Goal: Information Seeking & Learning: Learn about a topic

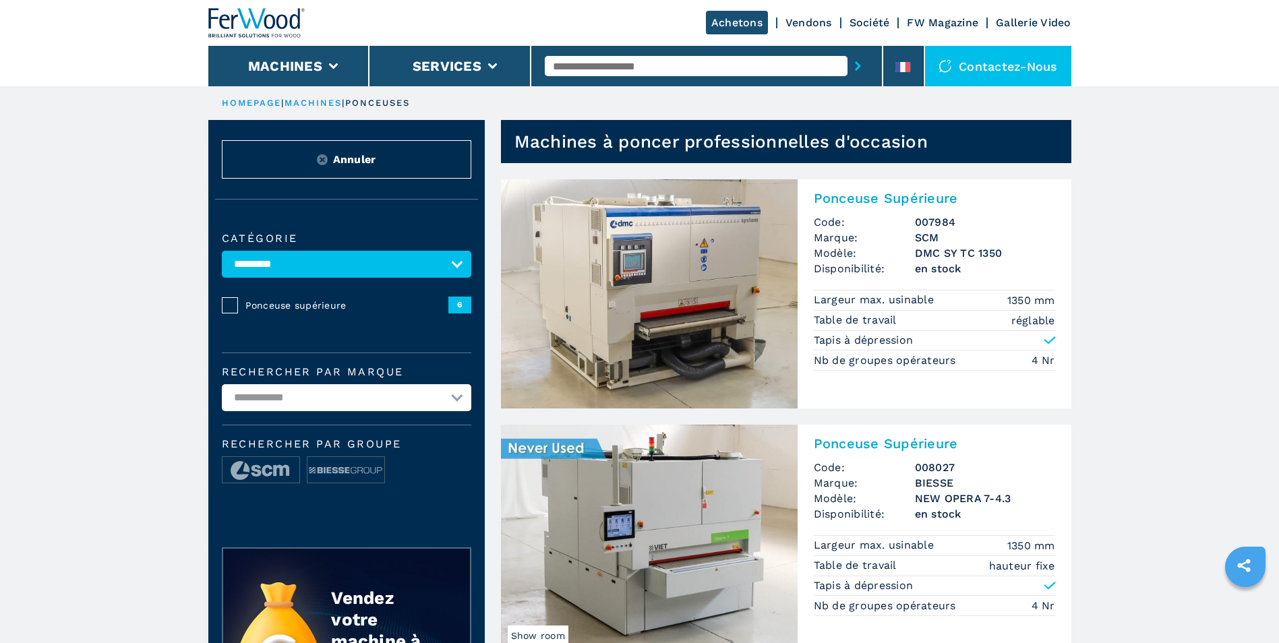
select select "*********"
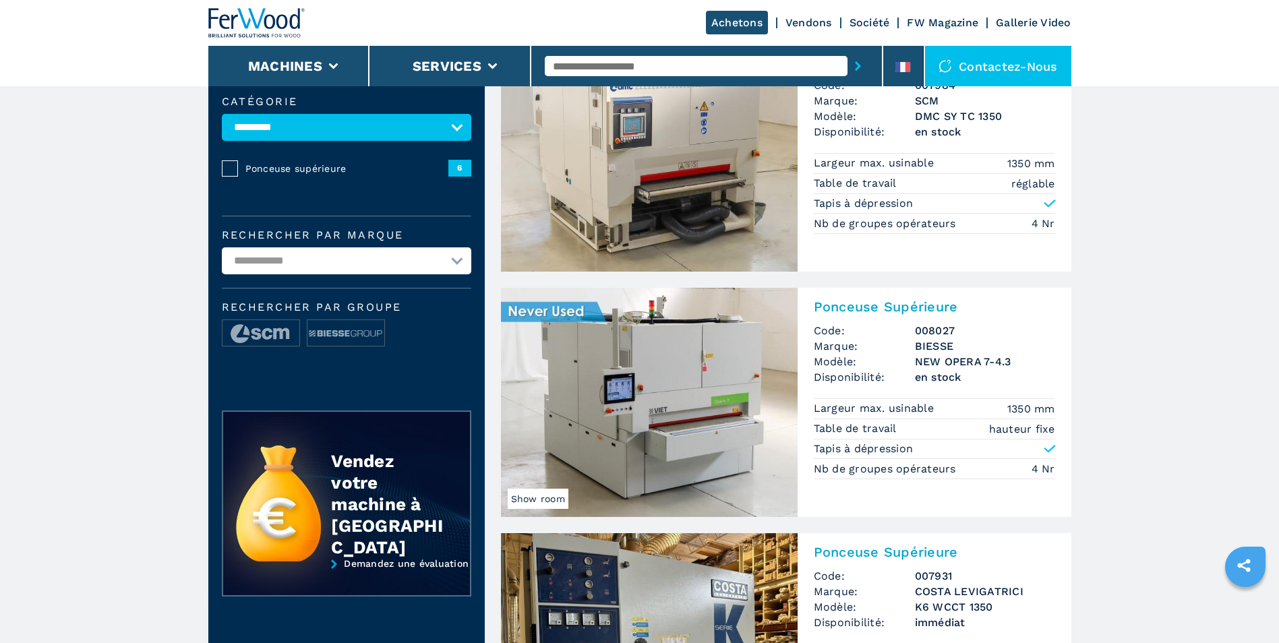
scroll to position [67, 0]
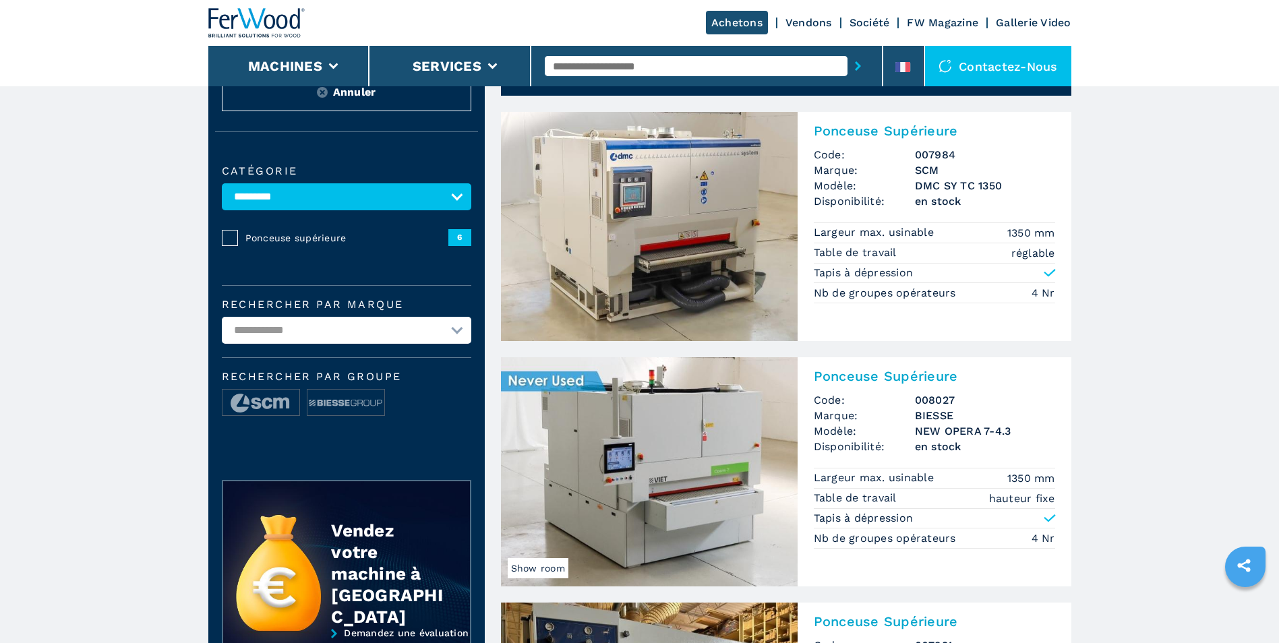
click at [657, 229] on img at bounding box center [649, 226] width 297 height 229
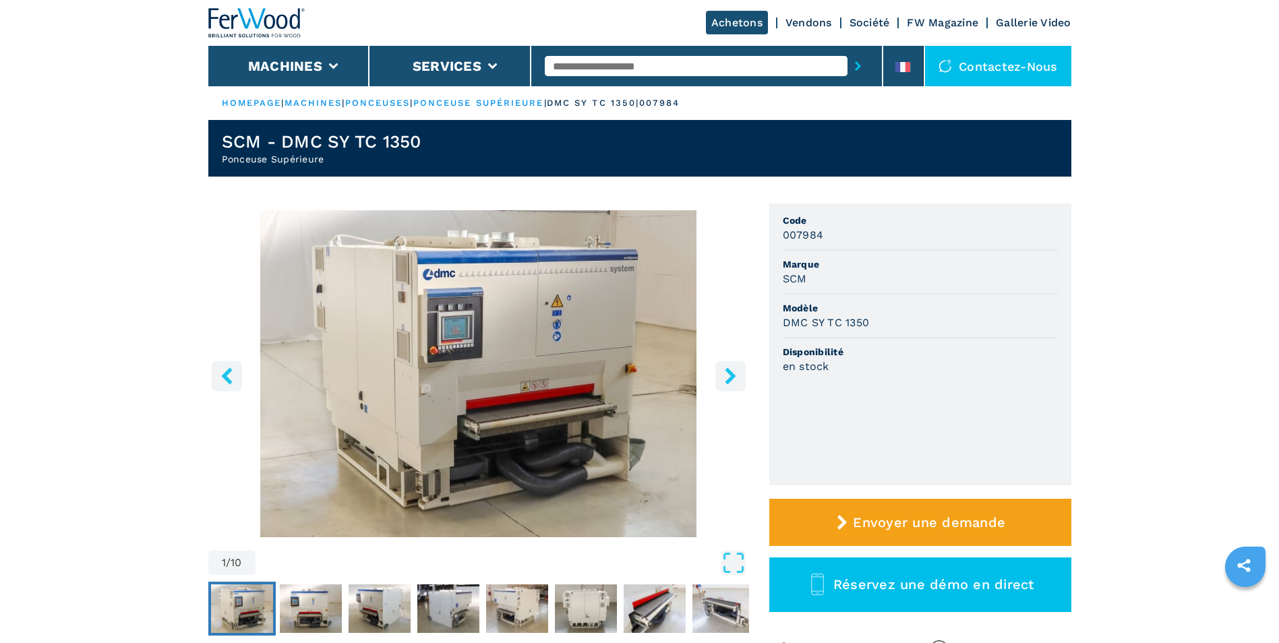
drag, startPoint x: 660, startPoint y: 61, endPoint x: 557, endPoint y: 73, distance: 103.8
click at [557, 73] on input "text" at bounding box center [696, 66] width 303 height 20
type input "*********"
click at [847, 51] on button "submit-button" at bounding box center [857, 66] width 21 height 31
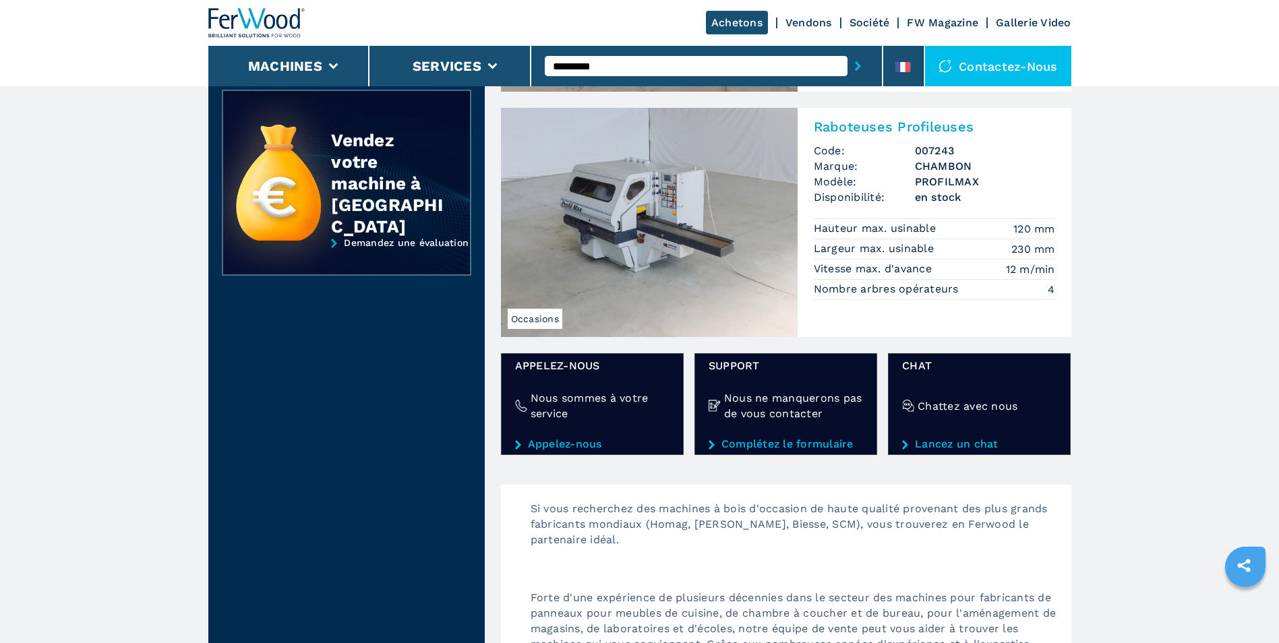
scroll to position [183, 0]
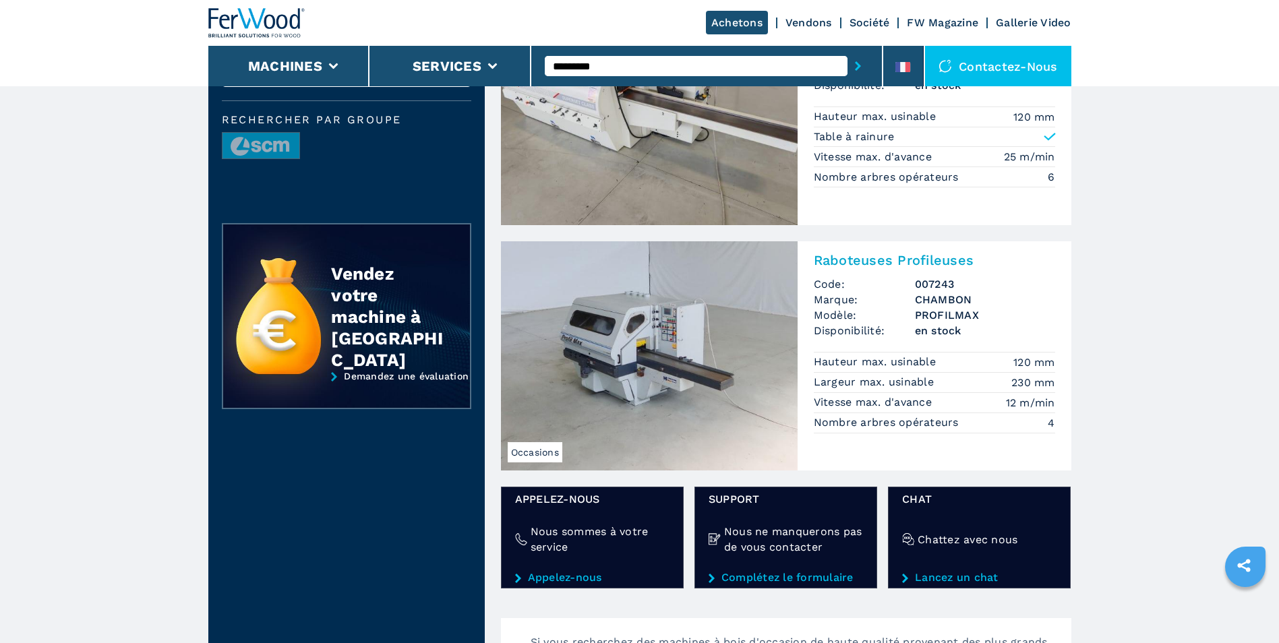
click at [551, 64] on input "*********" at bounding box center [696, 66] width 303 height 20
click at [847, 51] on button "submit-button" at bounding box center [857, 66] width 21 height 31
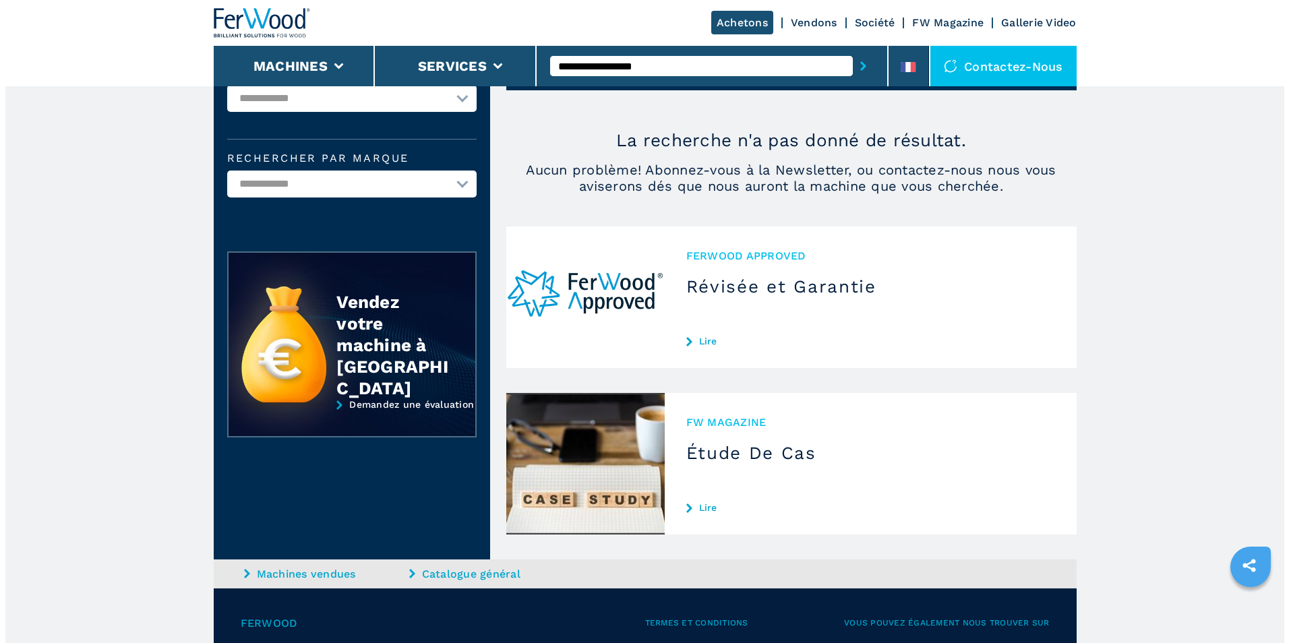
scroll to position [67, 0]
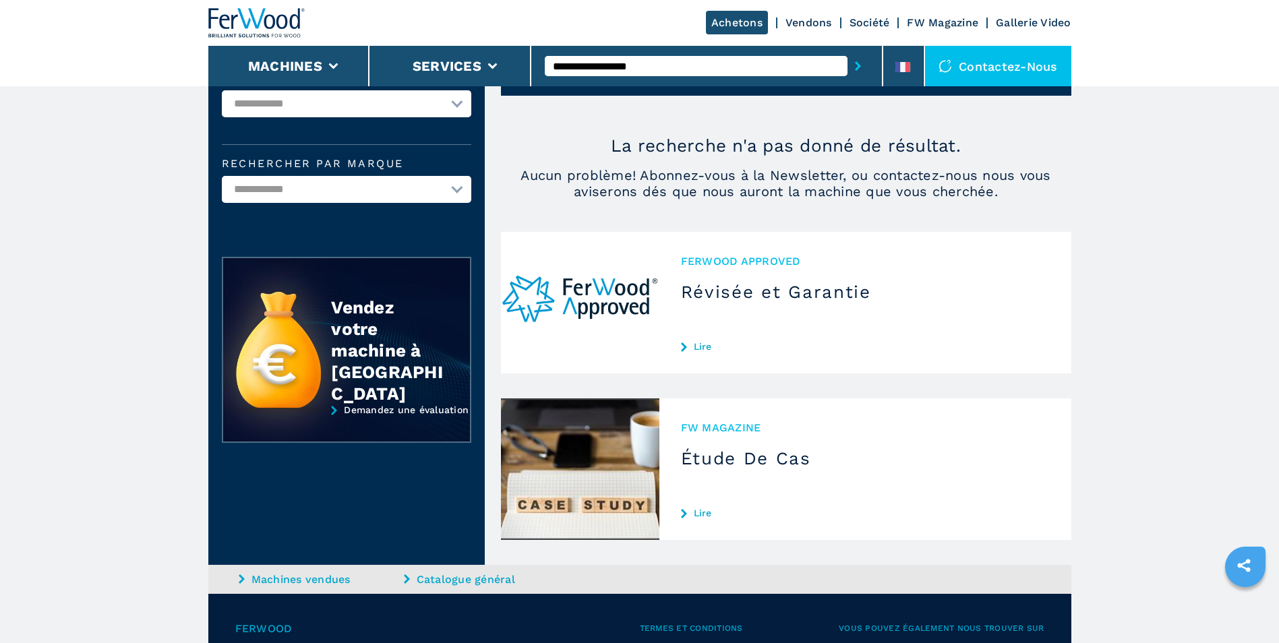
drag, startPoint x: 681, startPoint y: 67, endPoint x: 602, endPoint y: 72, distance: 79.0
click at [602, 72] on input "**********" at bounding box center [696, 66] width 303 height 20
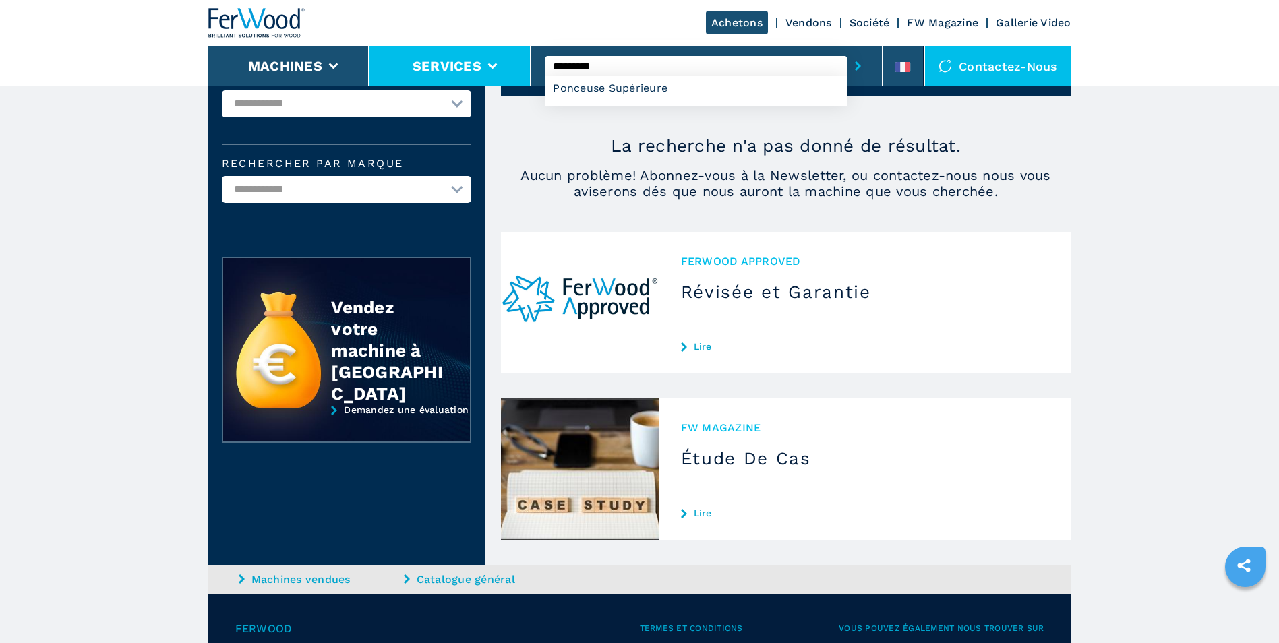
type input "********"
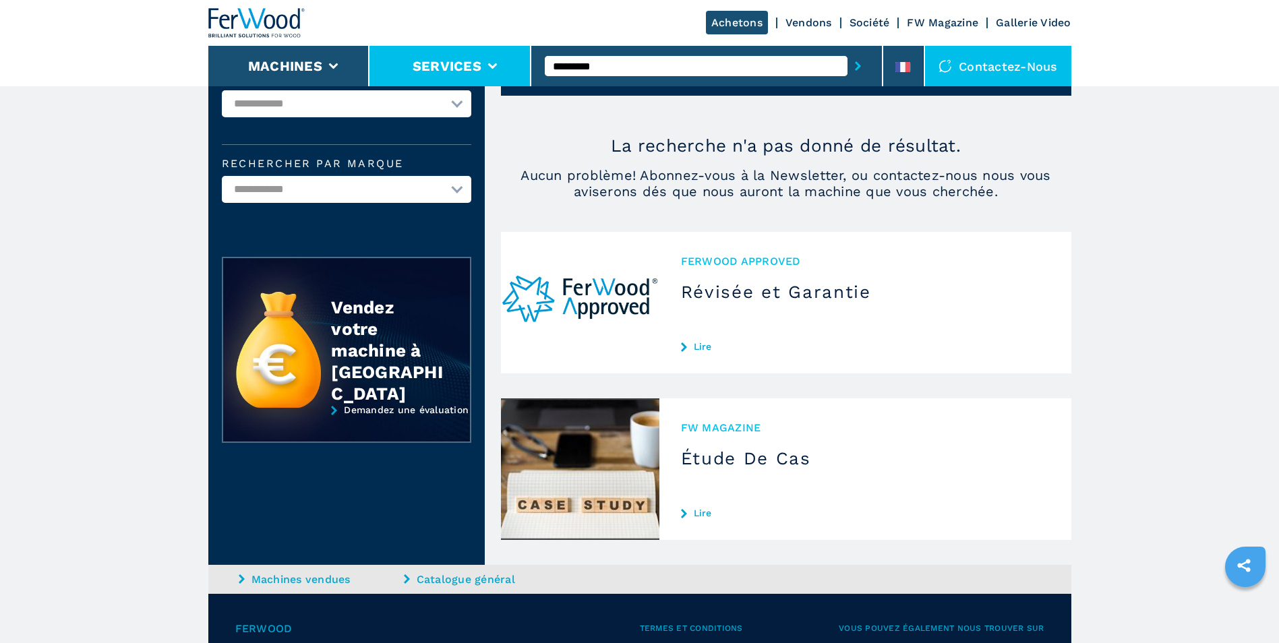
click at [462, 72] on button "Services" at bounding box center [446, 66] width 69 height 16
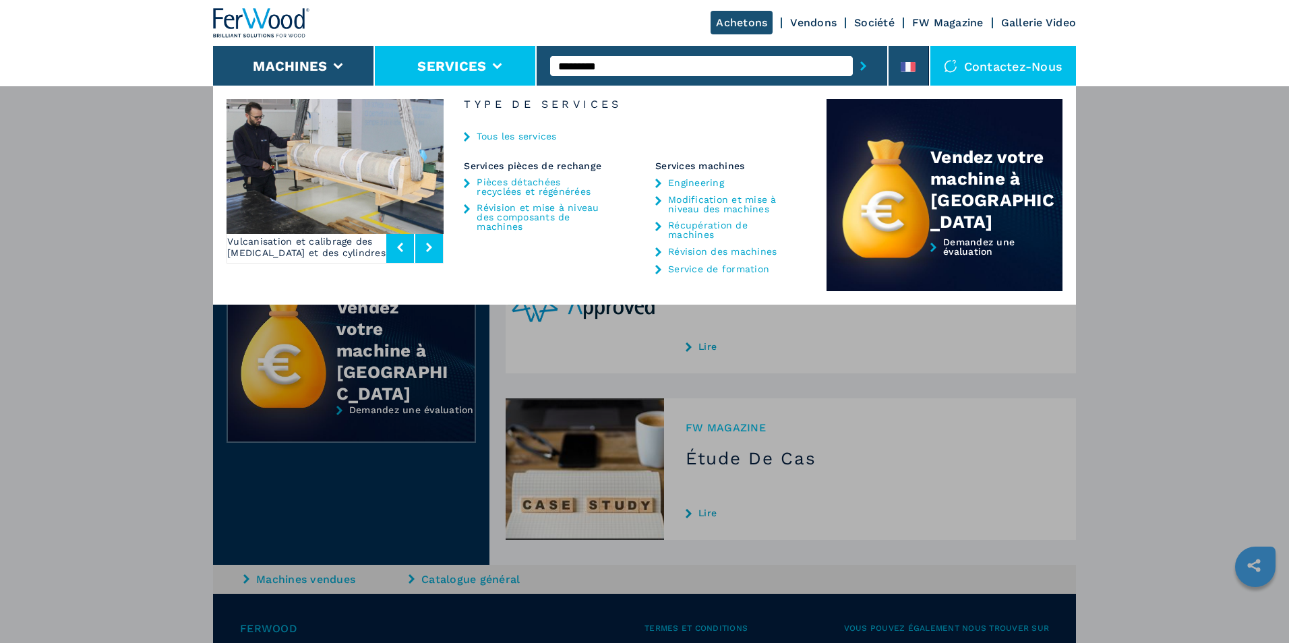
click at [88, 100] on div "Machines Plaqueuses de chant Tenonneuses Centre d'usinage cnc Perceuses - touri…" at bounding box center [644, 407] width 1289 height 643
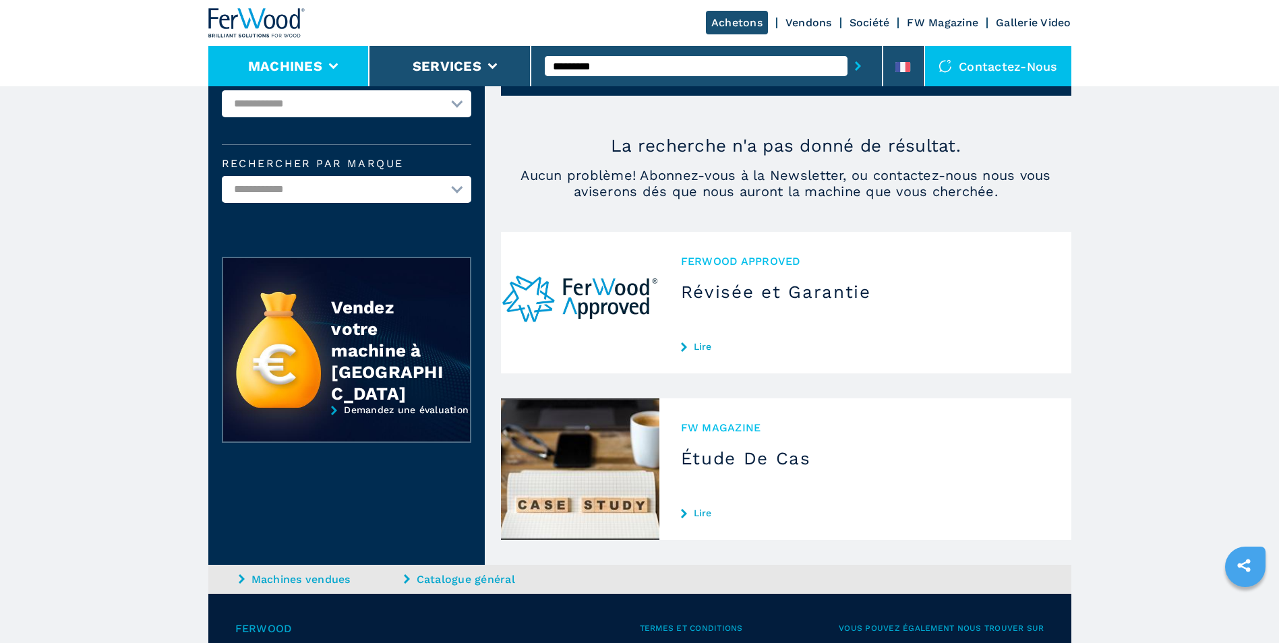
click at [297, 52] on li "Machines" at bounding box center [289, 66] width 162 height 40
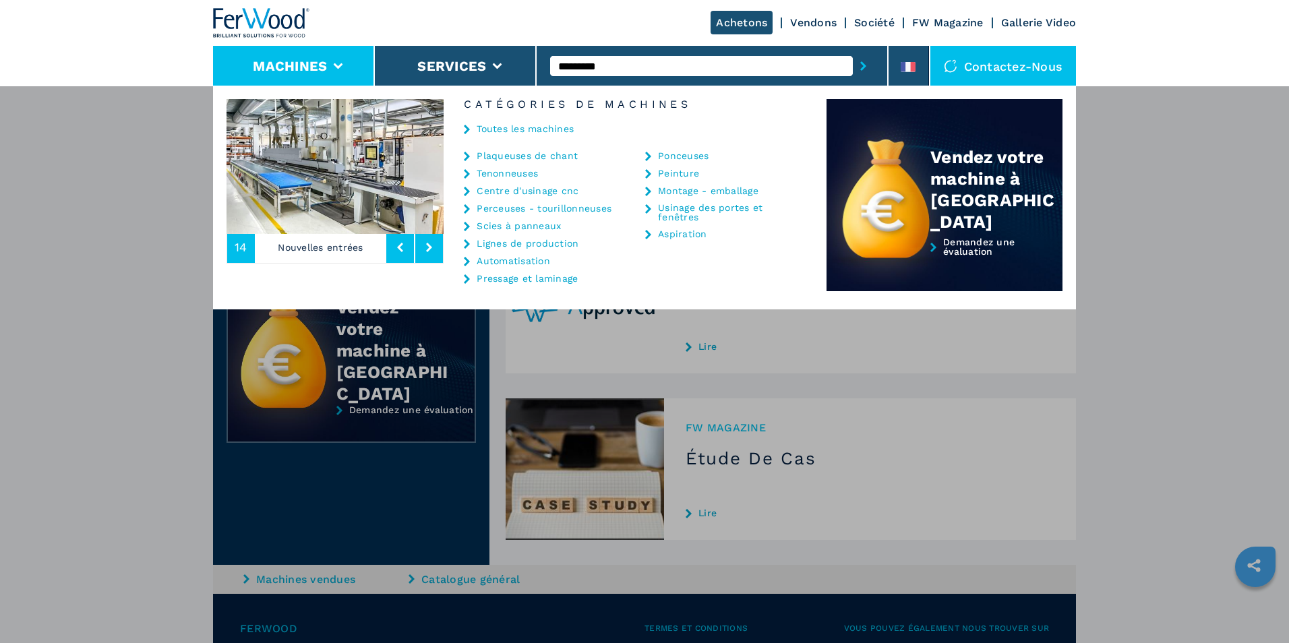
click at [512, 127] on link "Toutes les machines" at bounding box center [525, 128] width 97 height 9
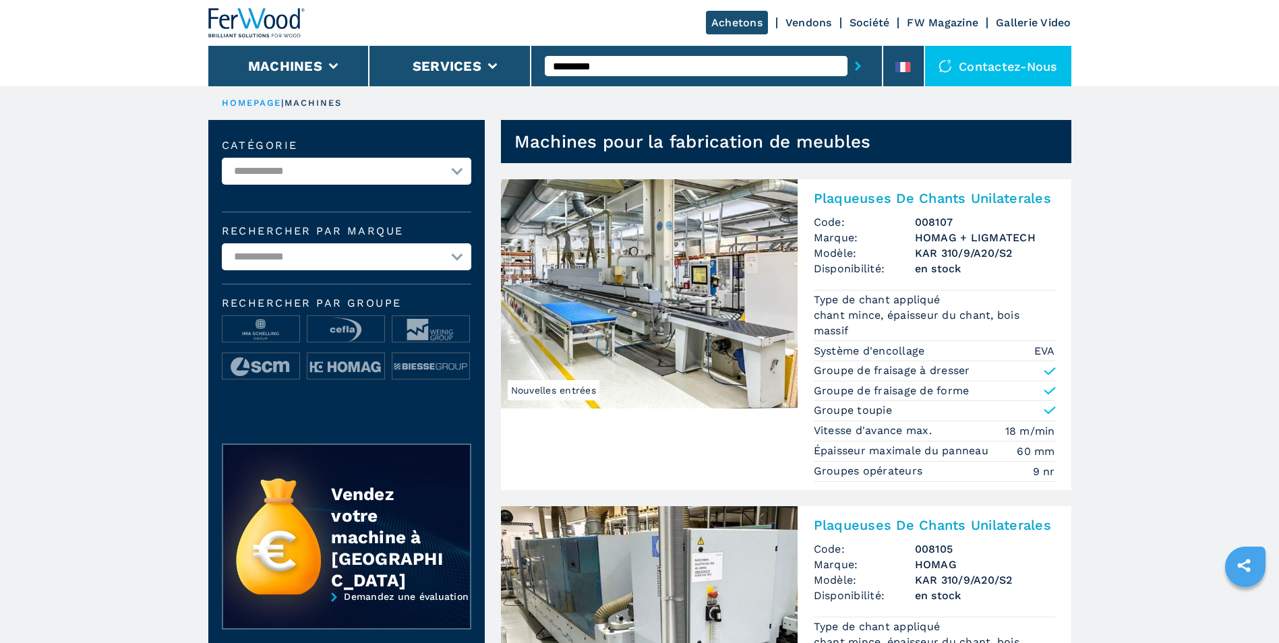
click at [440, 256] on select "**********" at bounding box center [346, 256] width 249 height 27
click at [425, 176] on select "**********" at bounding box center [346, 171] width 249 height 27
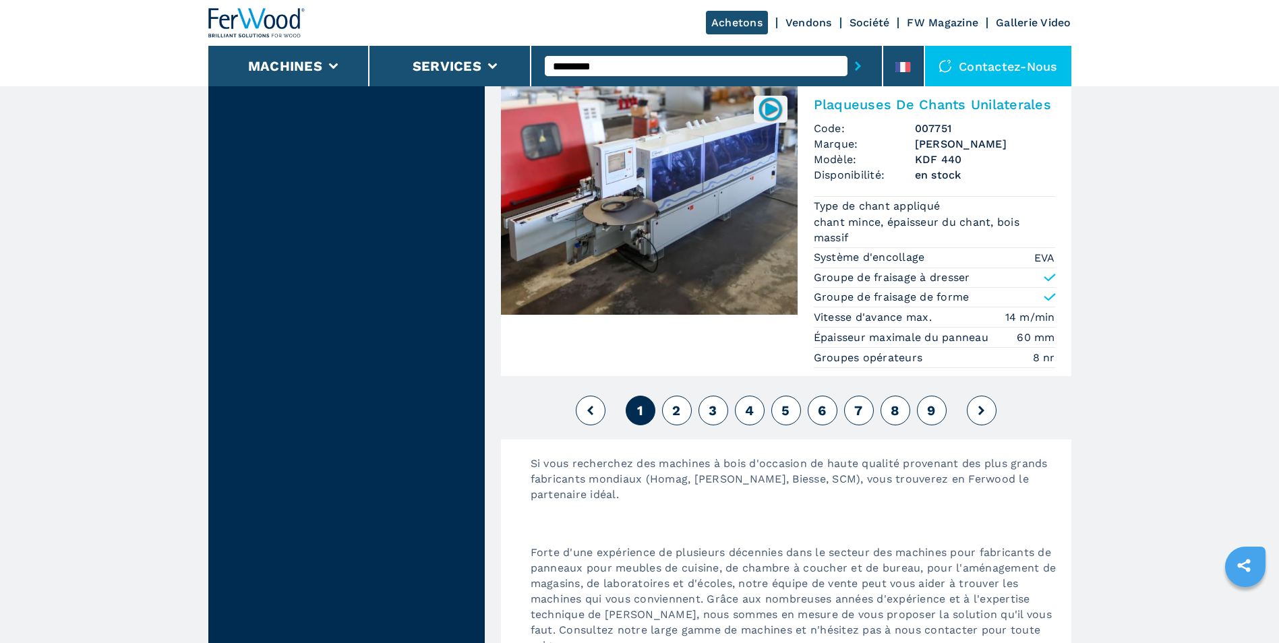
scroll to position [3302, 0]
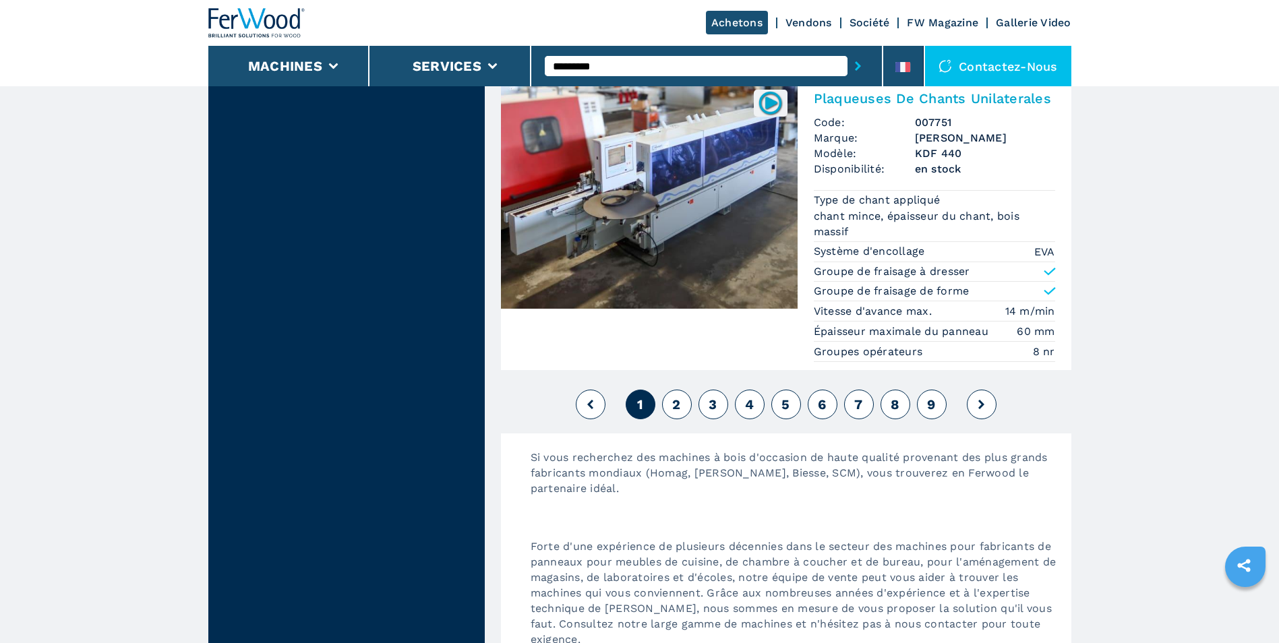
click at [677, 396] on span "2" at bounding box center [676, 404] width 8 height 16
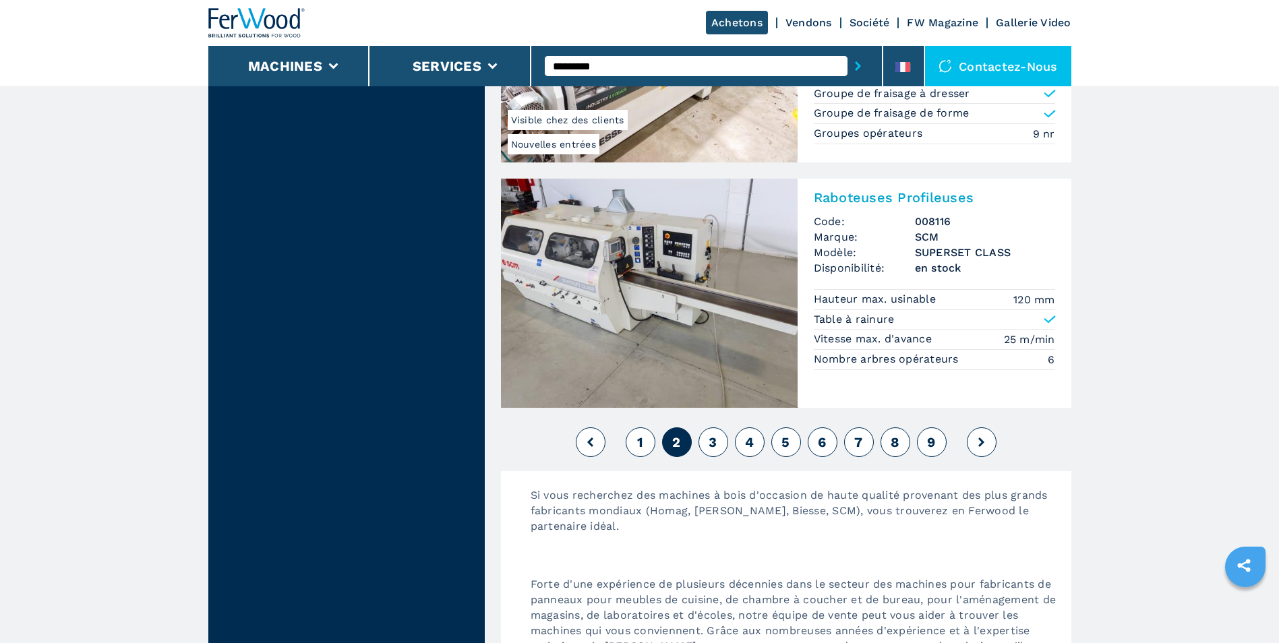
scroll to position [3168, 0]
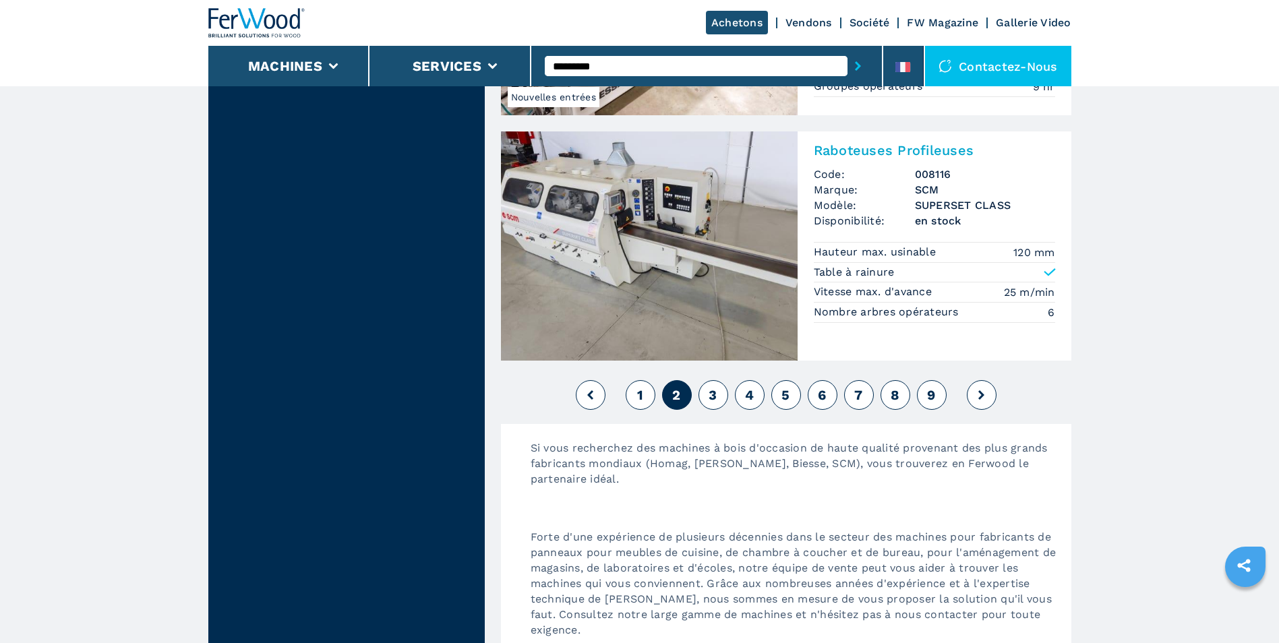
click at [706, 380] on button "3" at bounding box center [713, 395] width 30 height 30
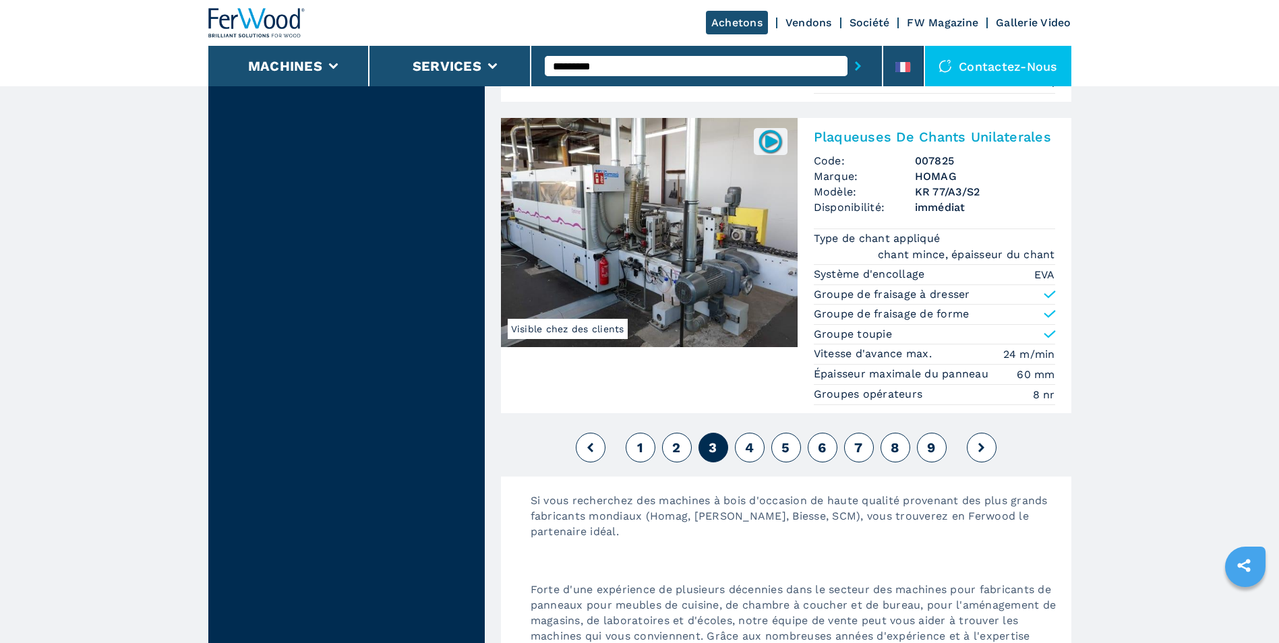
scroll to position [3302, 0]
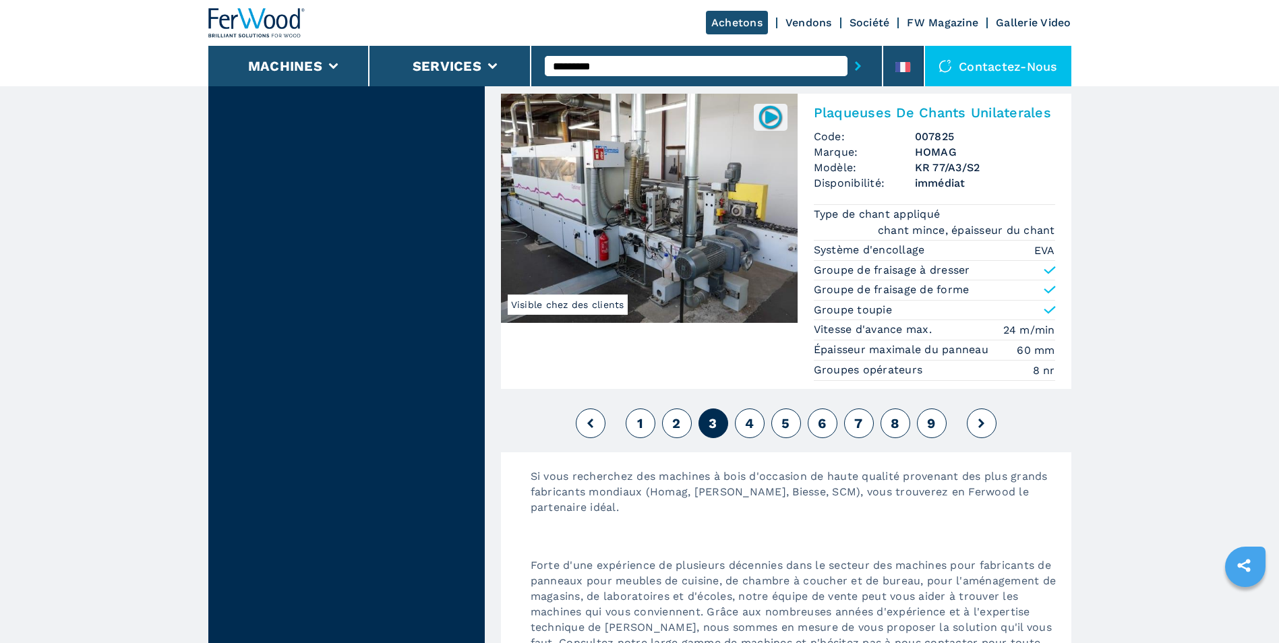
click at [752, 418] on span "4" at bounding box center [749, 423] width 9 height 16
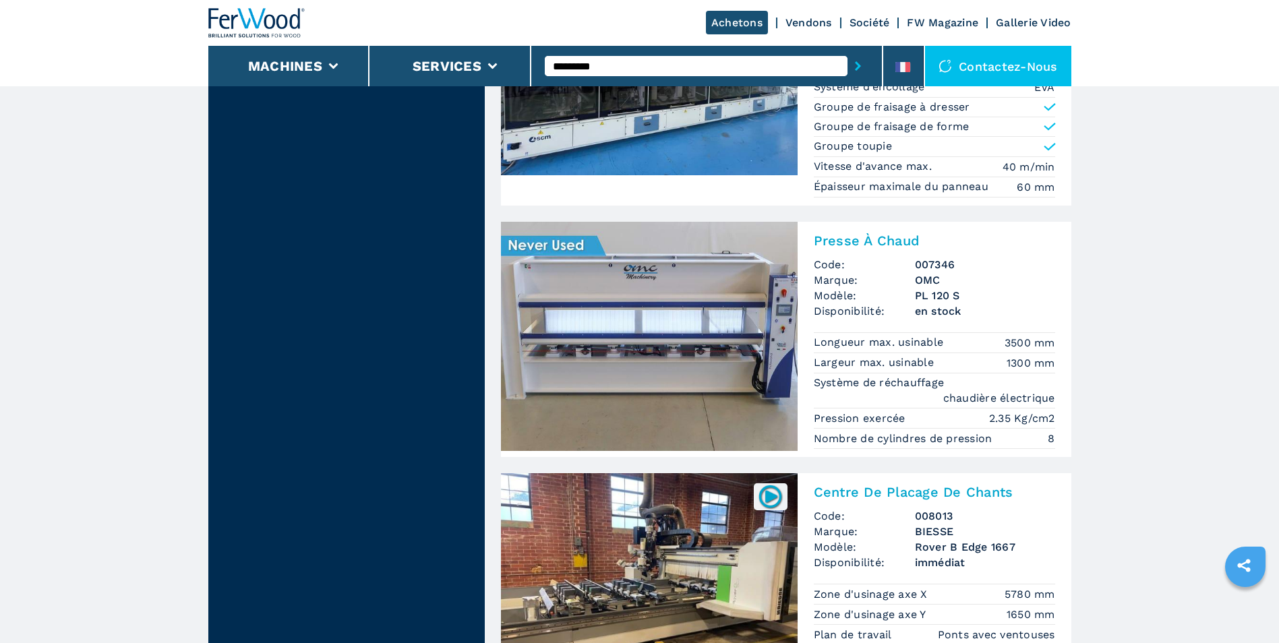
scroll to position [1618, 0]
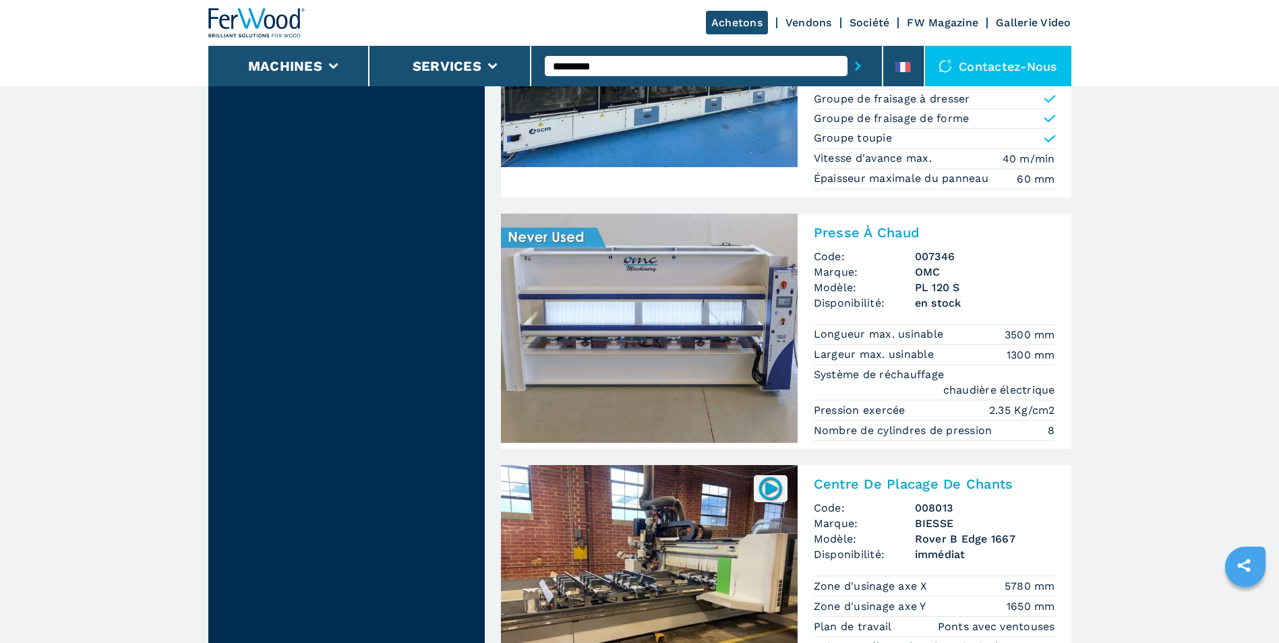
click at [654, 284] on img at bounding box center [649, 328] width 297 height 229
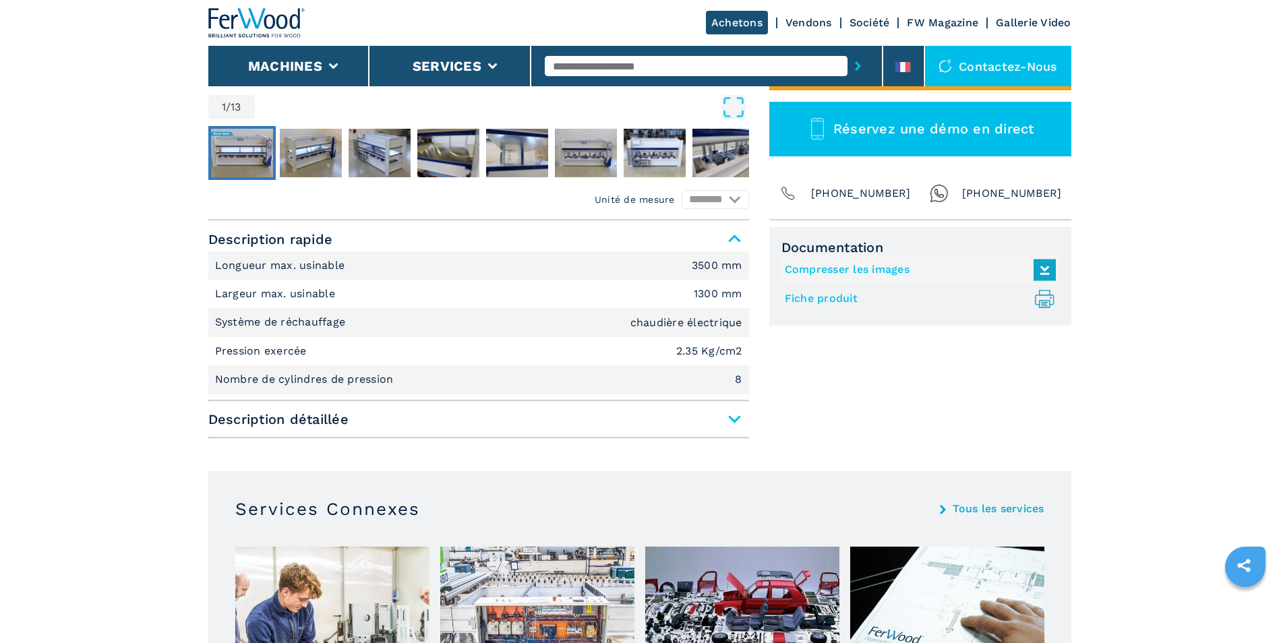
scroll to position [472, 0]
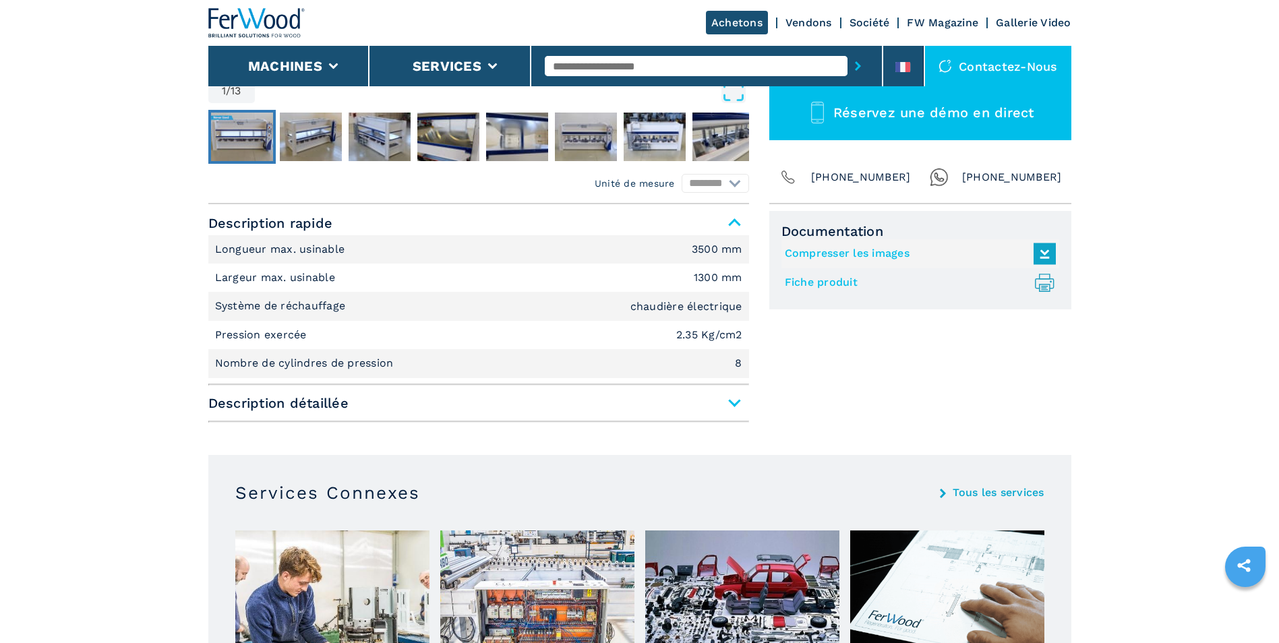
click at [734, 406] on span "Description détaillée" at bounding box center [478, 403] width 541 height 24
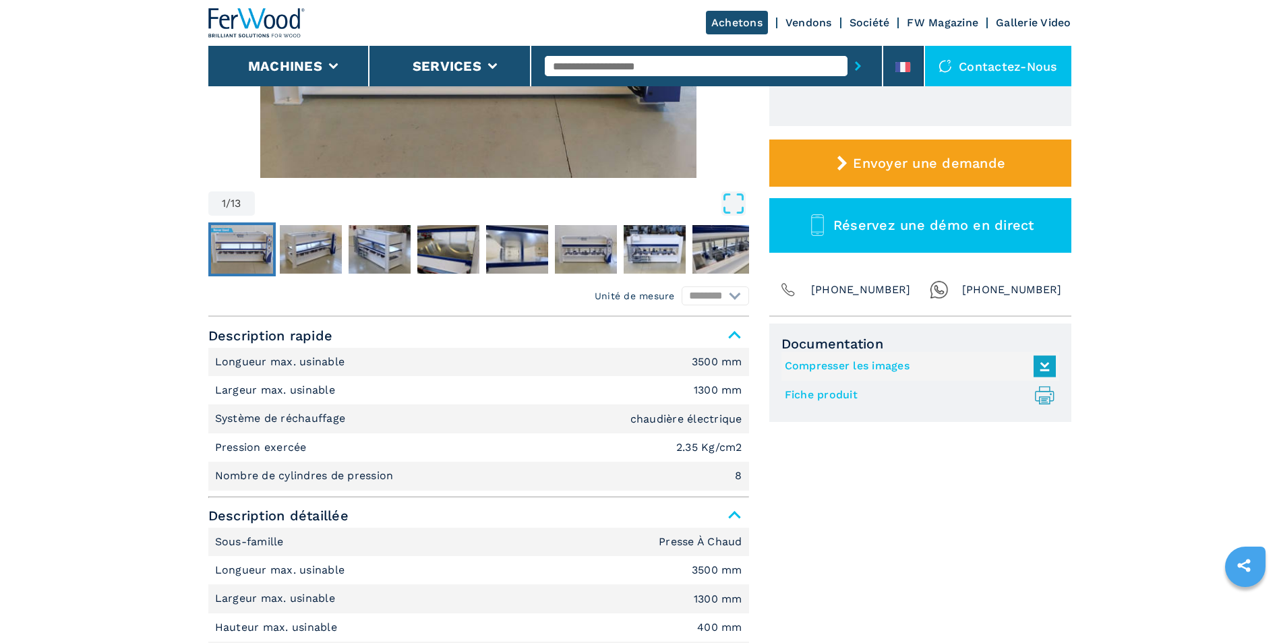
scroll to position [135, 0]
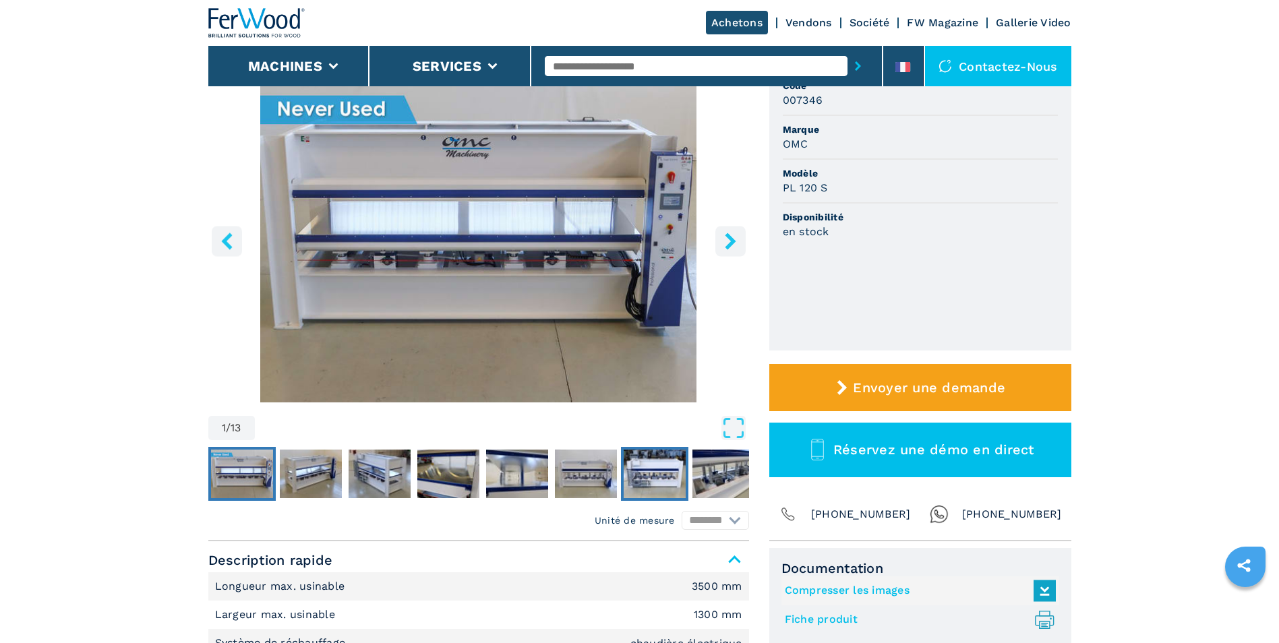
click at [663, 477] on img "Go to Slide 7" at bounding box center [654, 474] width 62 height 49
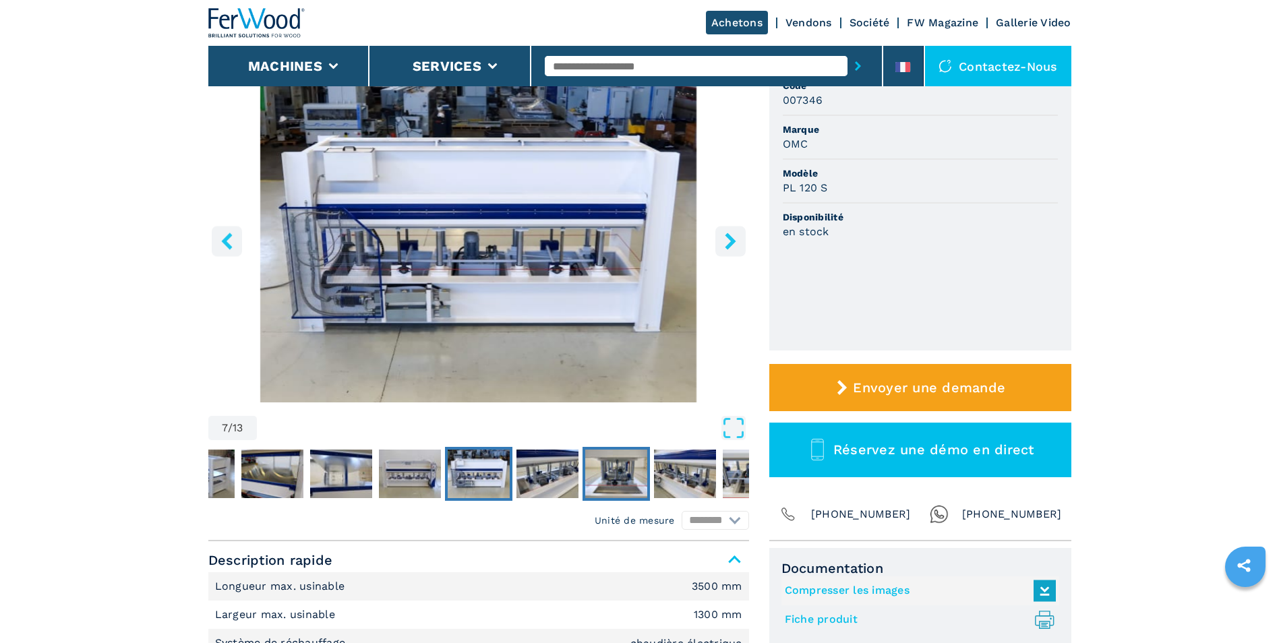
click at [582, 476] on button "Go to Slide 9" at bounding box center [615, 474] width 67 height 54
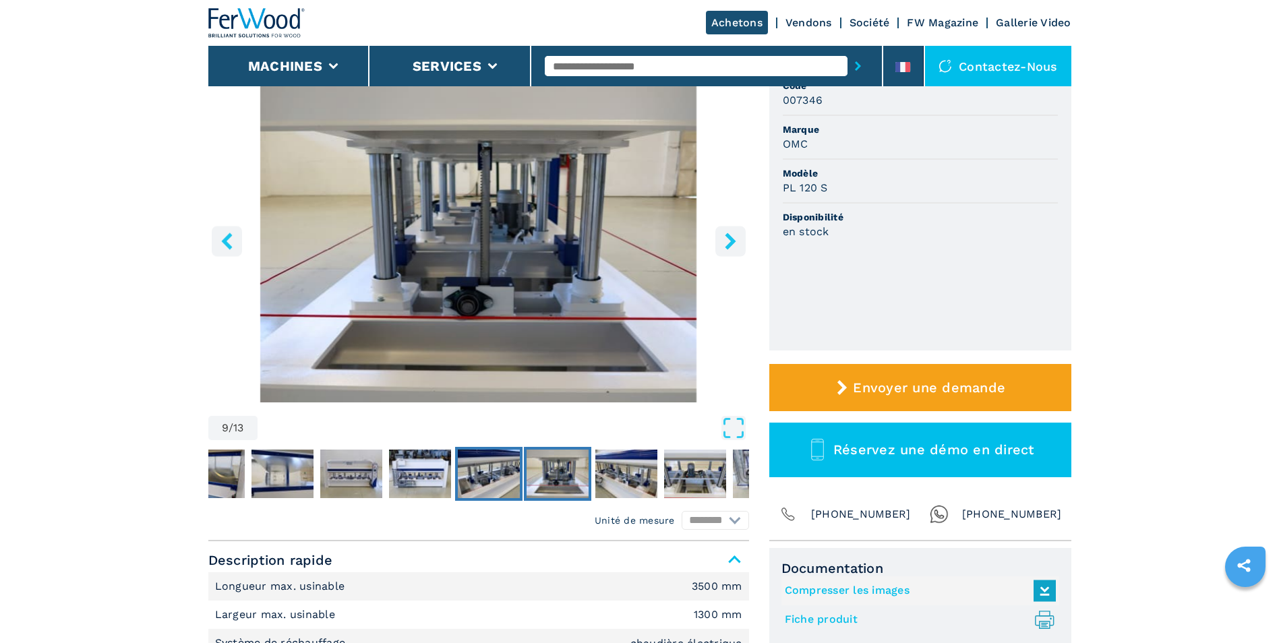
click at [512, 490] on img "Go to Slide 8" at bounding box center [489, 474] width 62 height 49
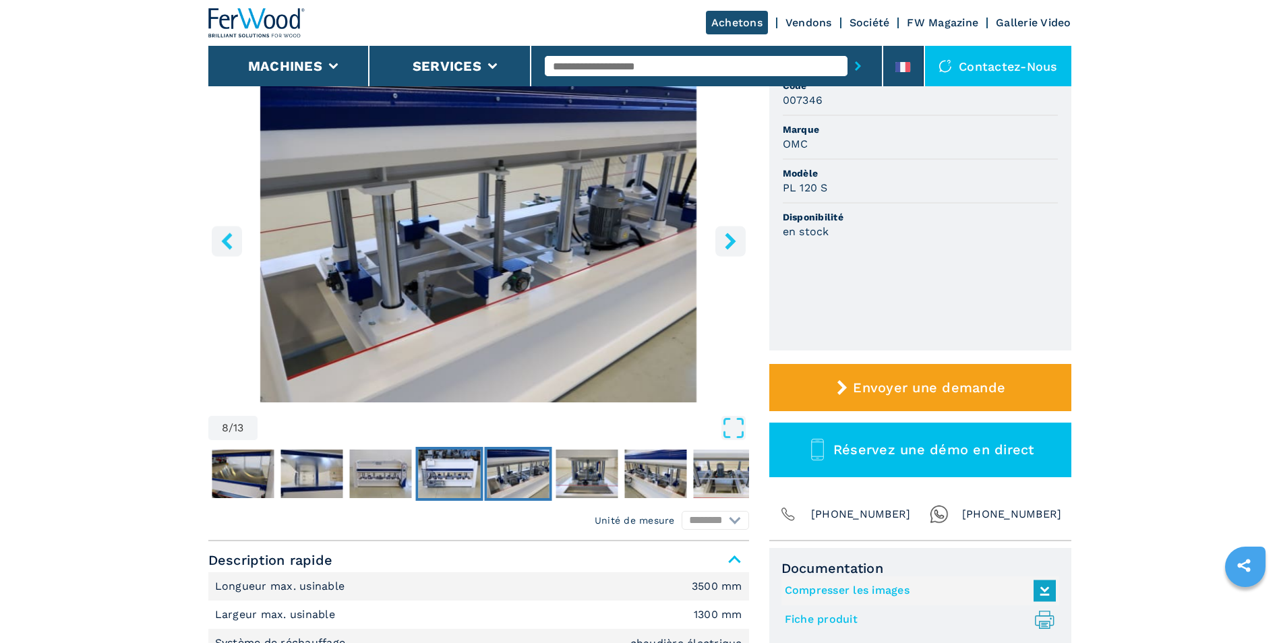
click at [419, 493] on img "Go to Slide 7" at bounding box center [449, 474] width 62 height 49
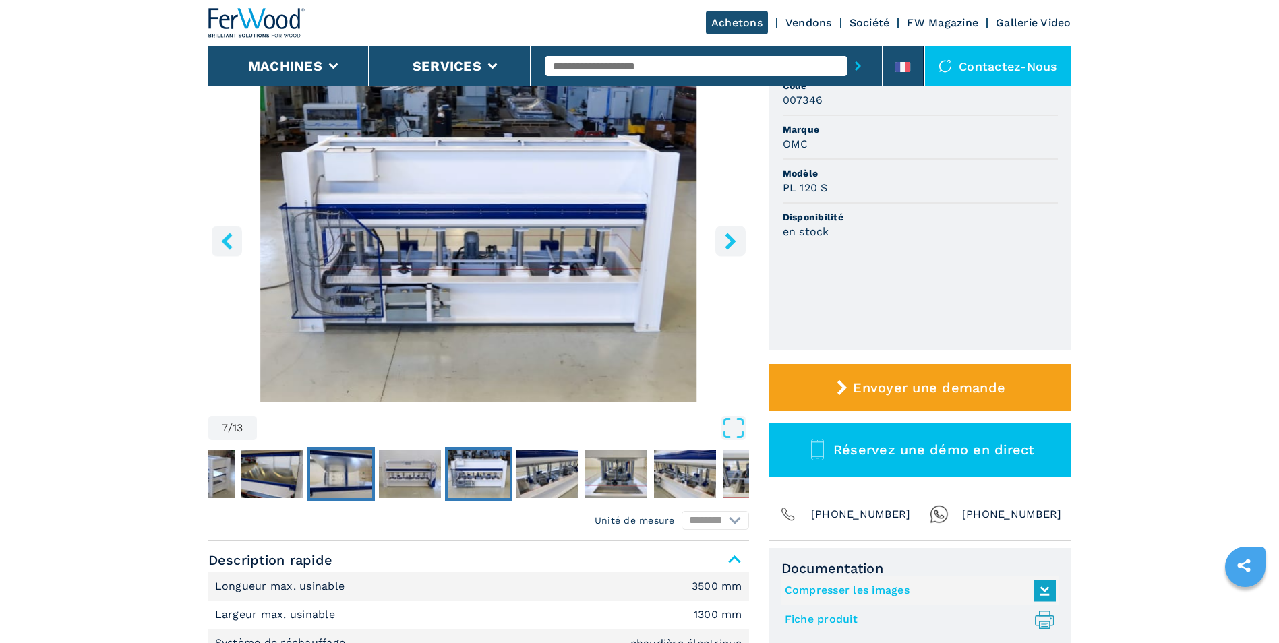
click at [336, 487] on img "Go to Slide 5" at bounding box center [341, 474] width 62 height 49
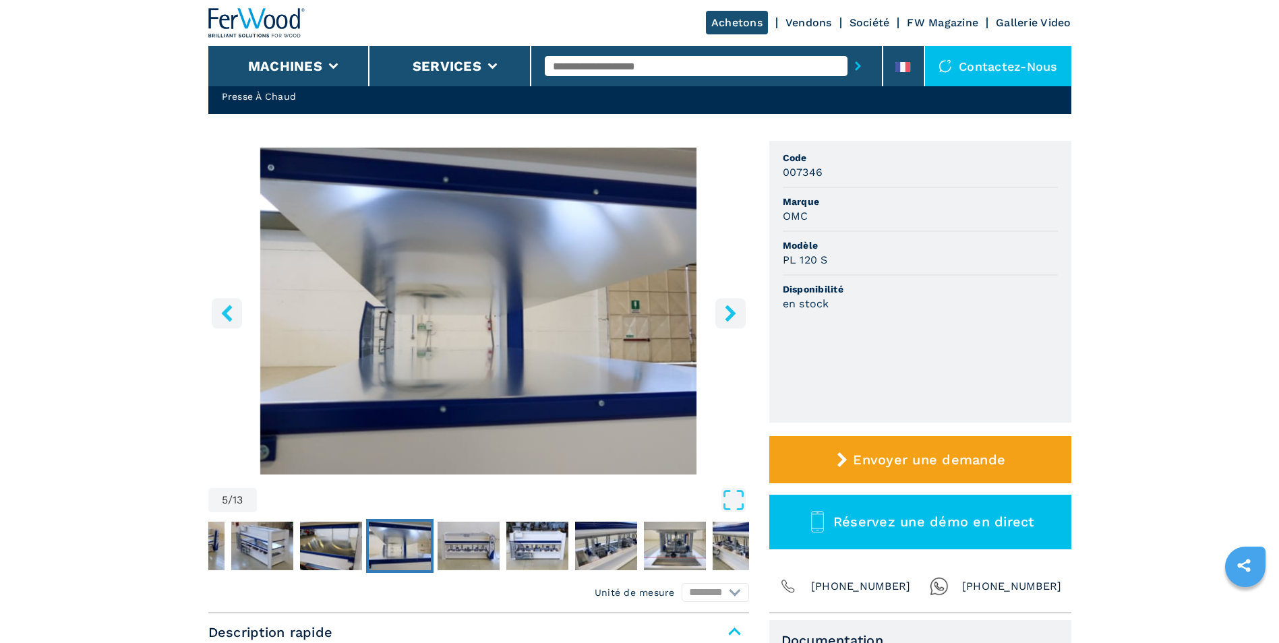
scroll to position [0, 0]
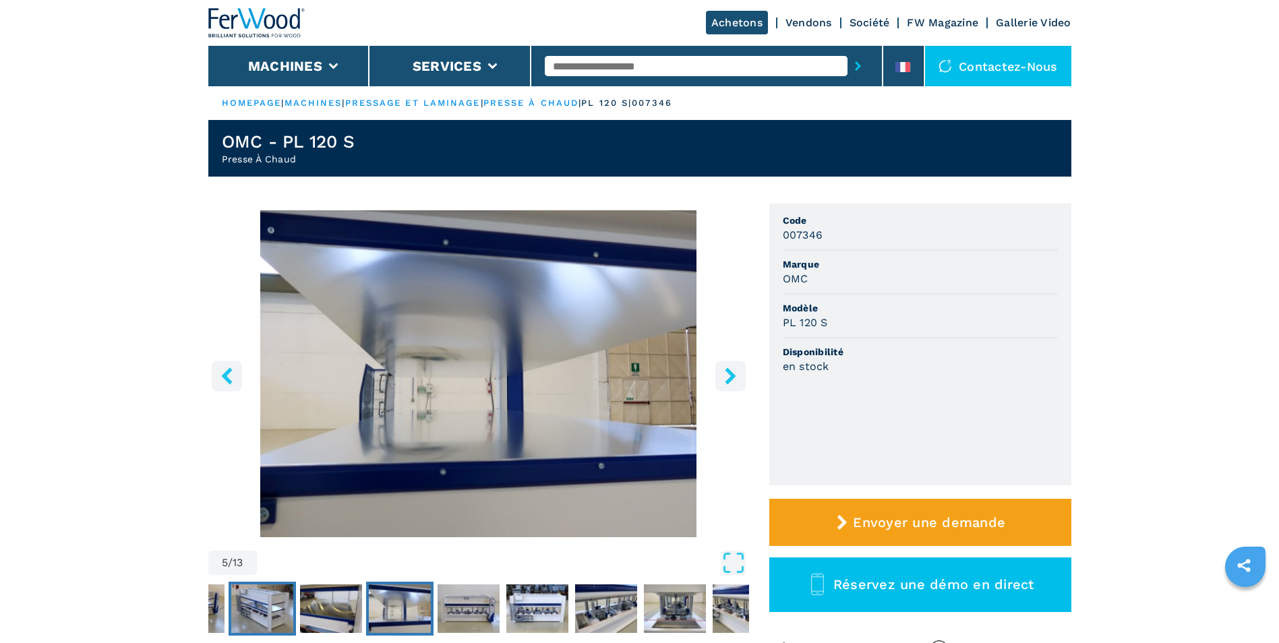
click at [258, 616] on img "Go to Slide 3" at bounding box center [262, 608] width 62 height 49
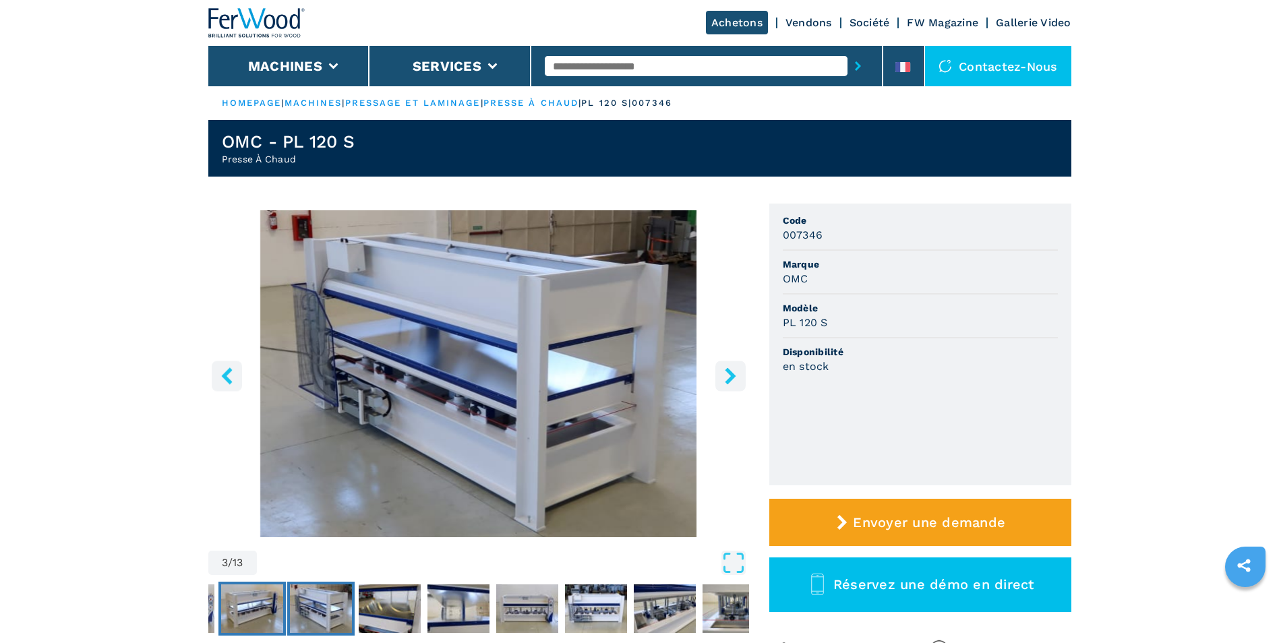
click at [243, 614] on img "Go to Slide 2" at bounding box center [252, 608] width 62 height 49
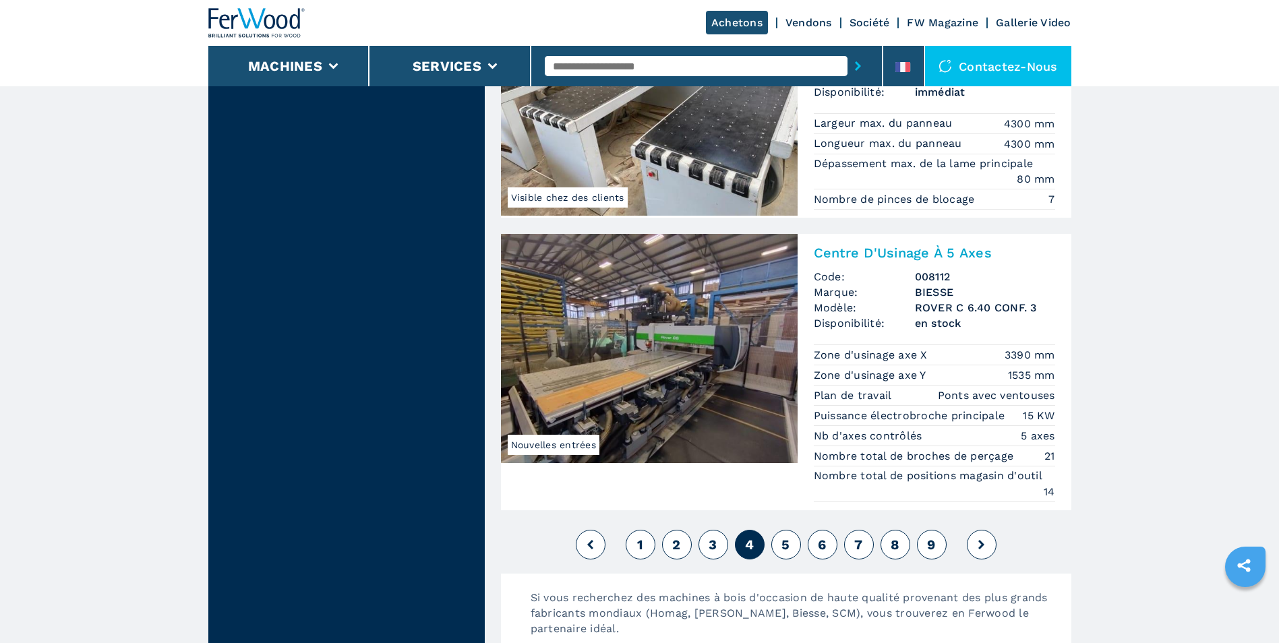
scroll to position [3100, 0]
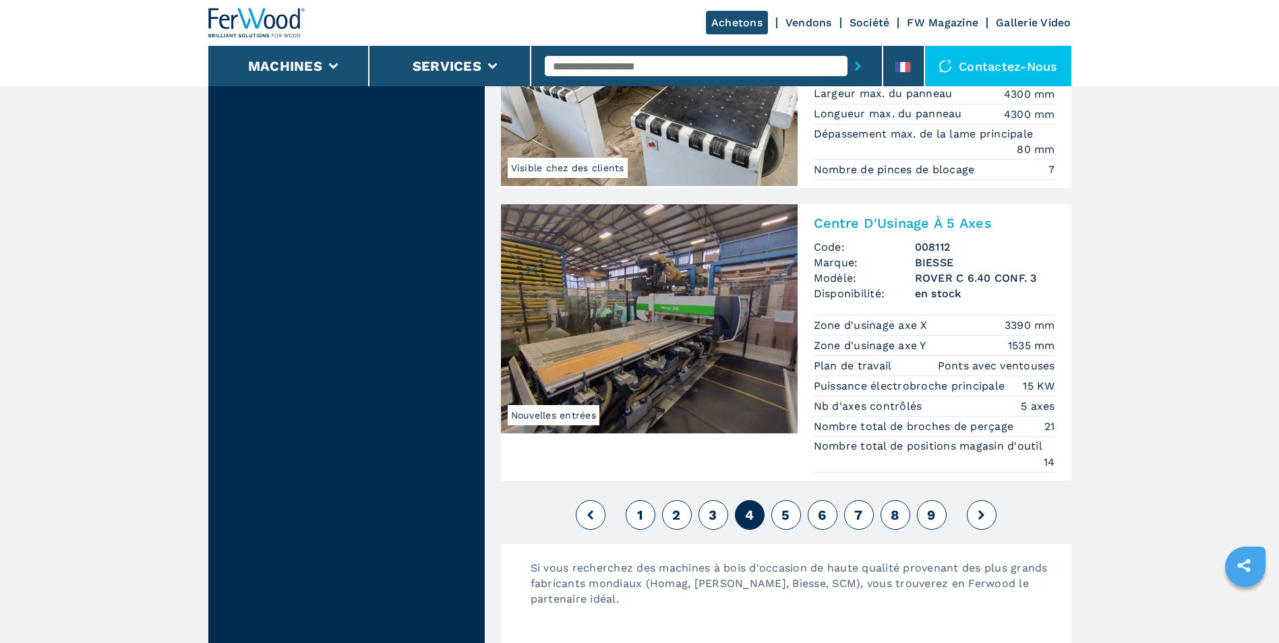
click at [788, 514] on span "5" at bounding box center [785, 515] width 8 height 16
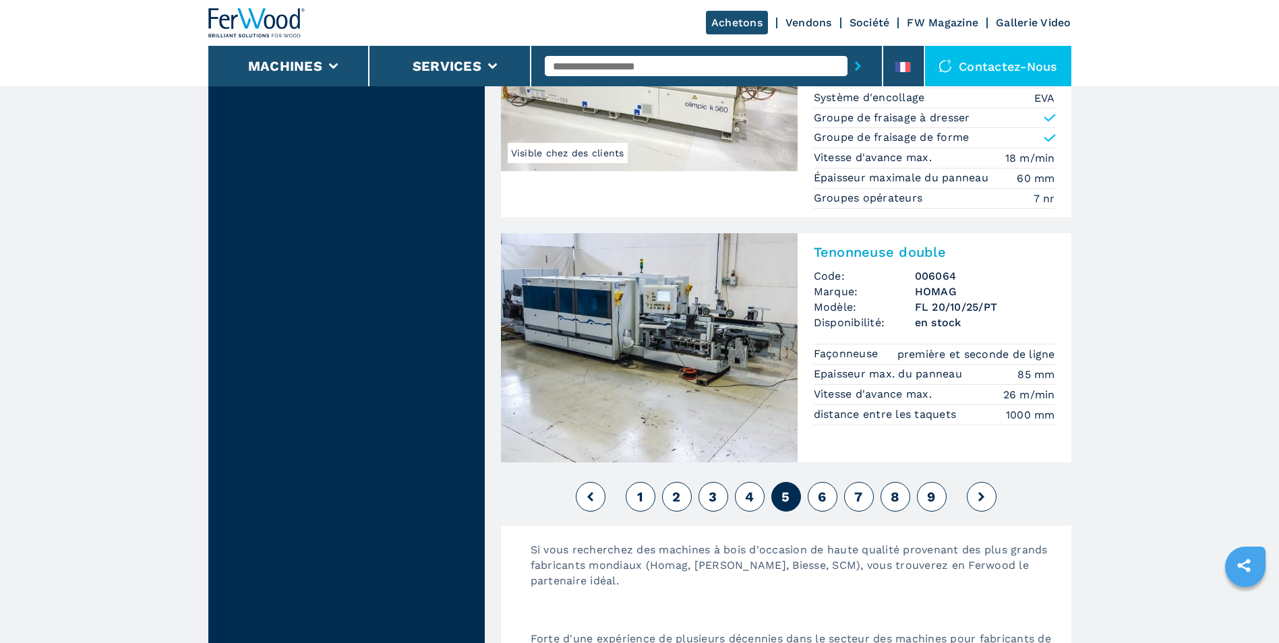
scroll to position [3370, 0]
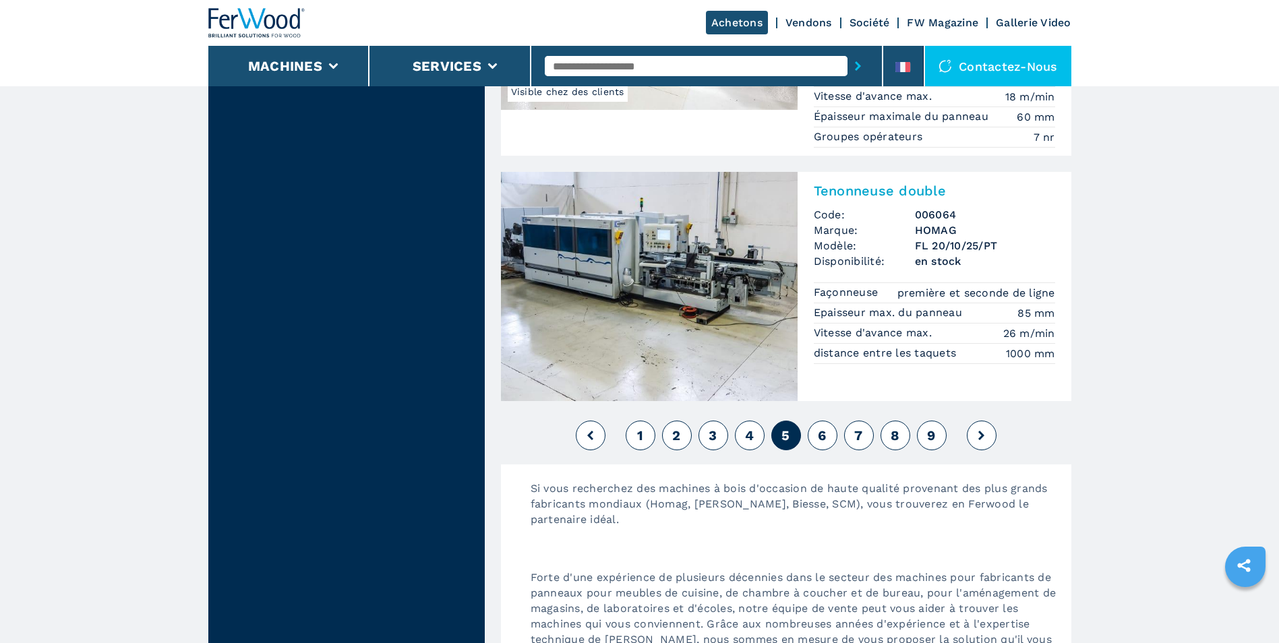
click at [817, 442] on button "6" at bounding box center [822, 436] width 30 height 30
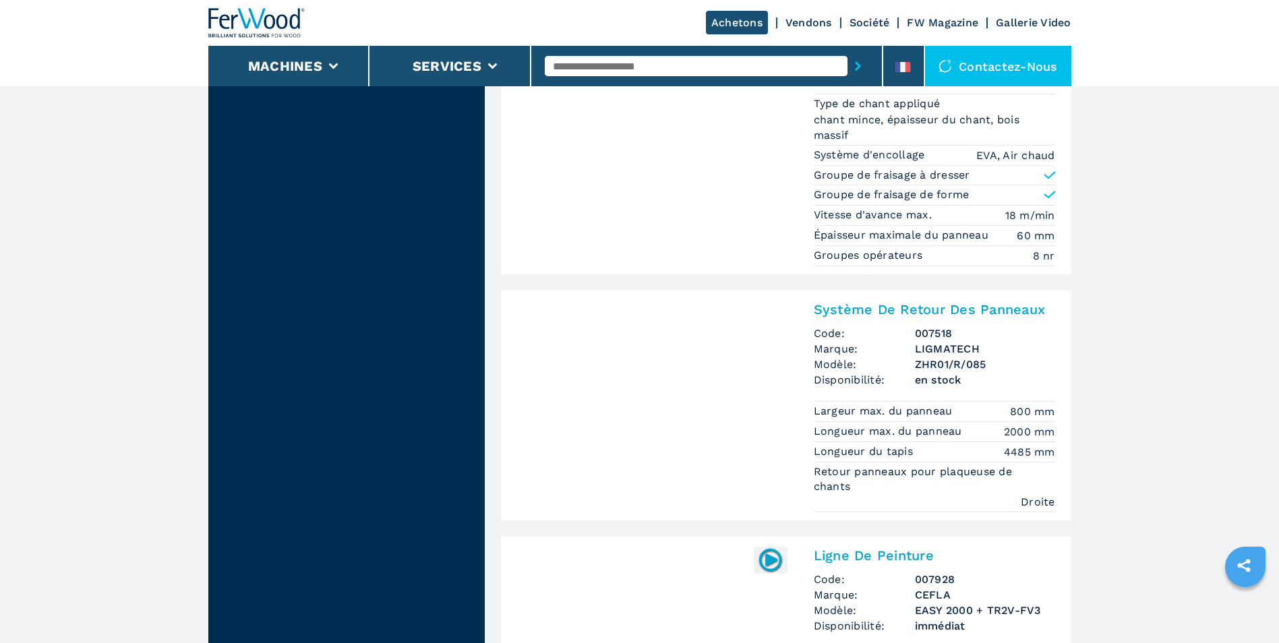
scroll to position [1820, 0]
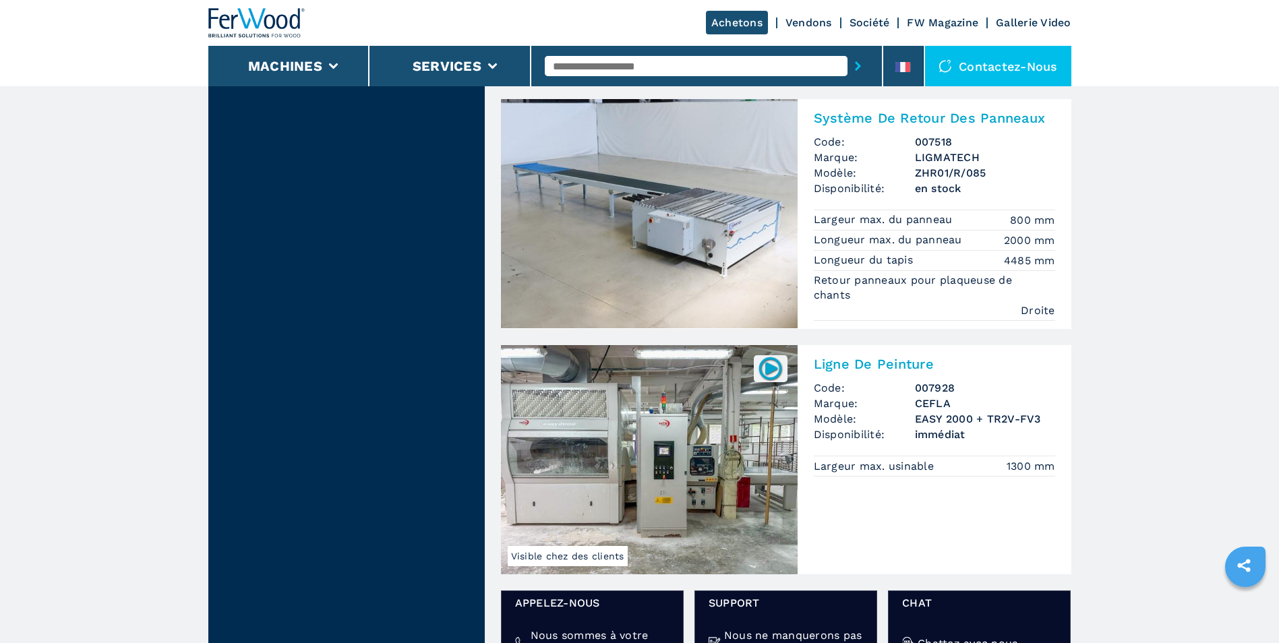
click at [666, 245] on img at bounding box center [649, 213] width 297 height 229
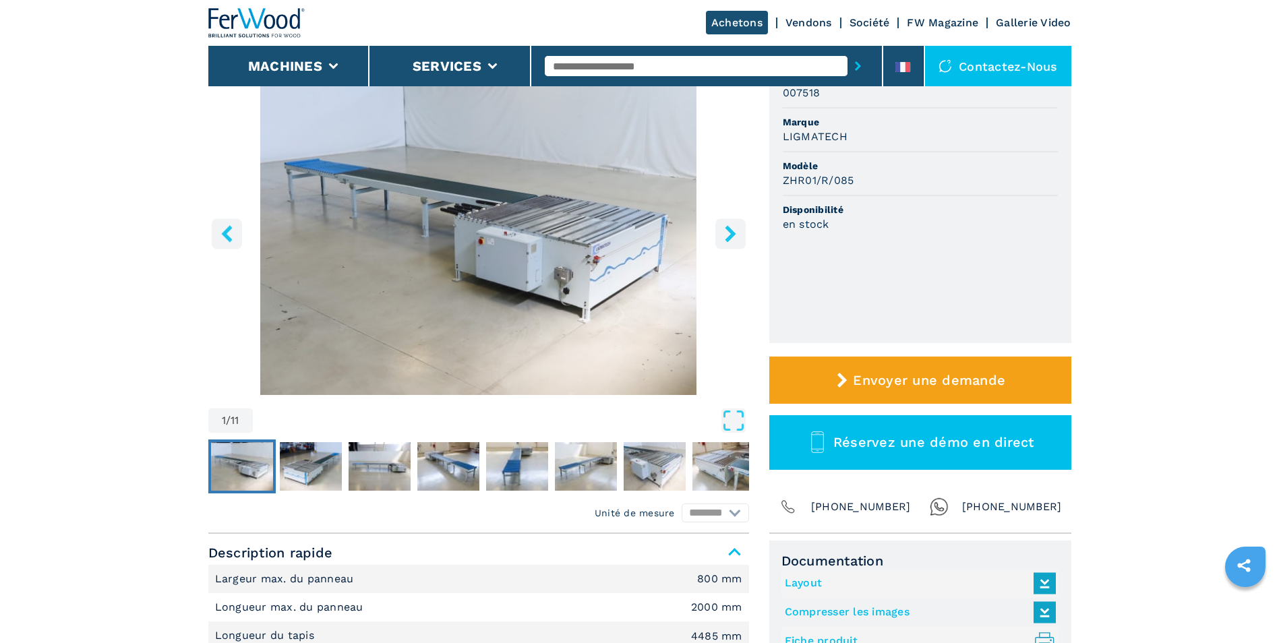
scroll to position [270, 0]
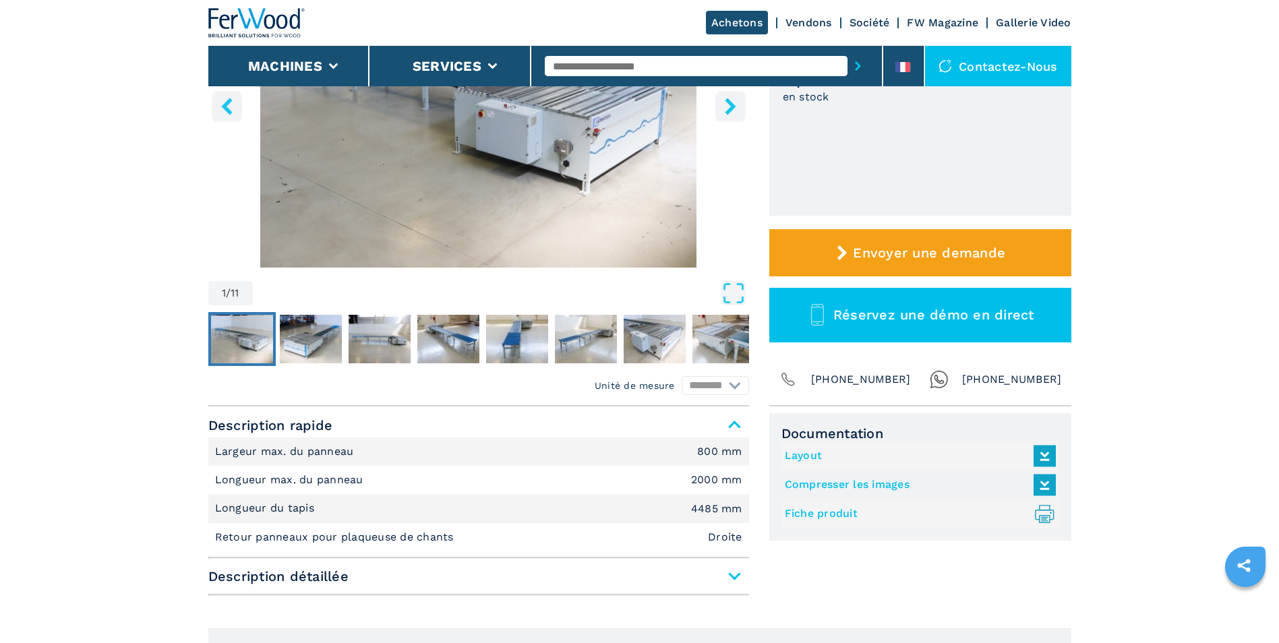
click at [223, 100] on icon "left-button" at bounding box center [226, 106] width 17 height 17
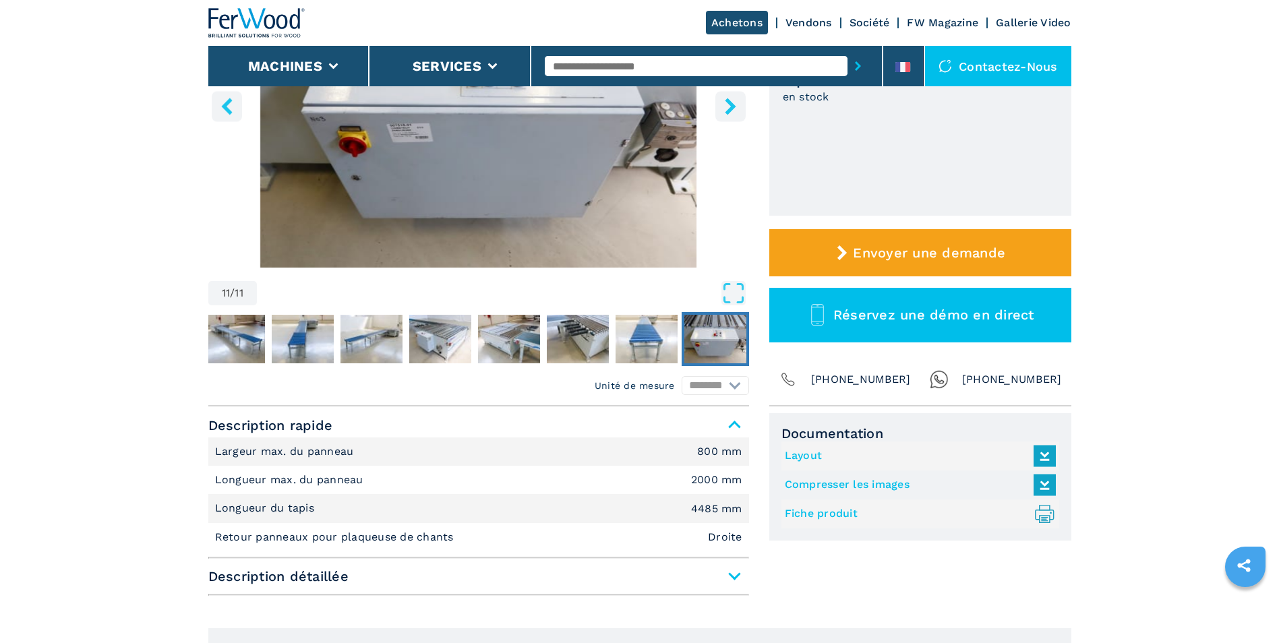
click at [233, 104] on icon "left-button" at bounding box center [226, 106] width 17 height 17
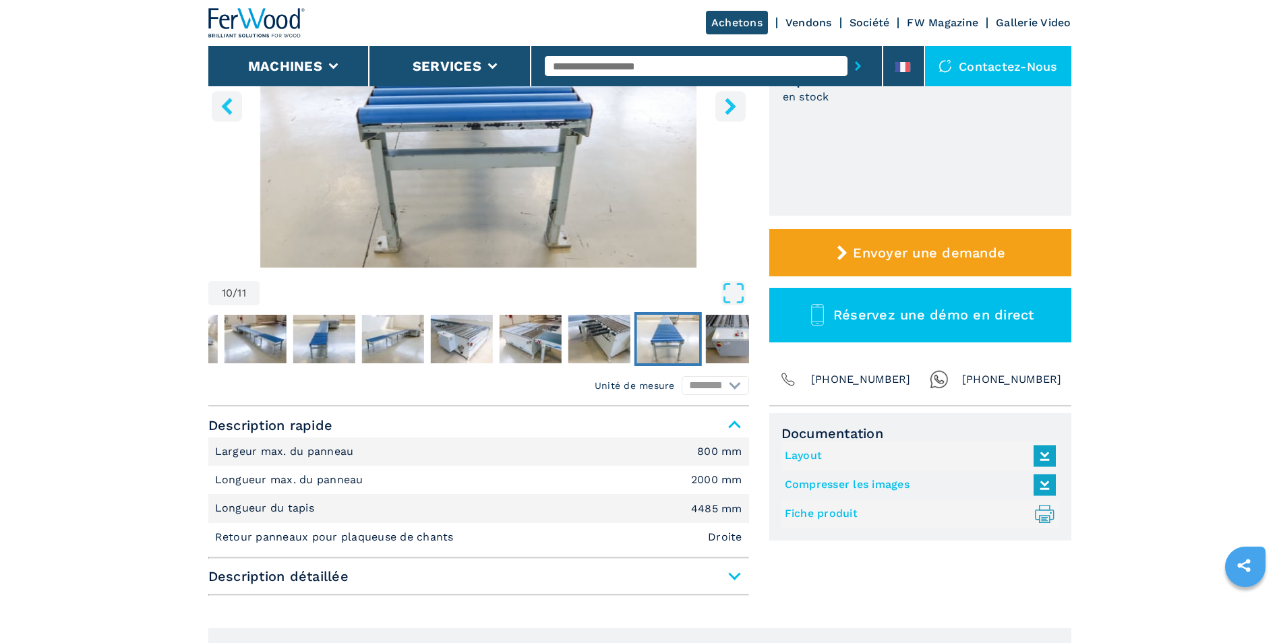
click at [233, 104] on icon "left-button" at bounding box center [226, 106] width 17 height 17
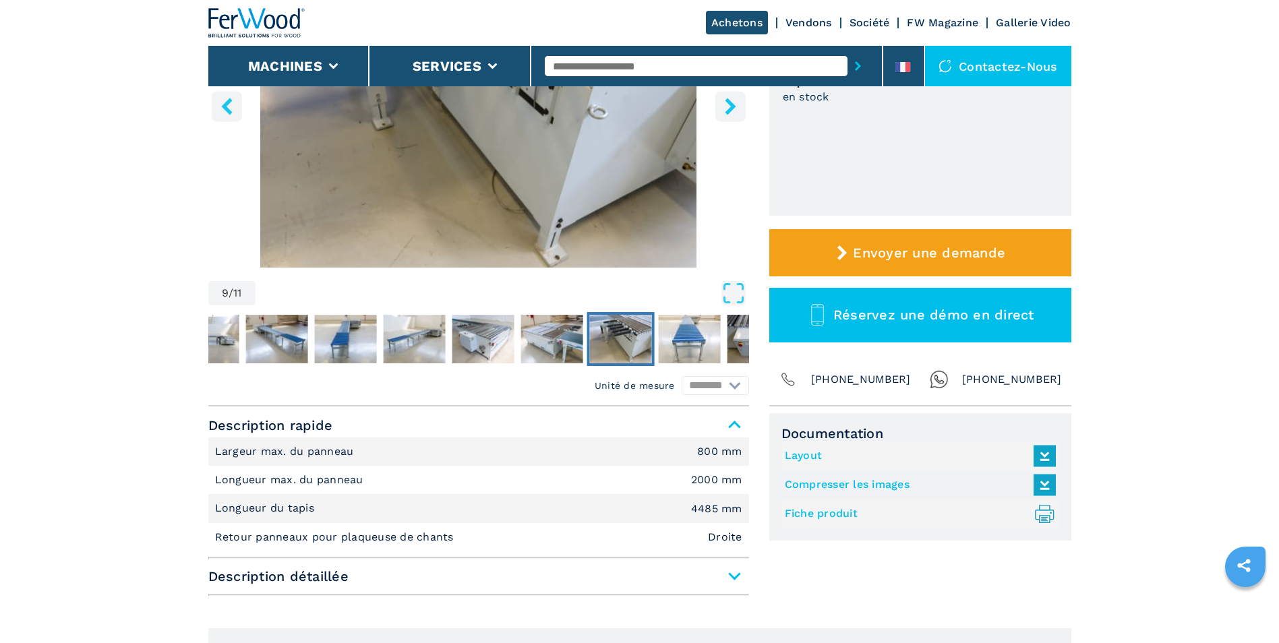
click at [233, 104] on icon "left-button" at bounding box center [226, 106] width 17 height 17
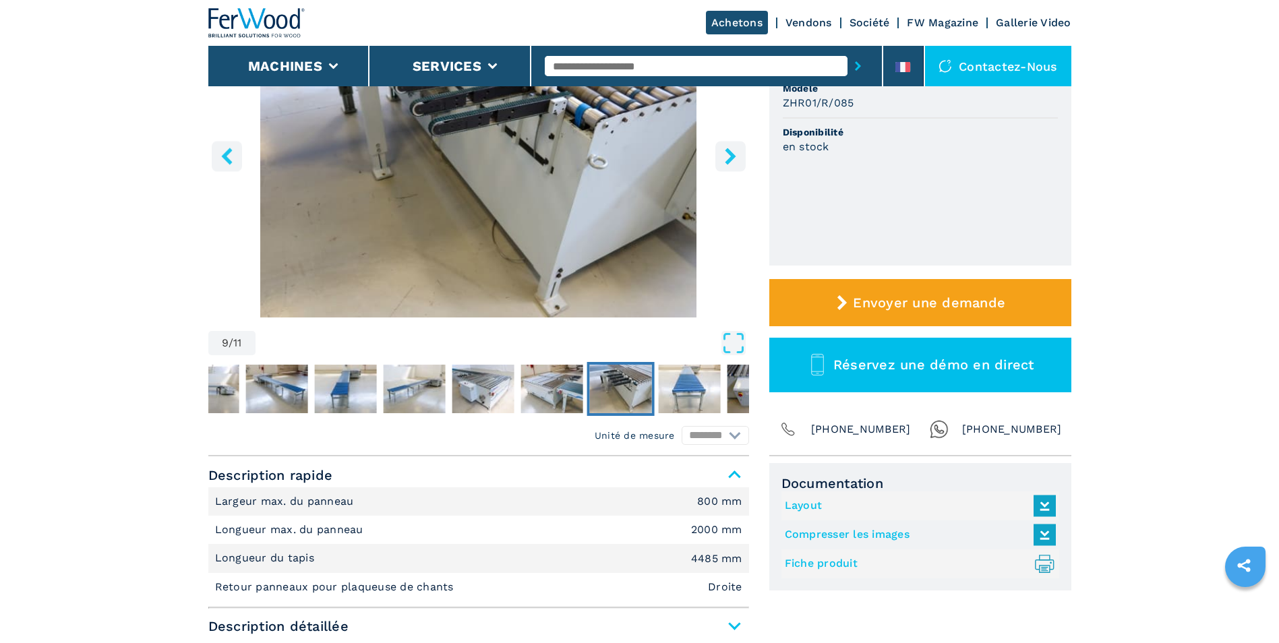
scroll to position [135, 0]
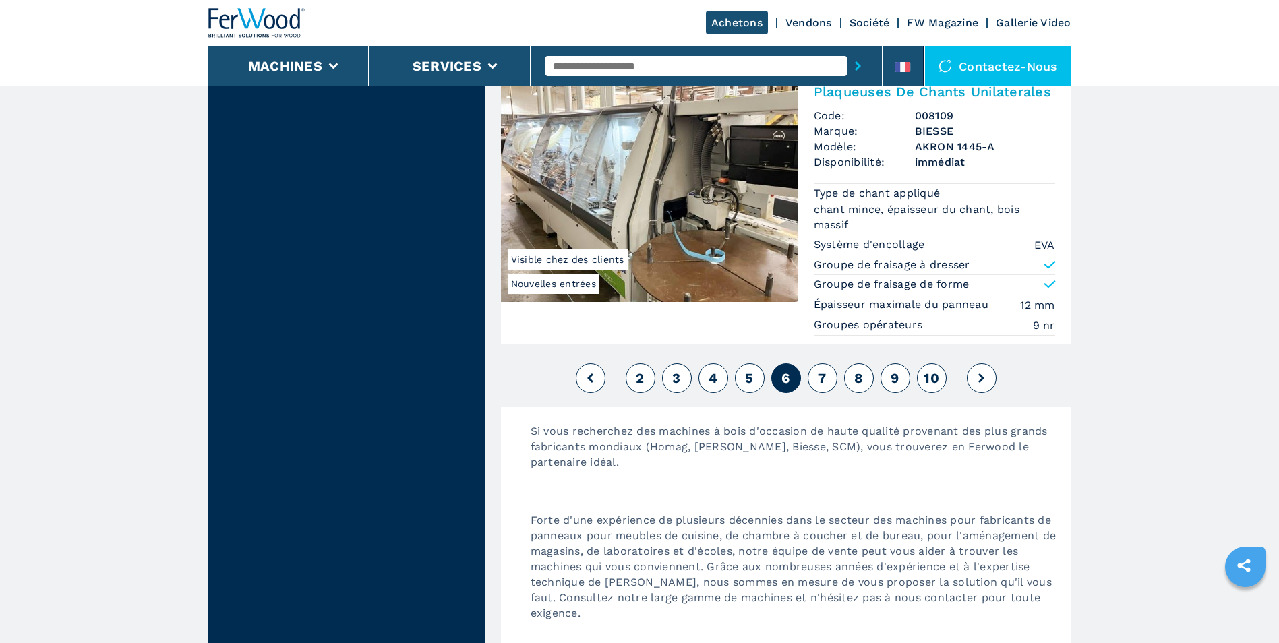
scroll to position [3302, 0]
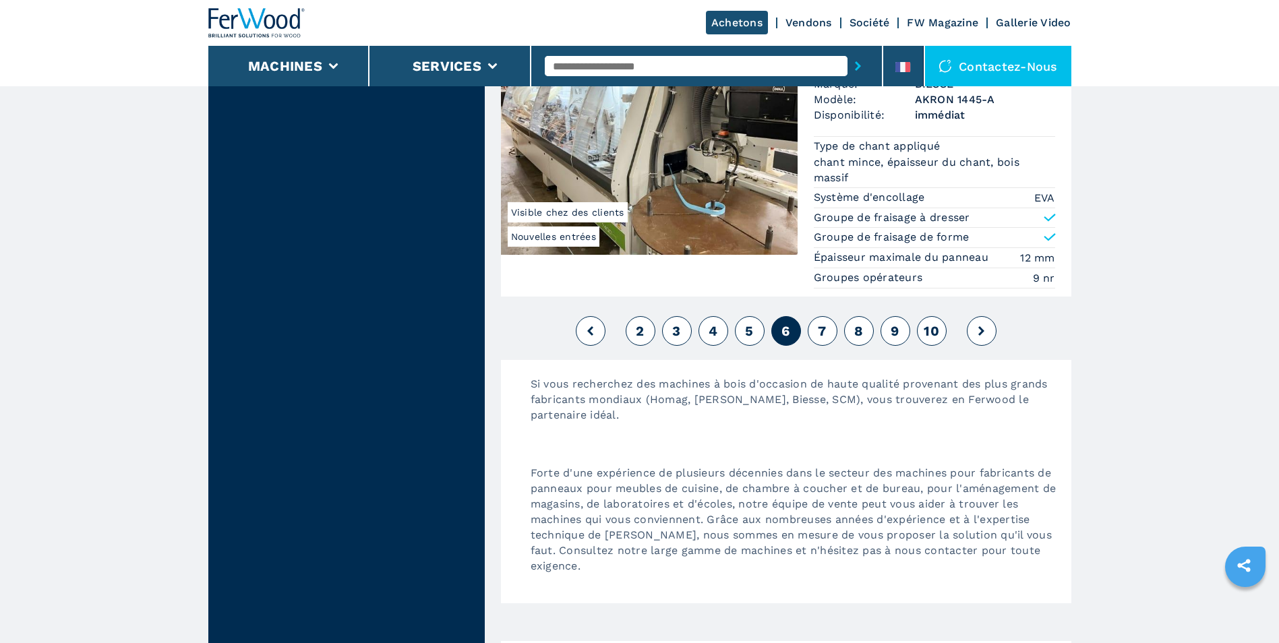
click at [822, 328] on span "7" at bounding box center [822, 331] width 8 height 16
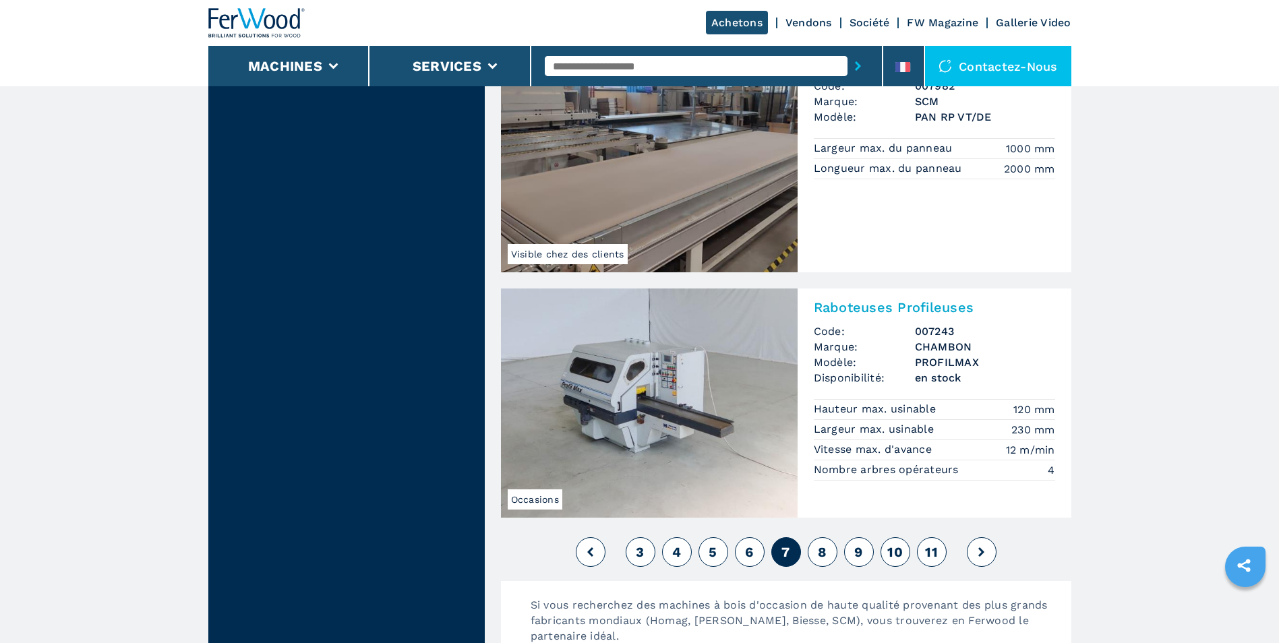
scroll to position [3168, 0]
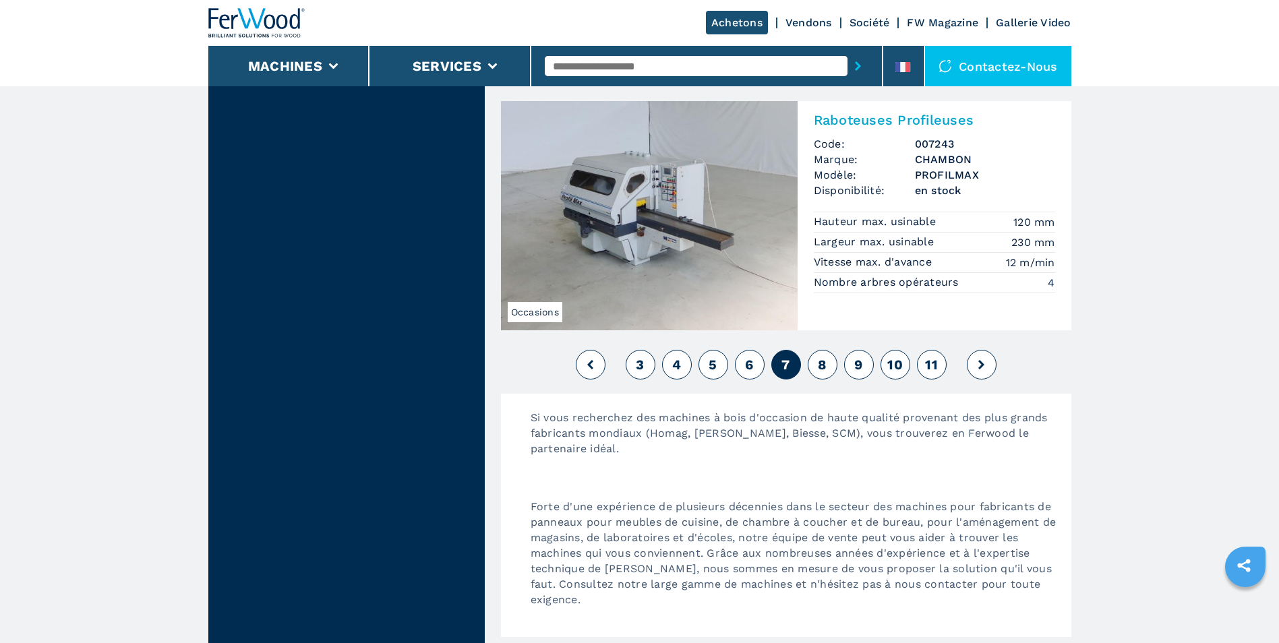
click at [820, 355] on button "8" at bounding box center [822, 365] width 30 height 30
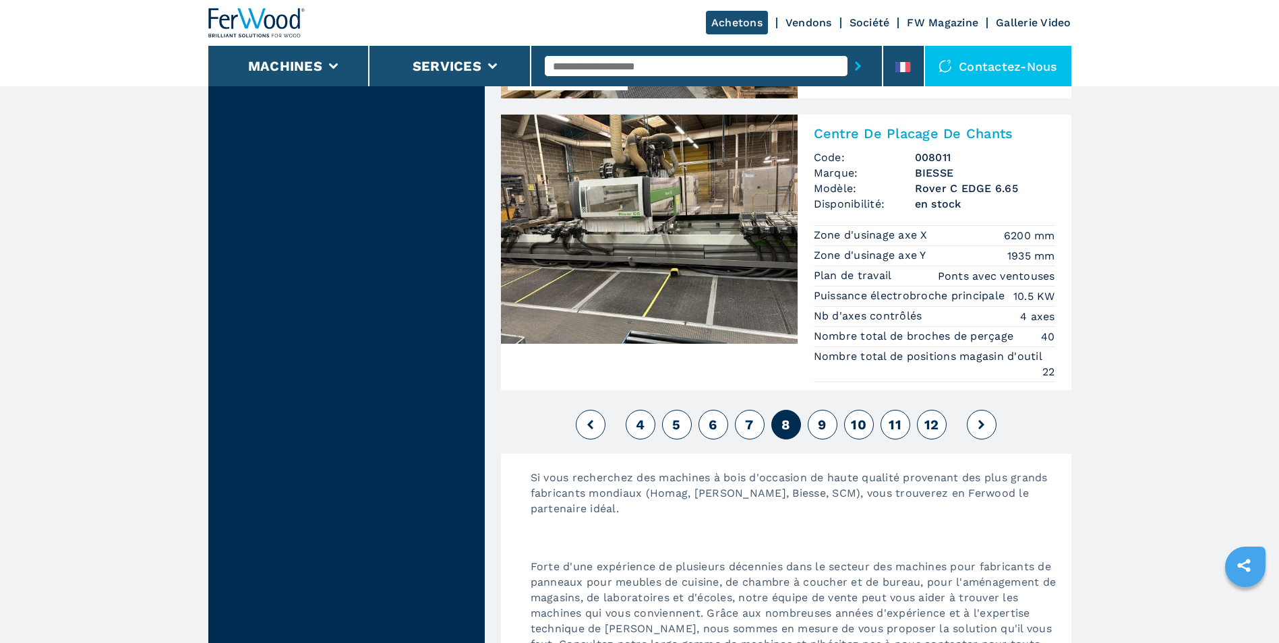
scroll to position [3235, 0]
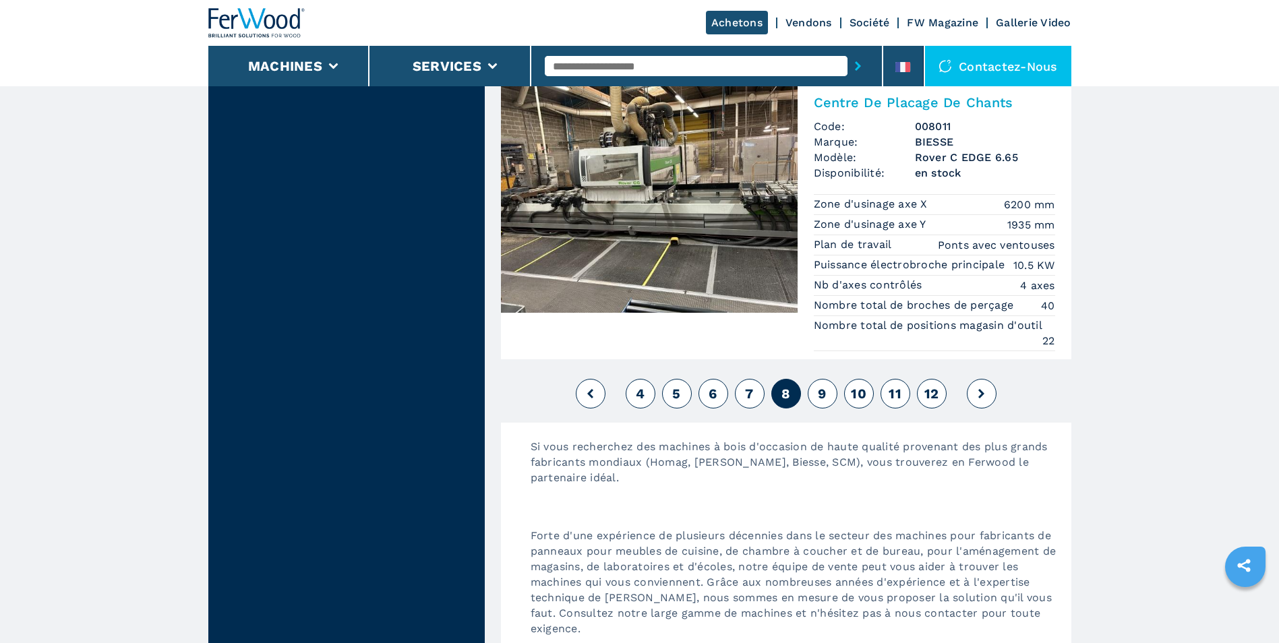
click at [830, 390] on button "9" at bounding box center [822, 394] width 30 height 30
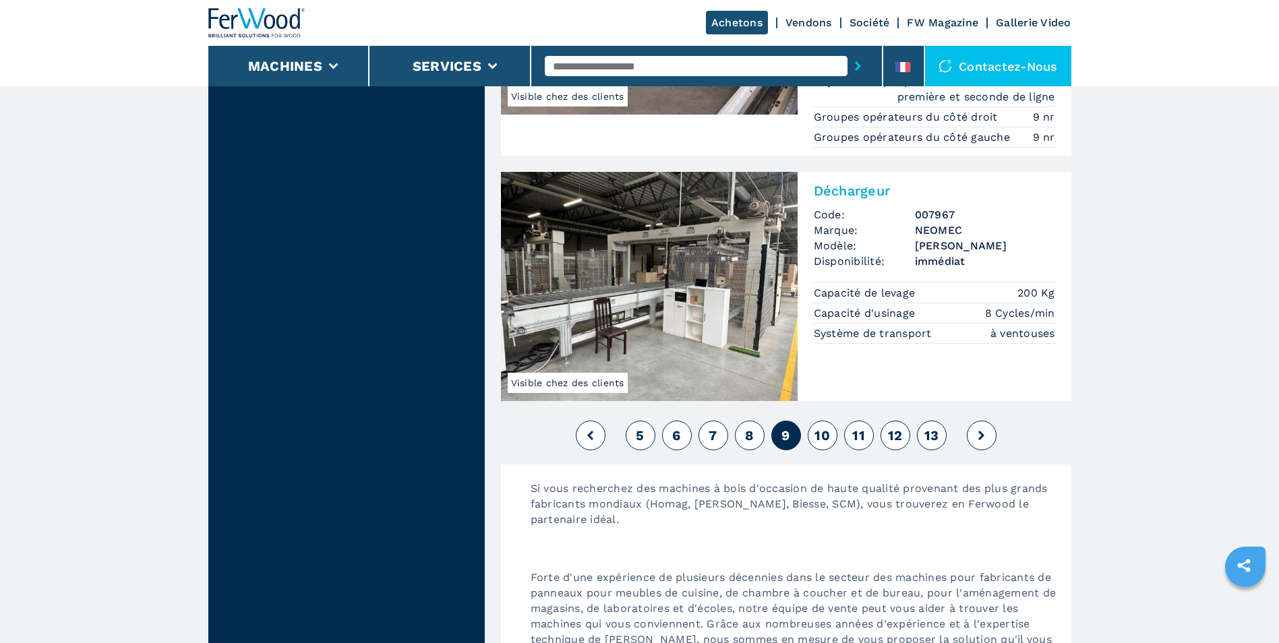
scroll to position [3370, 0]
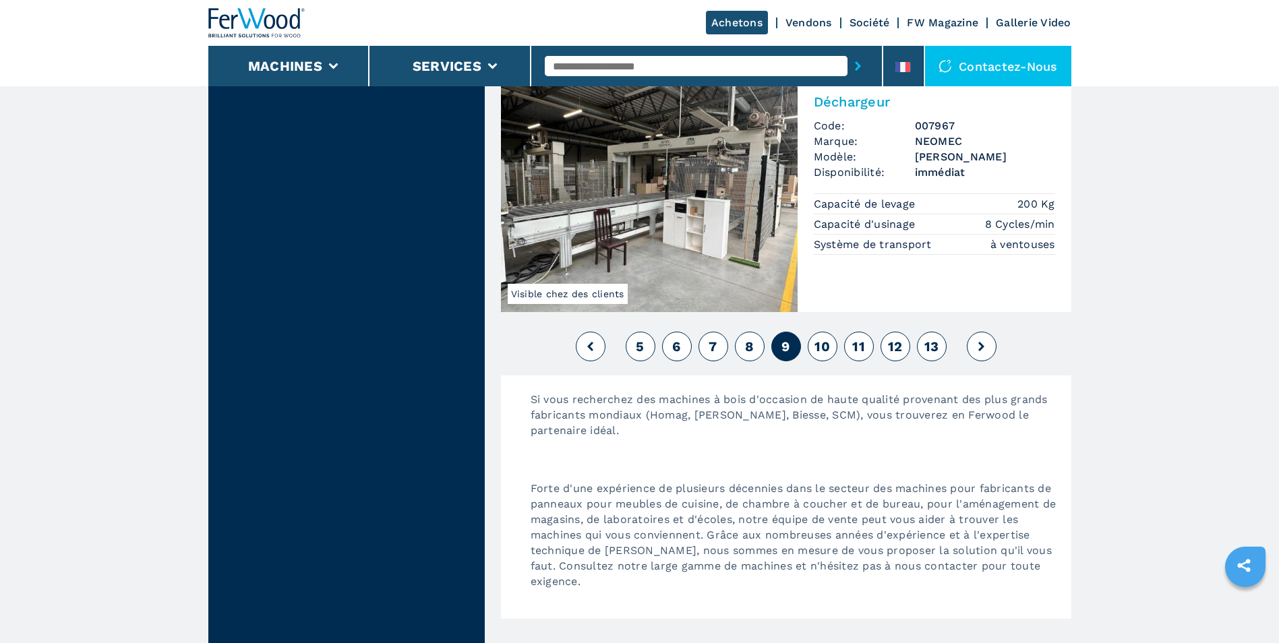
click at [830, 347] on button "10" at bounding box center [822, 347] width 30 height 30
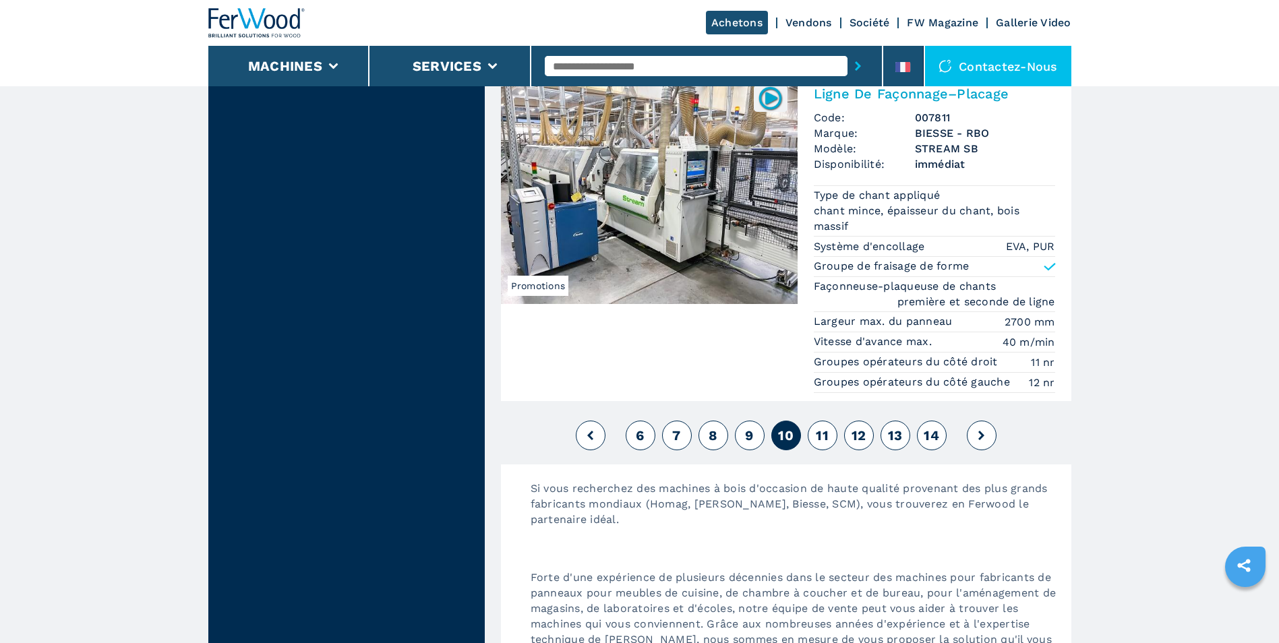
scroll to position [3437, 0]
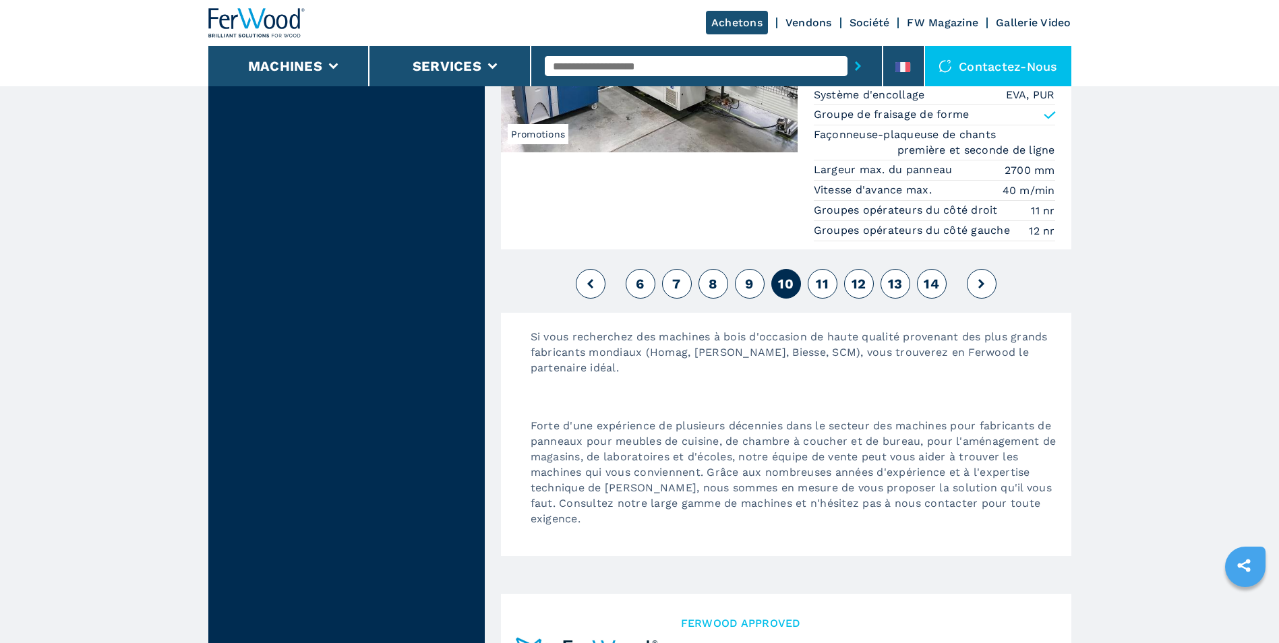
click at [826, 290] on span "11" at bounding box center [822, 284] width 13 height 16
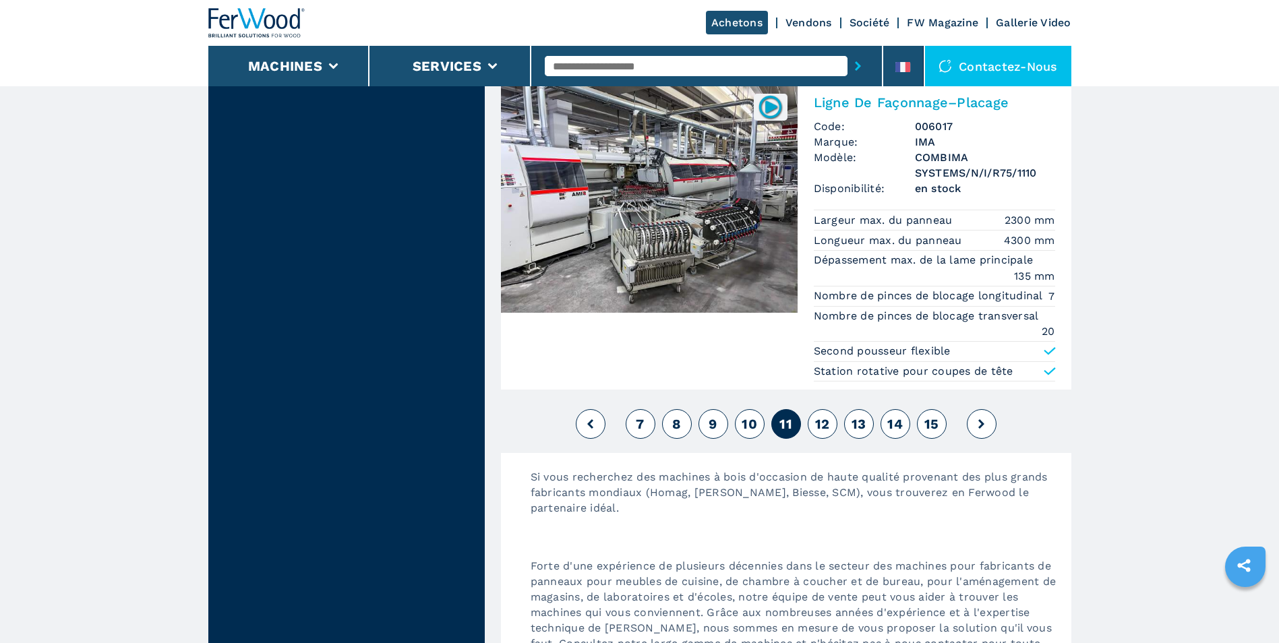
scroll to position [3302, 0]
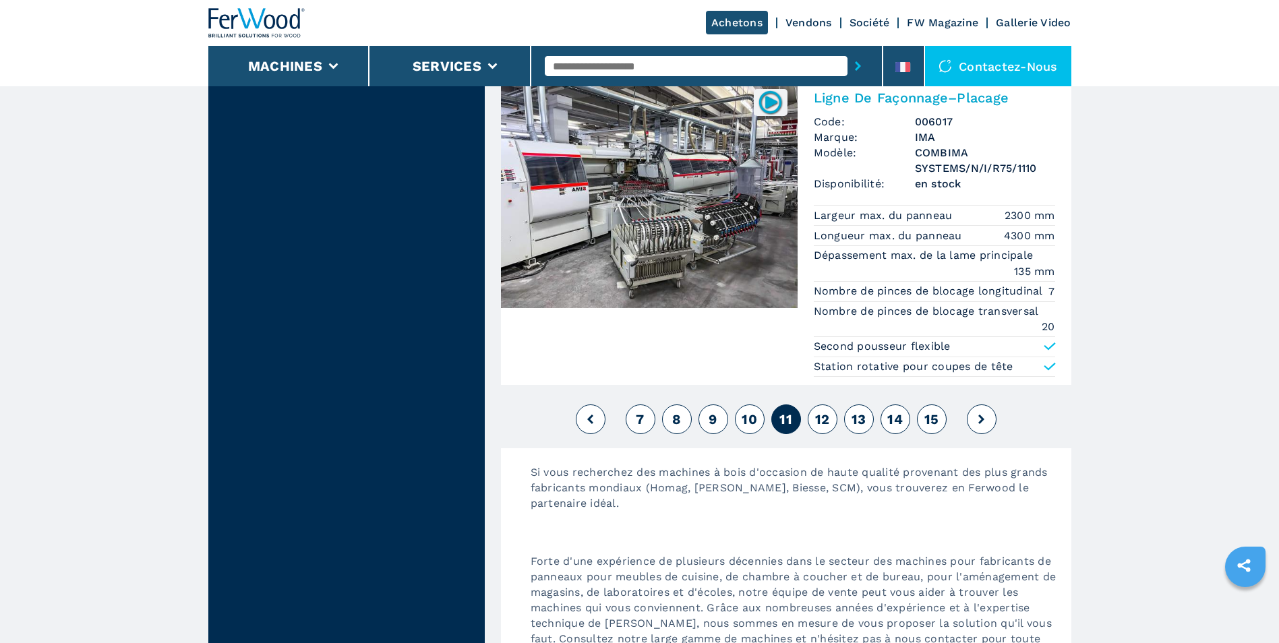
click at [820, 411] on span "12" at bounding box center [822, 419] width 15 height 16
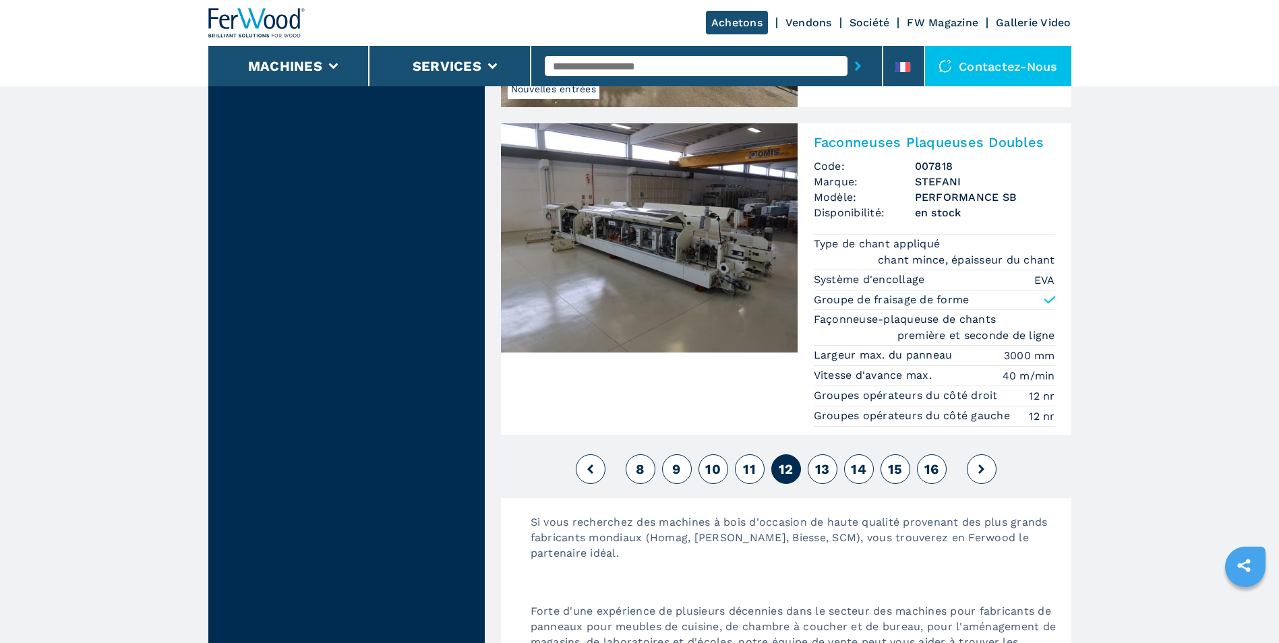
scroll to position [3235, 0]
click at [818, 471] on span "13" at bounding box center [822, 468] width 15 height 16
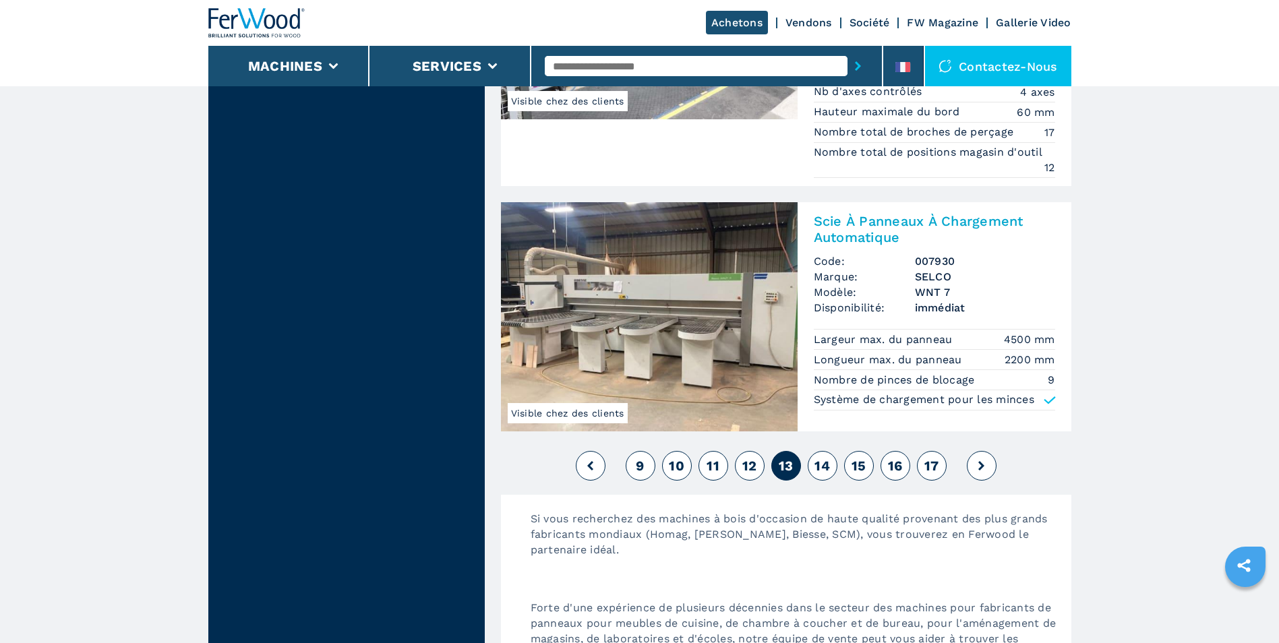
scroll to position [3033, 0]
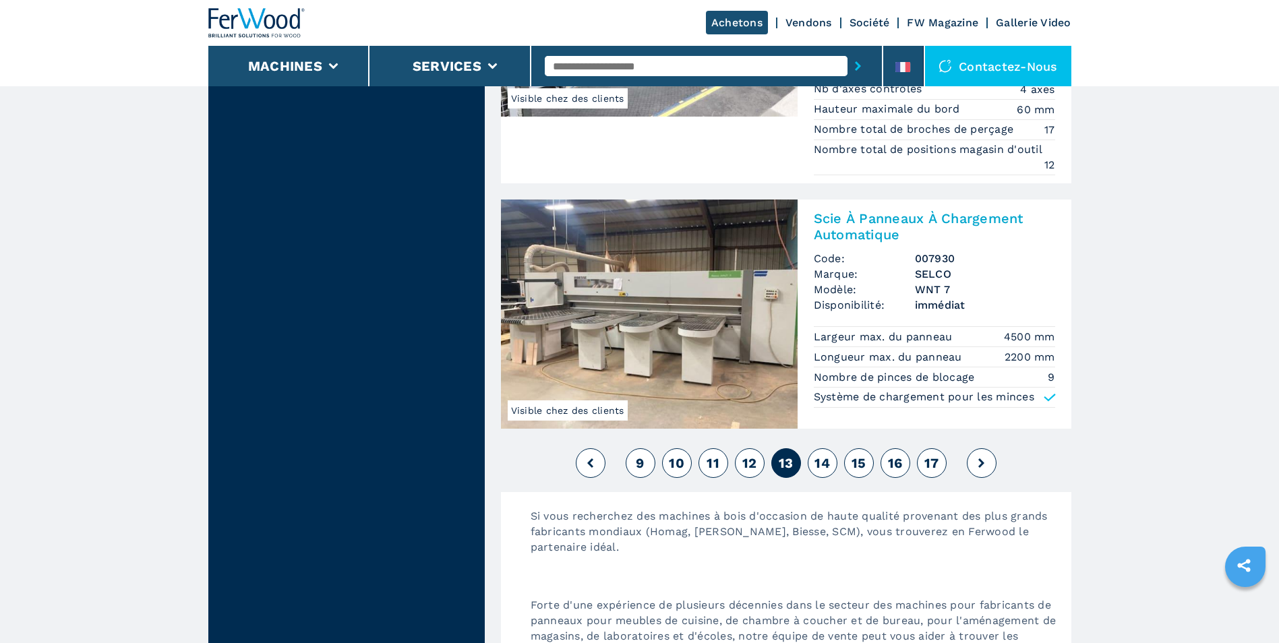
click at [827, 463] on span "14" at bounding box center [822, 463] width 16 height 16
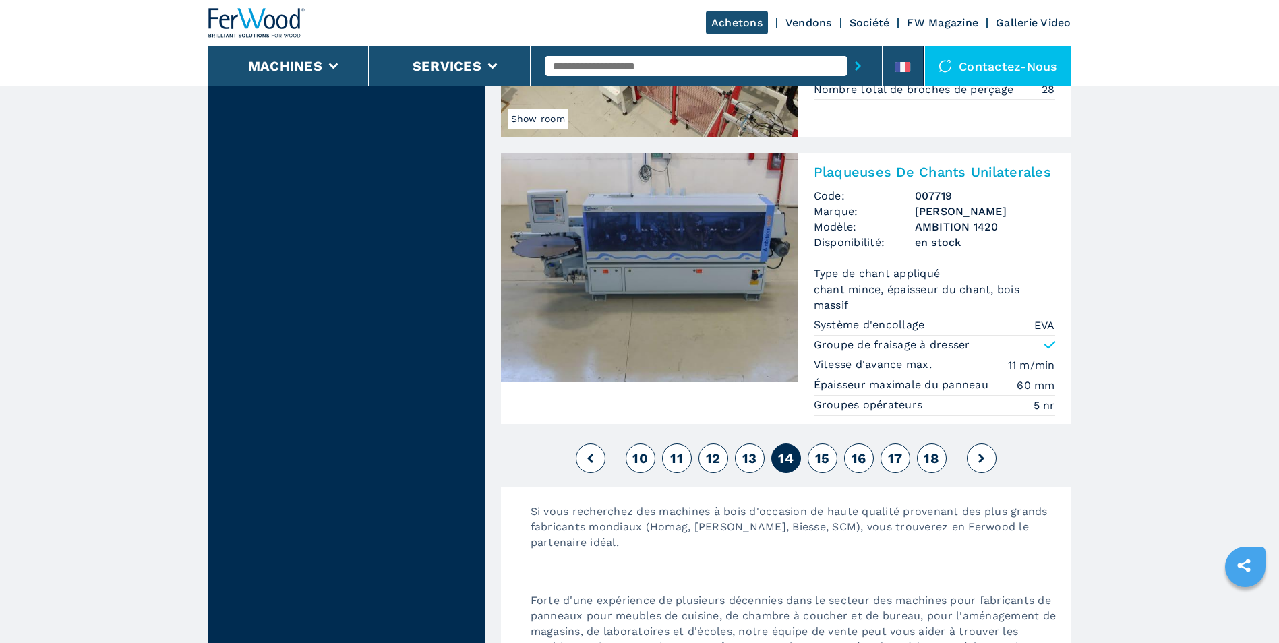
scroll to position [3235, 0]
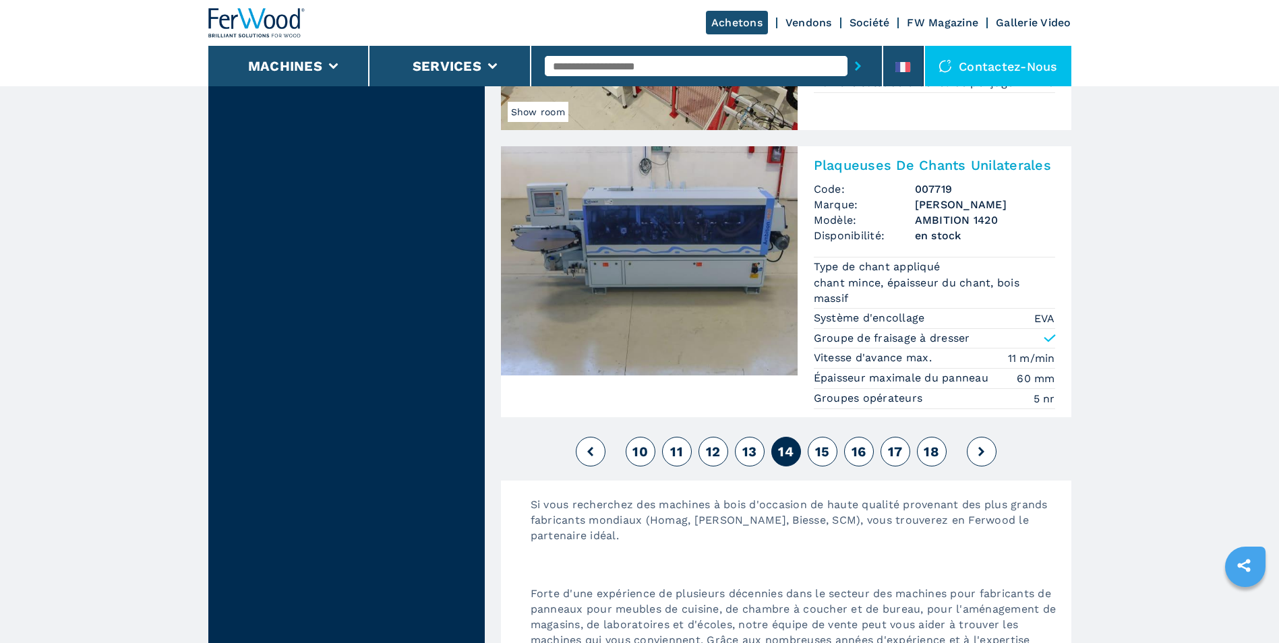
click at [827, 456] on span "15" at bounding box center [822, 451] width 15 height 16
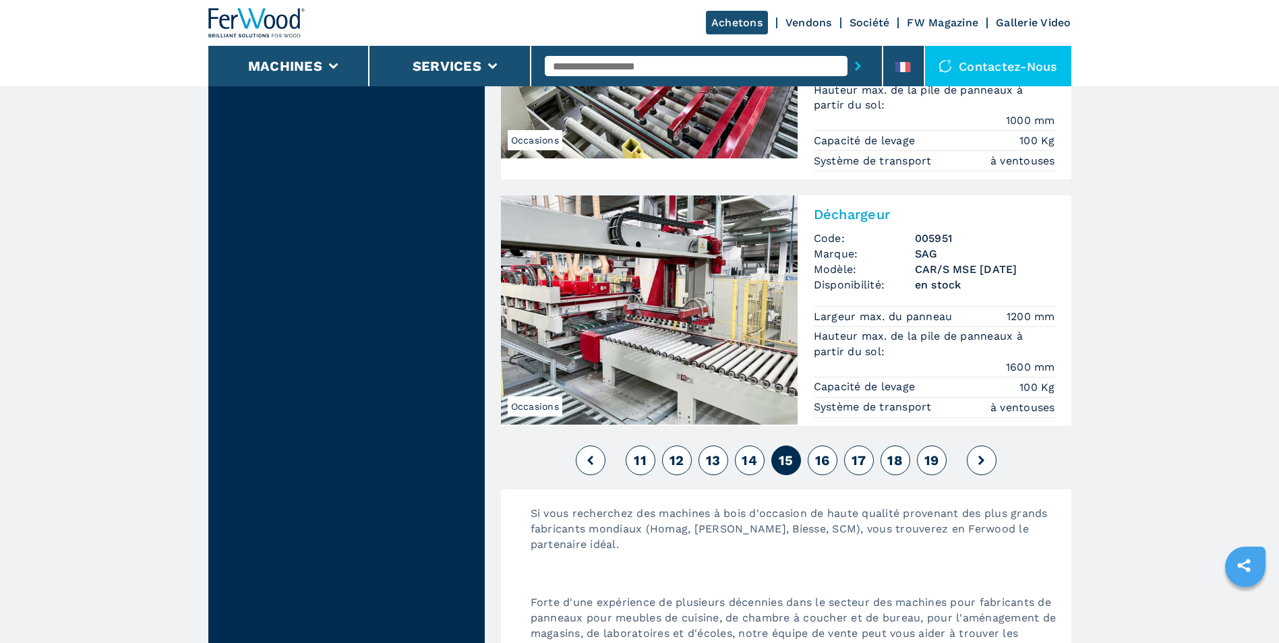
scroll to position [3235, 0]
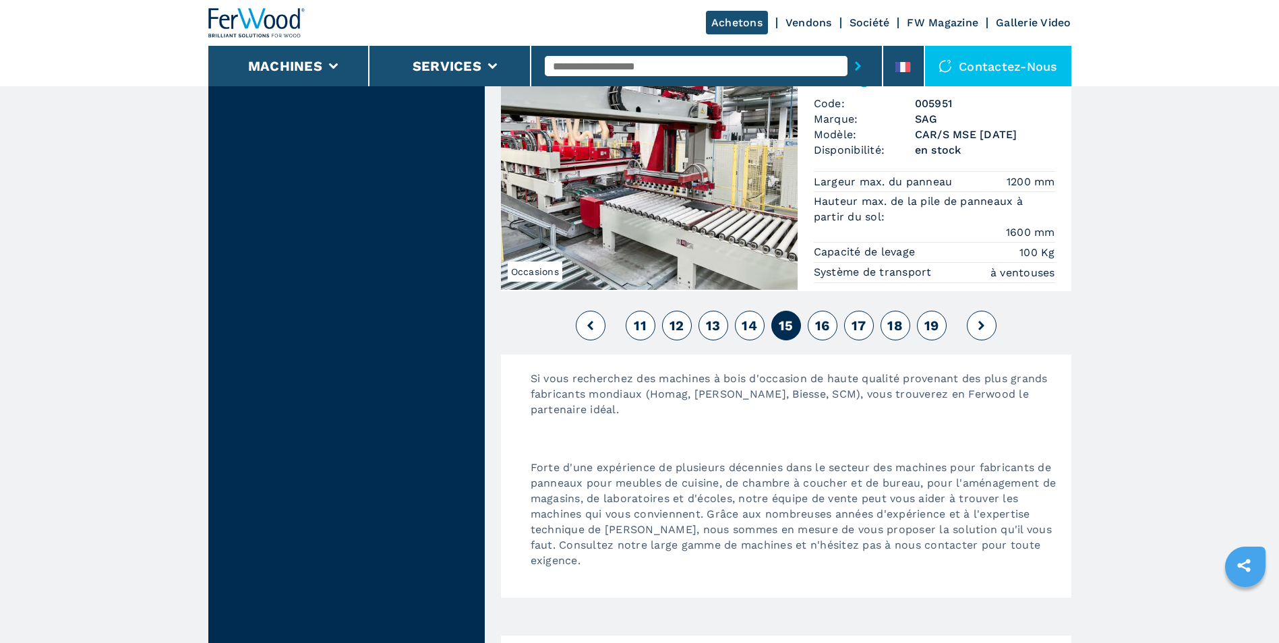
click at [817, 328] on span "16" at bounding box center [822, 325] width 15 height 16
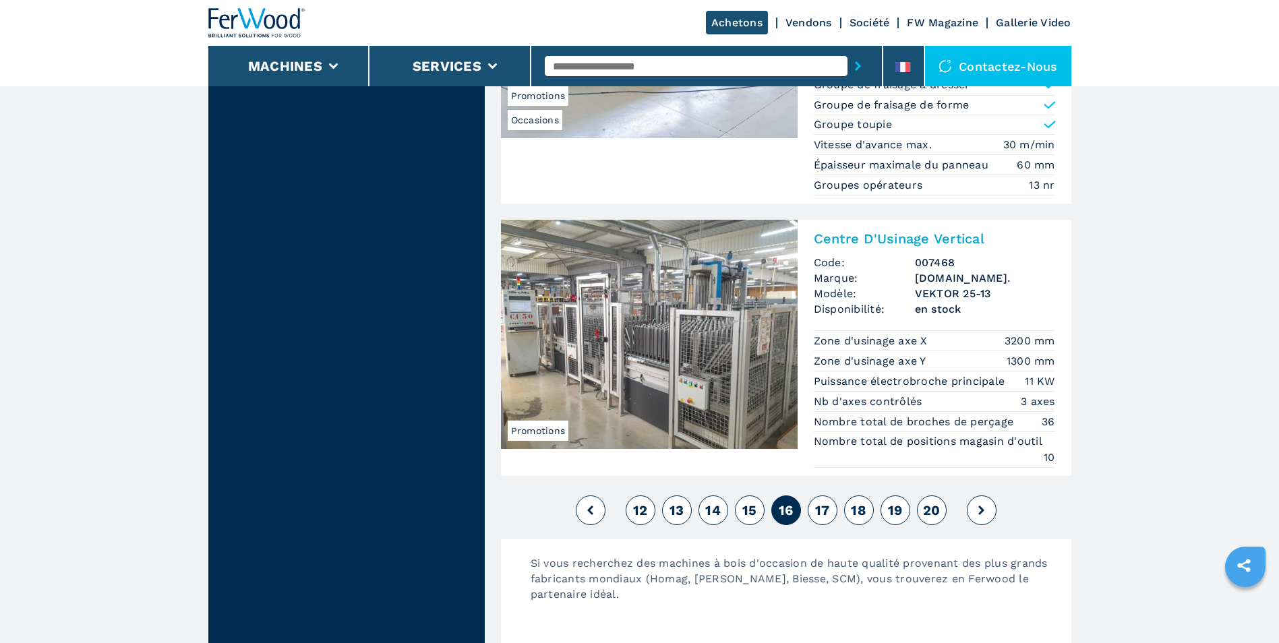
scroll to position [3100, 0]
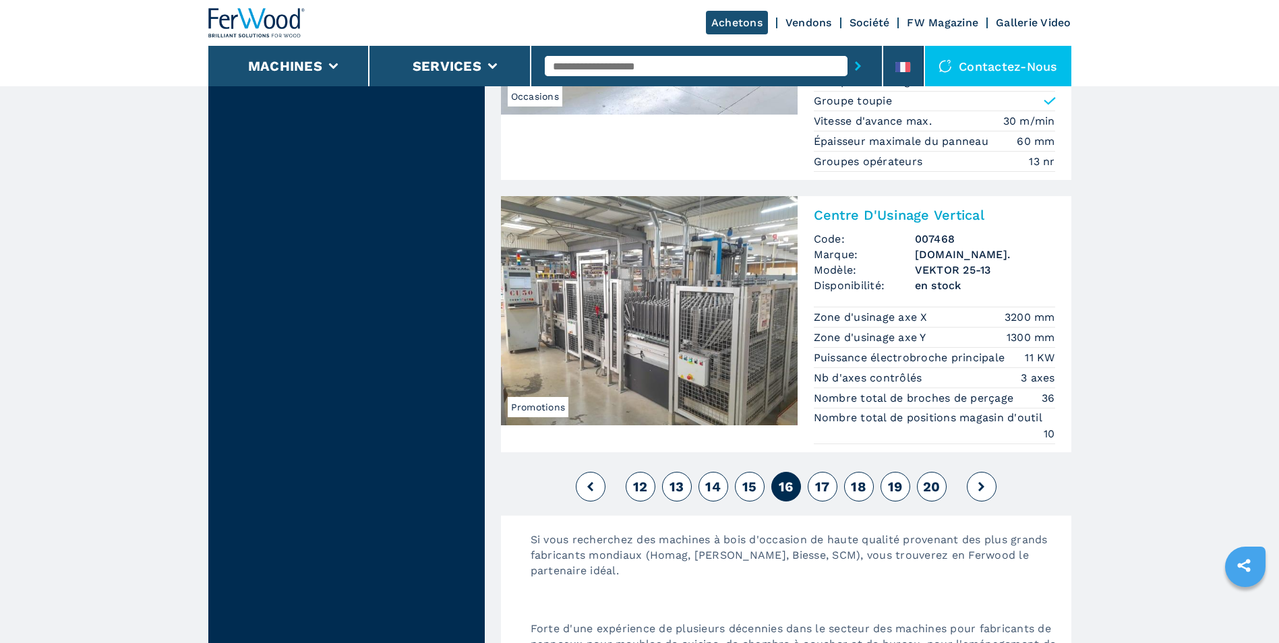
click at [826, 491] on span "17" at bounding box center [822, 487] width 15 height 16
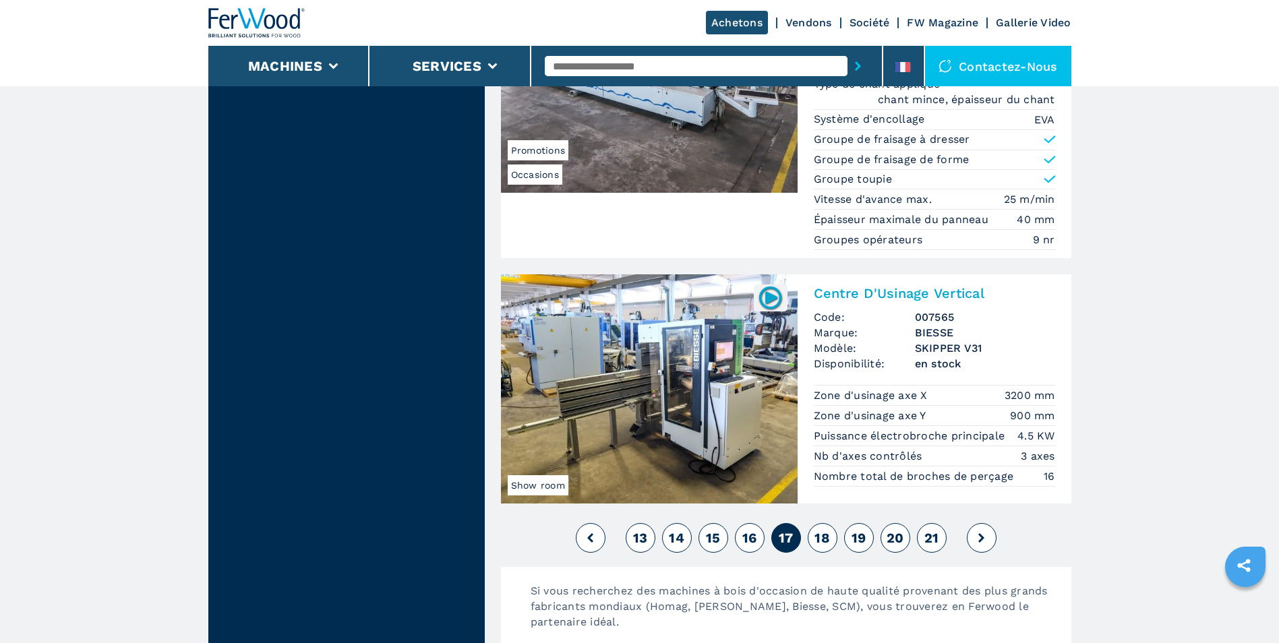
scroll to position [3302, 0]
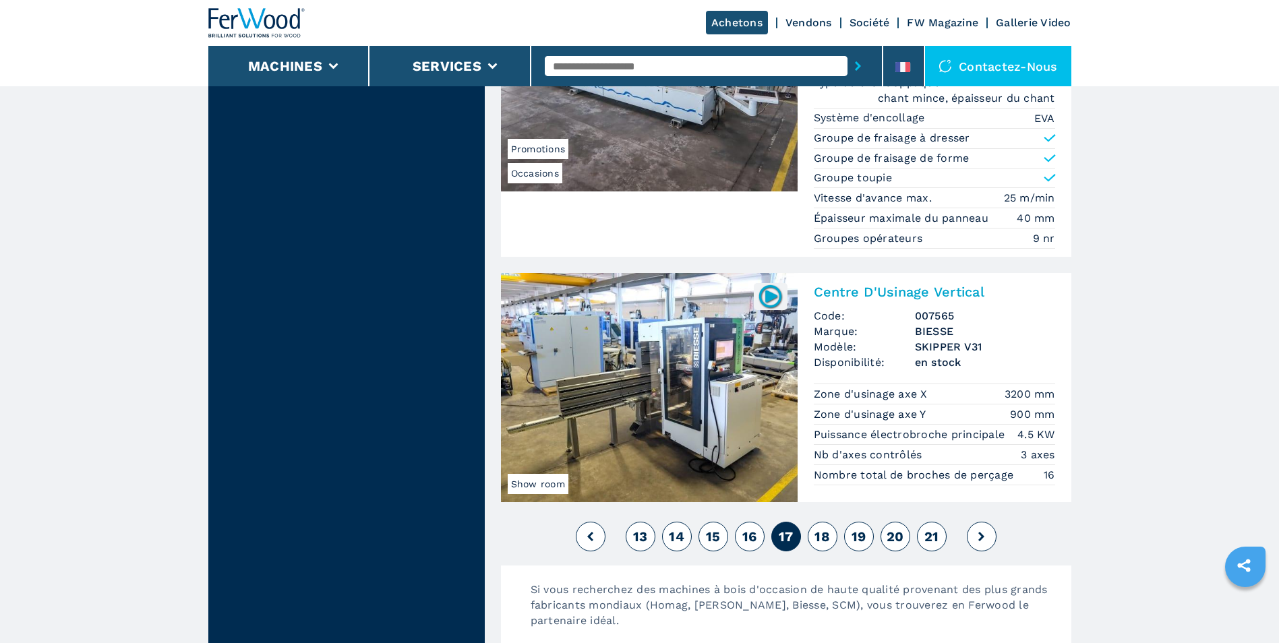
click at [822, 536] on span "18" at bounding box center [822, 536] width 16 height 16
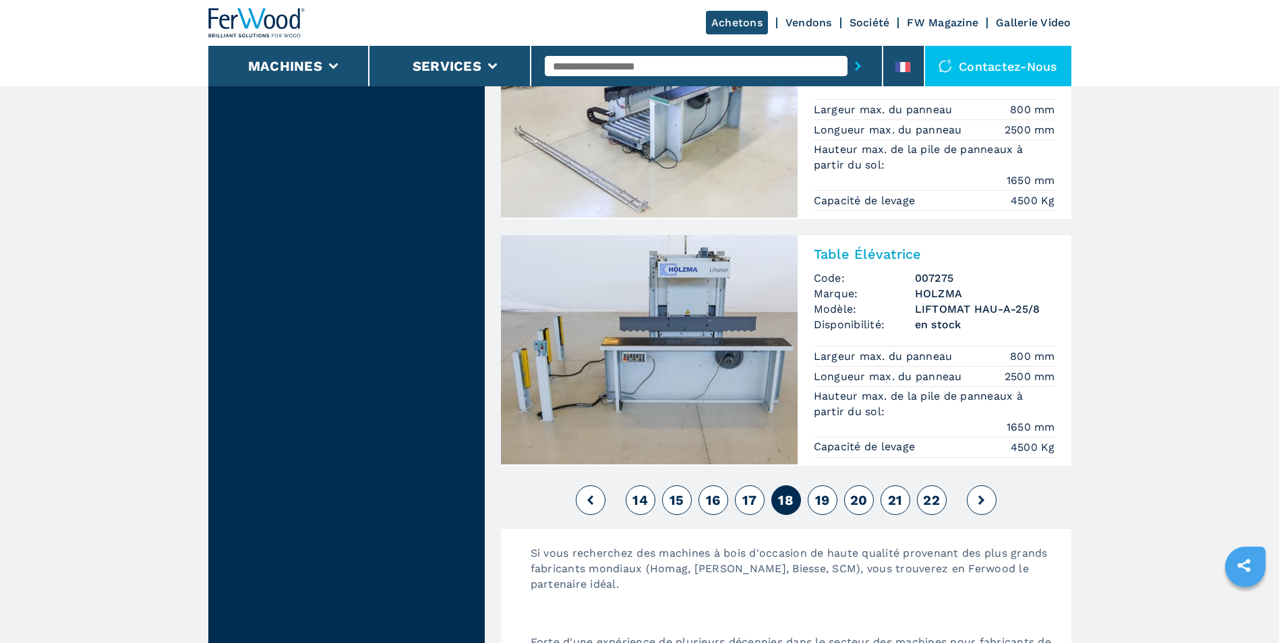
scroll to position [3100, 0]
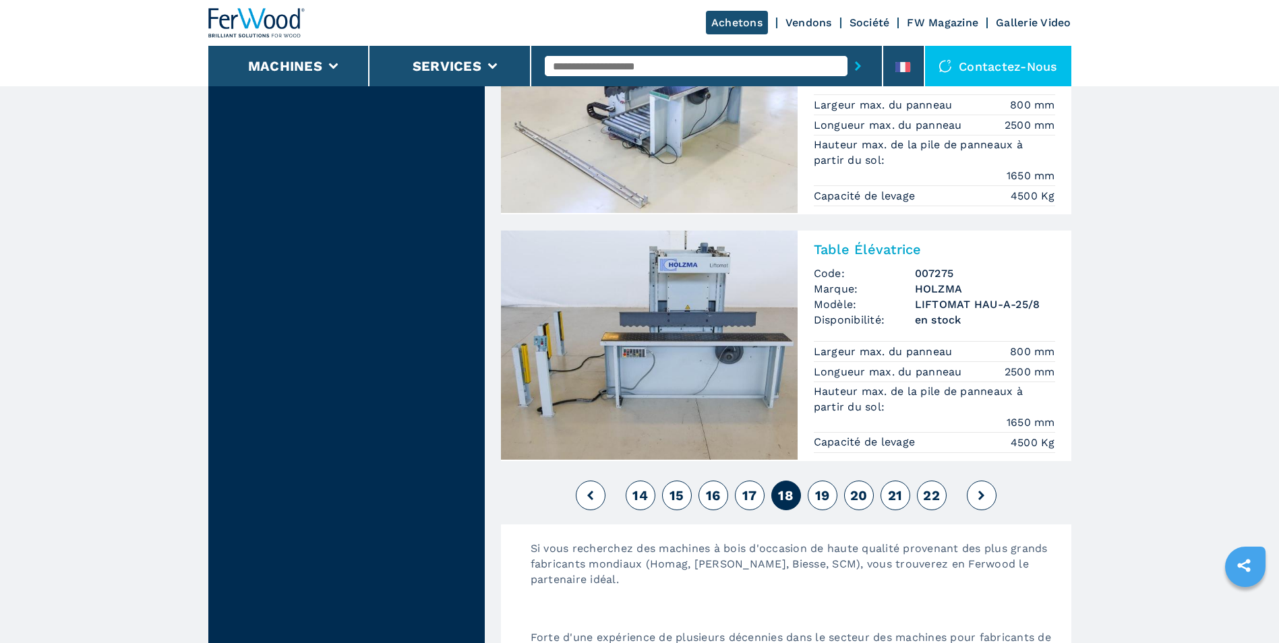
click at [826, 499] on span "19" at bounding box center [822, 495] width 15 height 16
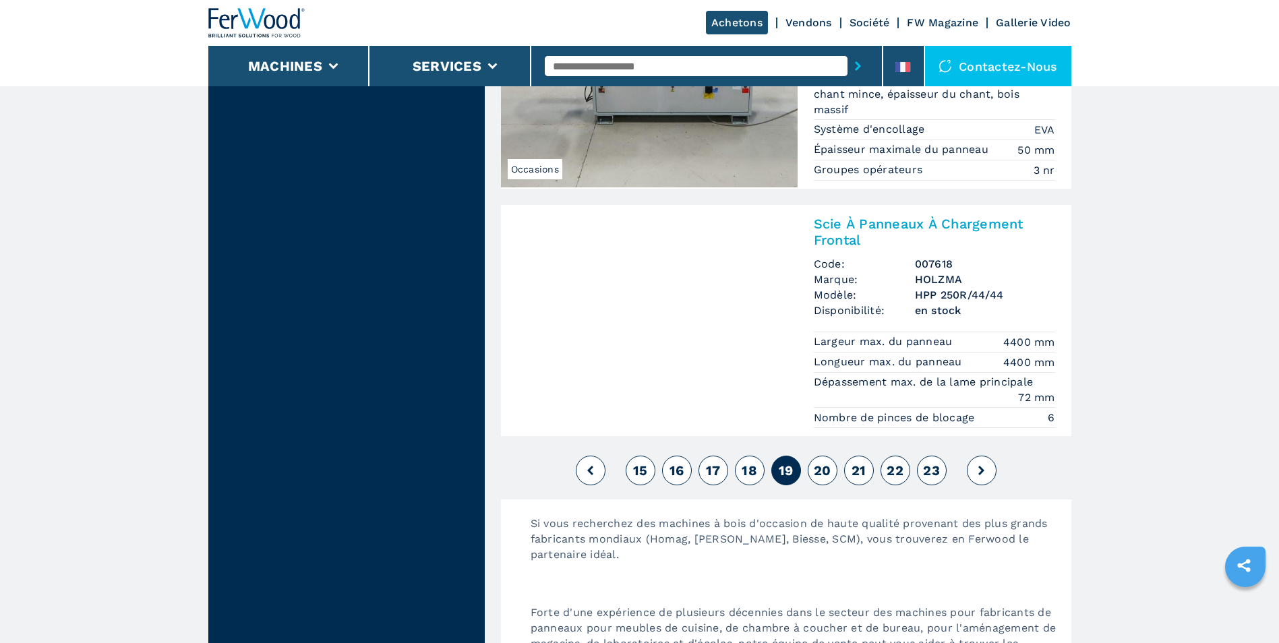
scroll to position [3100, 0]
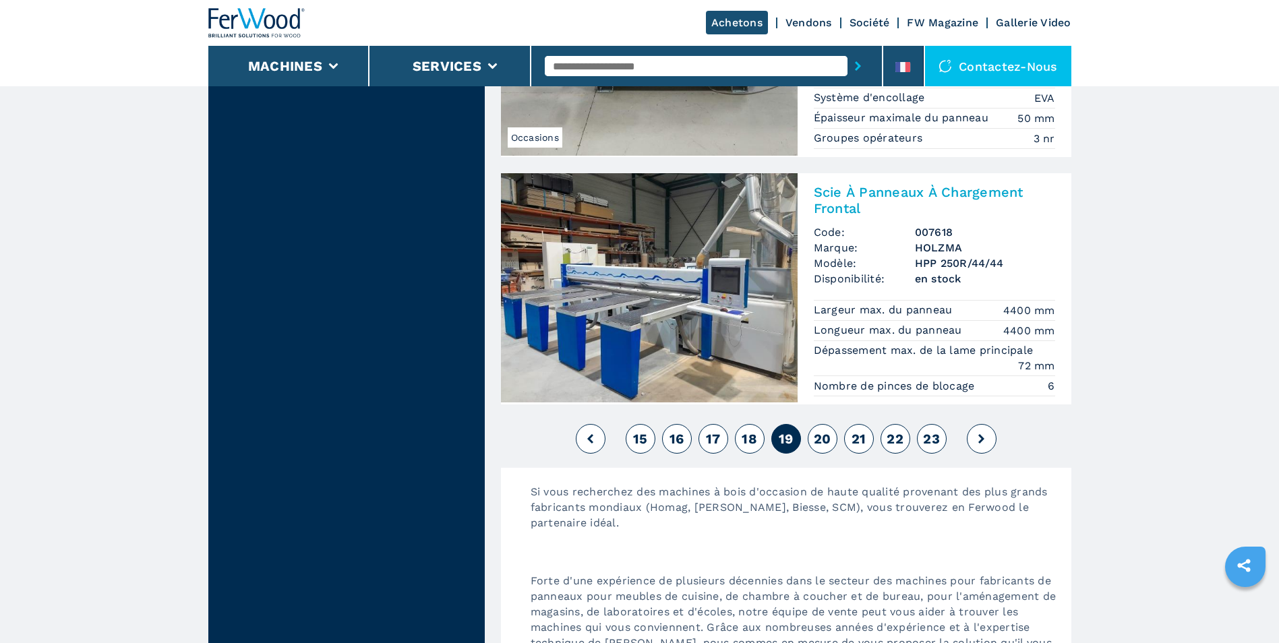
click at [817, 431] on span "20" at bounding box center [822, 439] width 18 height 16
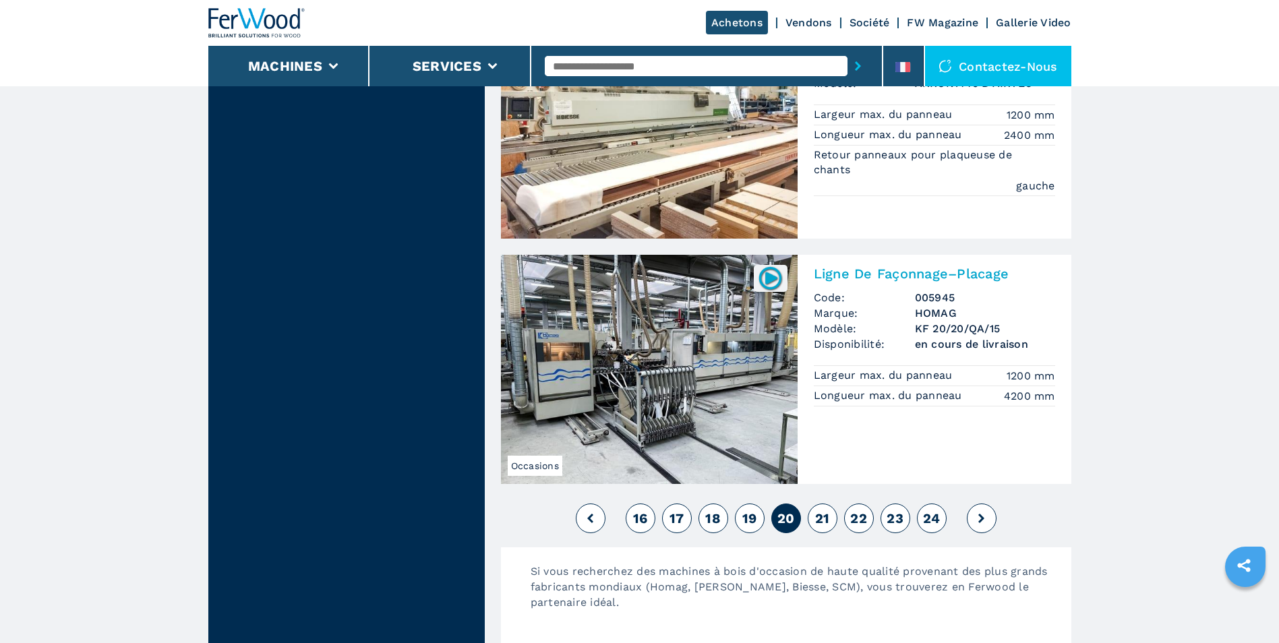
scroll to position [3100, 0]
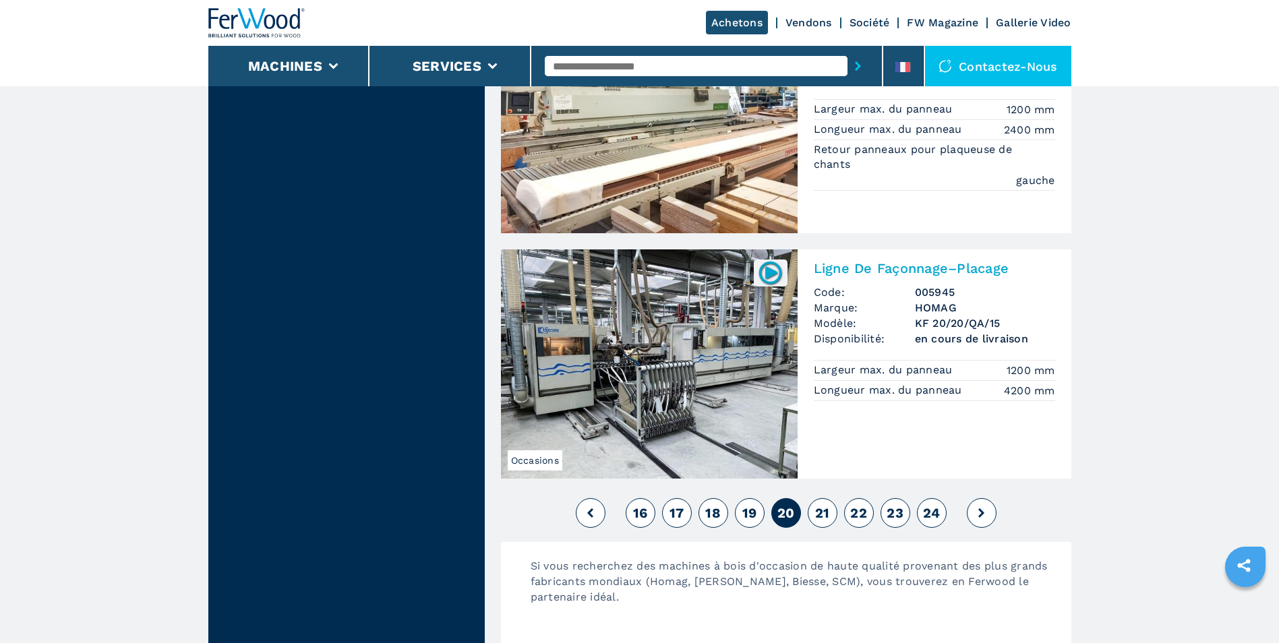
click at [820, 516] on span "21" at bounding box center [822, 513] width 15 height 16
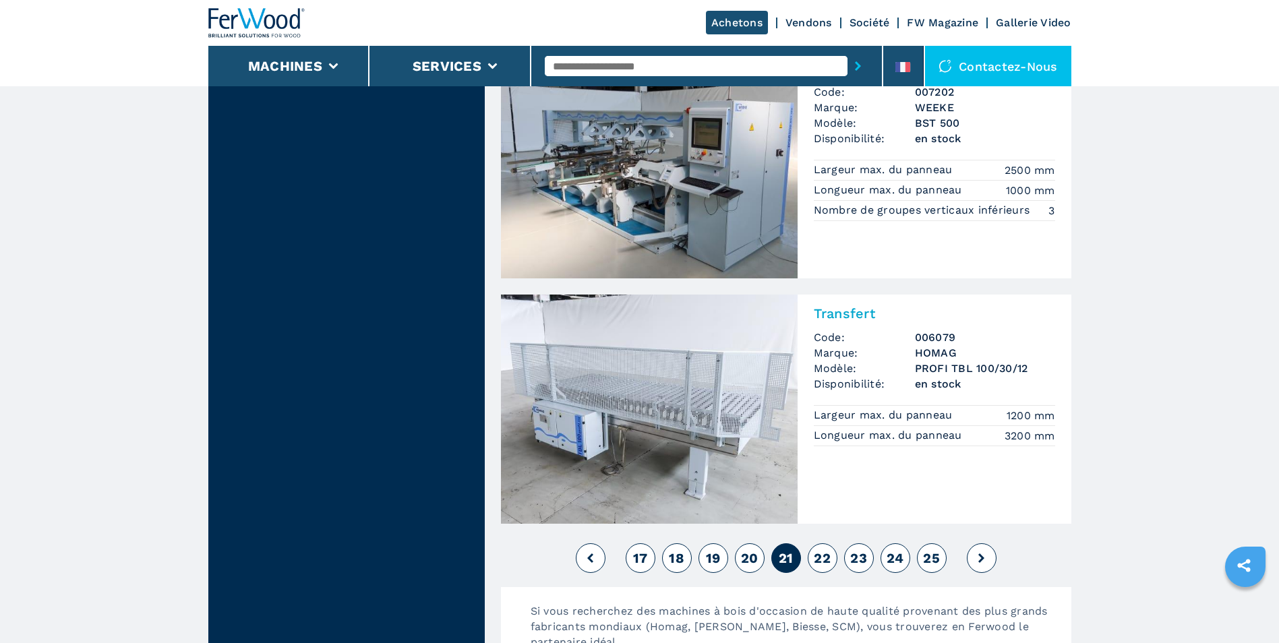
scroll to position [3168, 0]
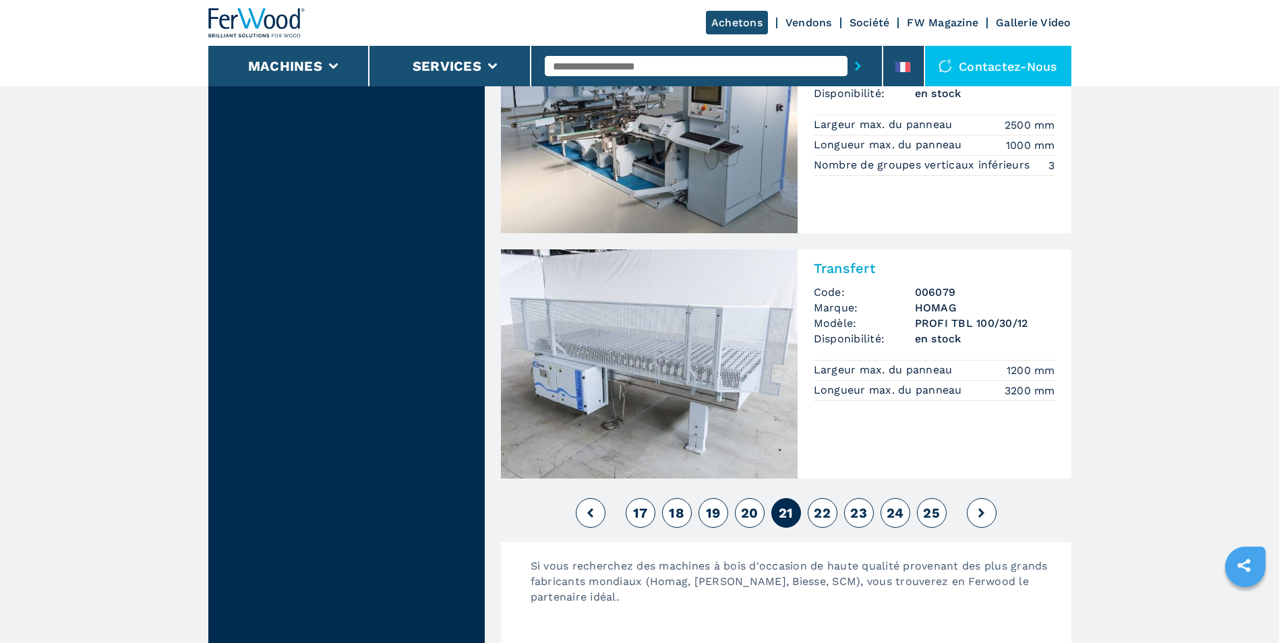
click at [828, 520] on span "22" at bounding box center [821, 513] width 17 height 16
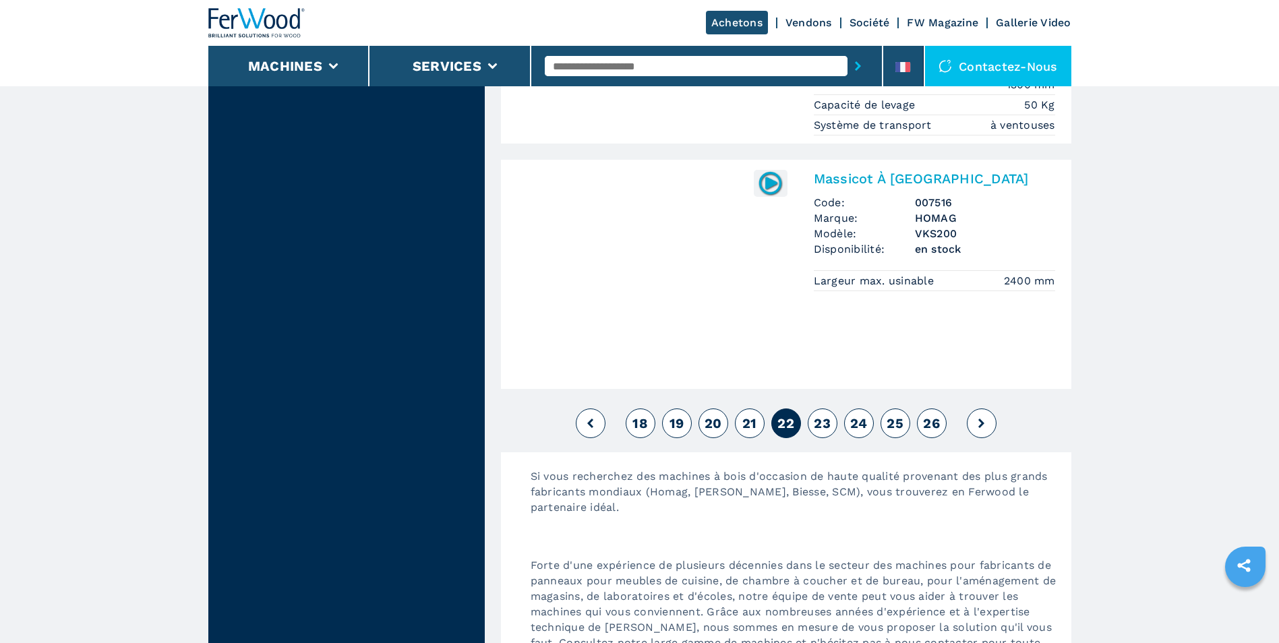
scroll to position [3033, 0]
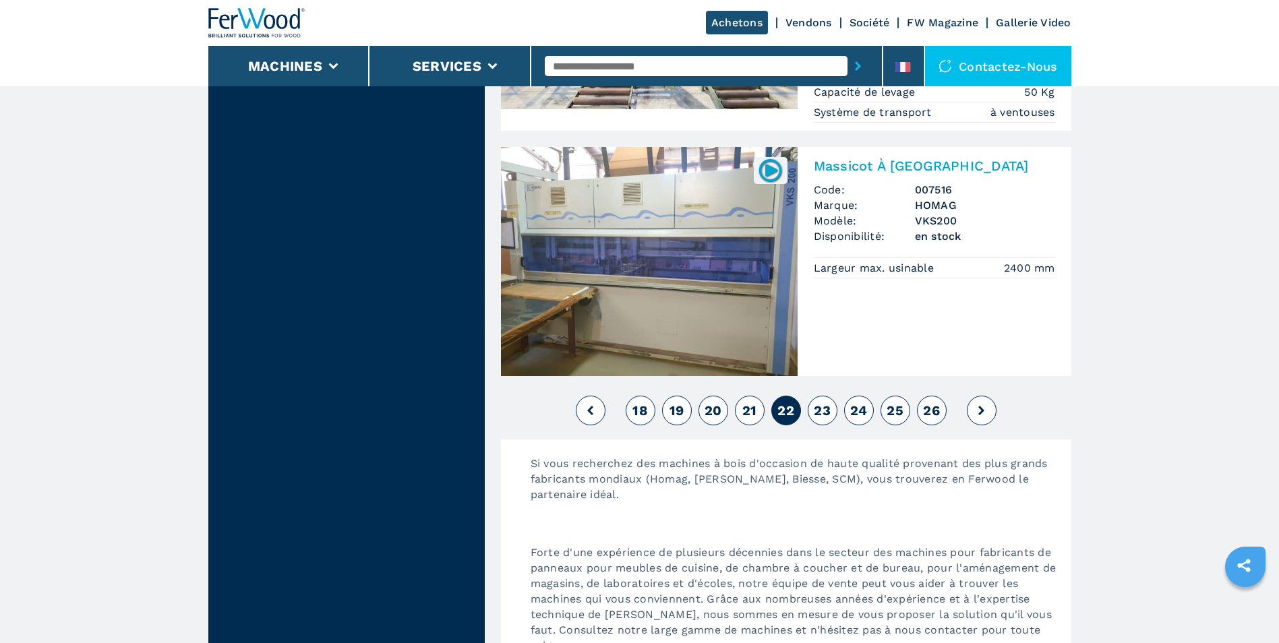
click at [821, 410] on span "23" at bounding box center [821, 410] width 17 height 16
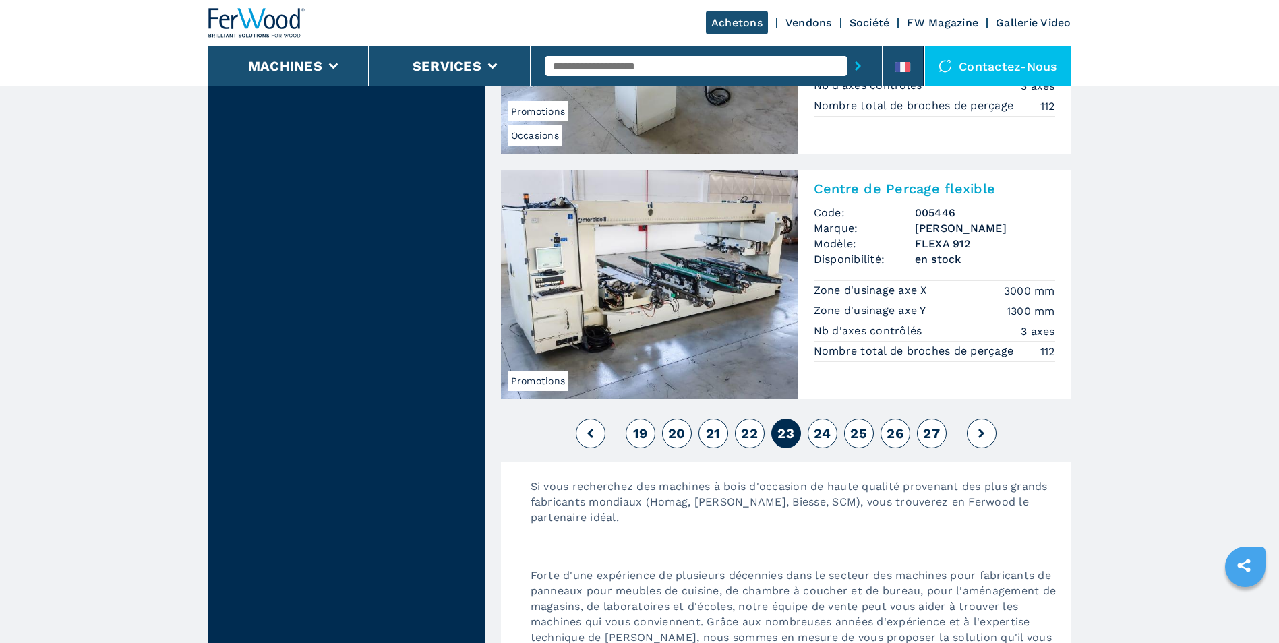
scroll to position [3235, 0]
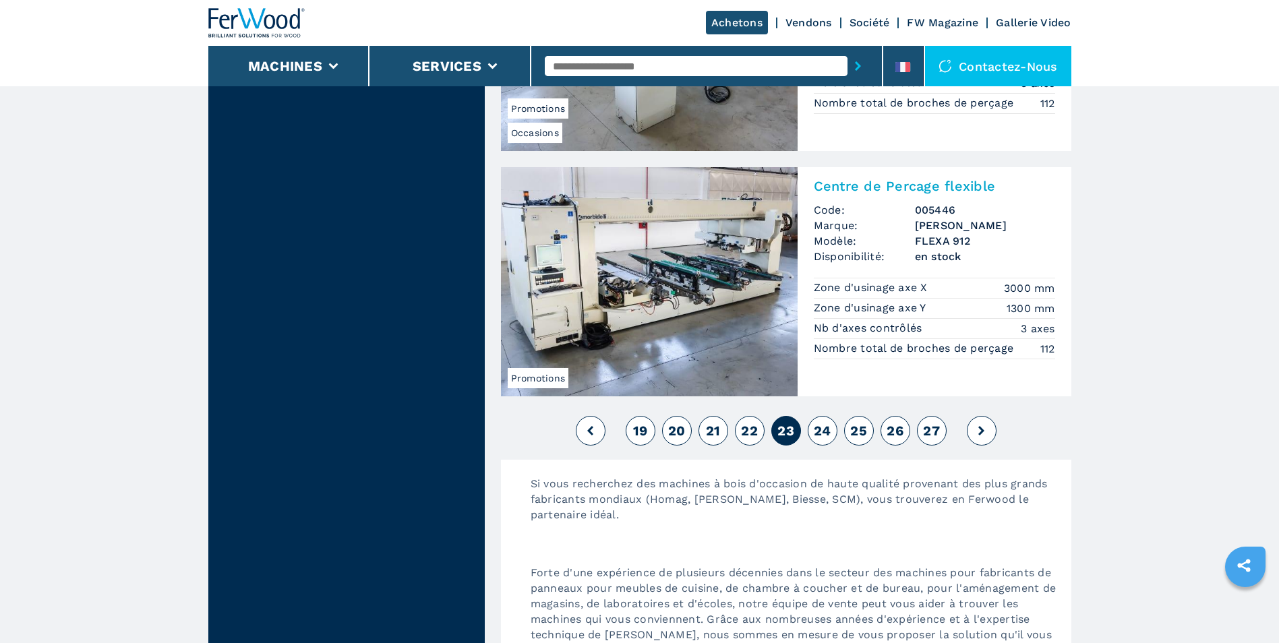
click at [818, 423] on span "24" at bounding box center [822, 431] width 18 height 16
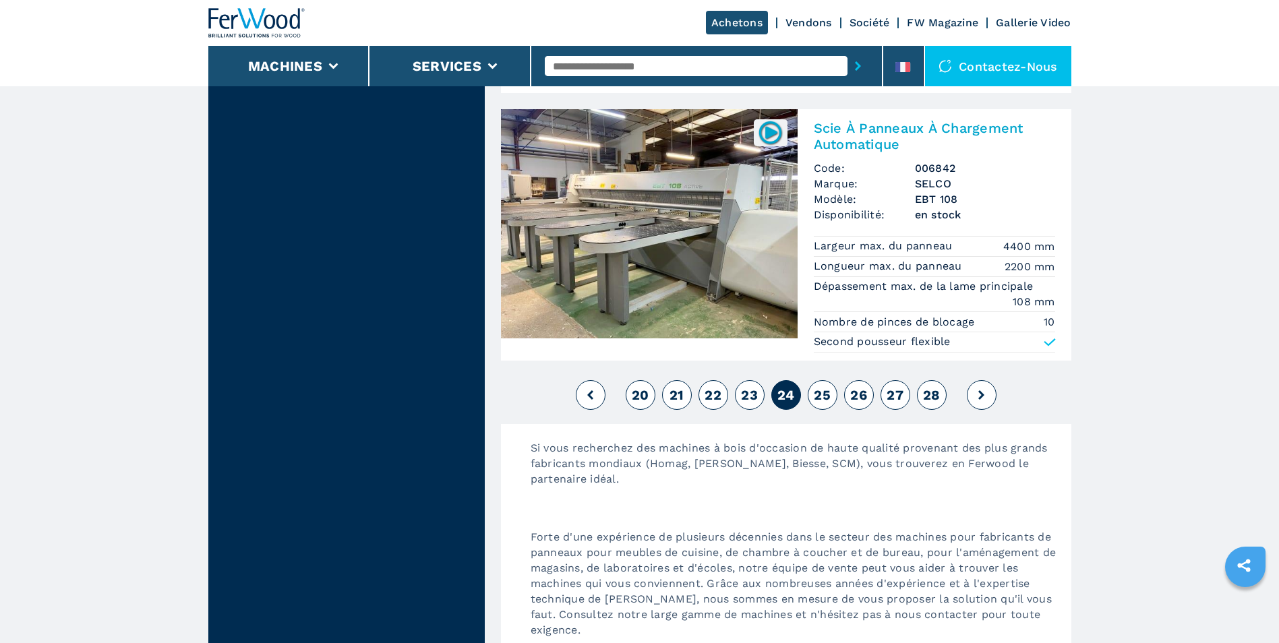
scroll to position [3302, 0]
click at [817, 392] on span "25" at bounding box center [821, 394] width 17 height 16
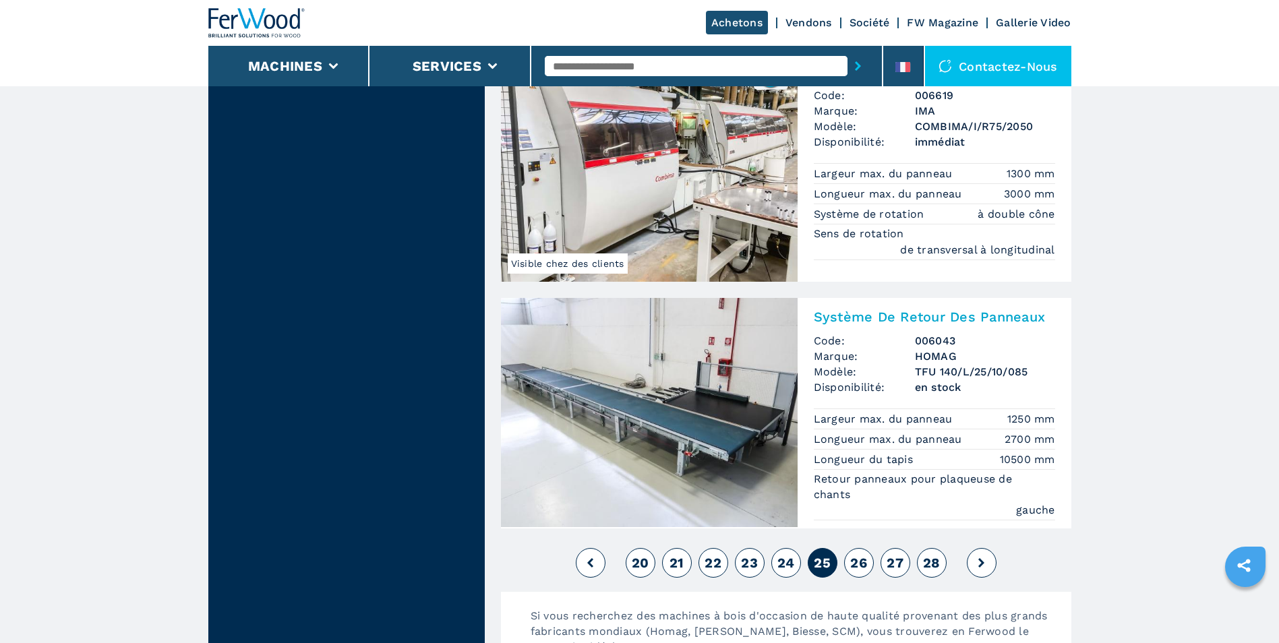
scroll to position [2898, 0]
click at [869, 563] on button "26" at bounding box center [859, 562] width 30 height 30
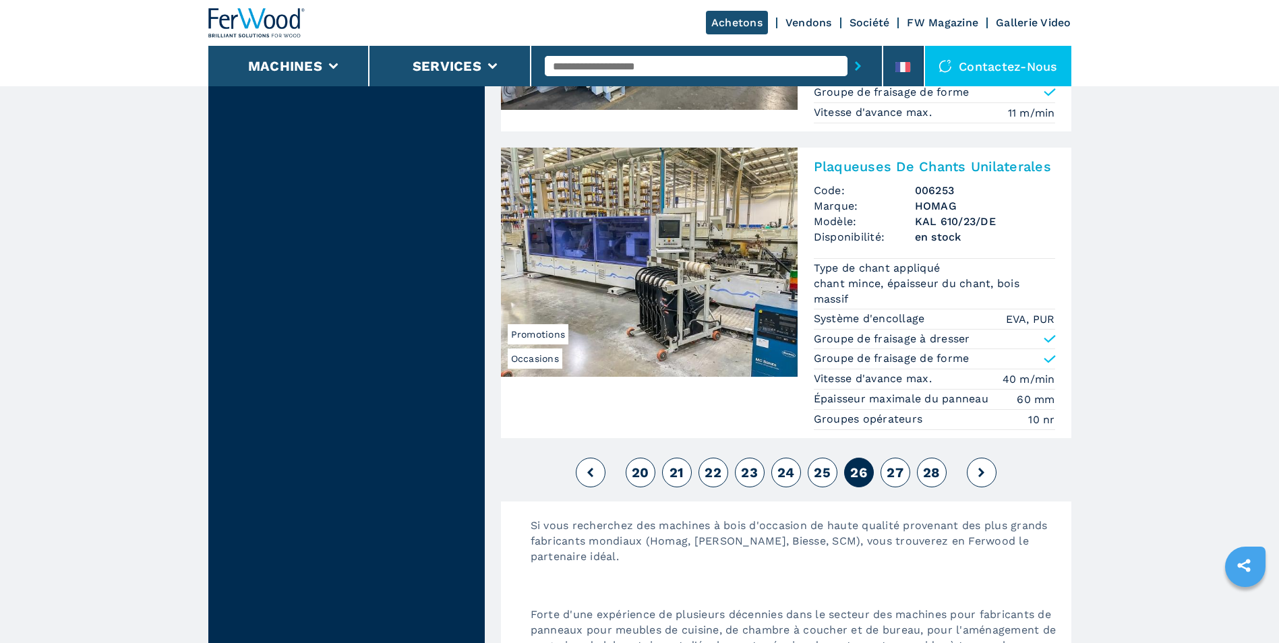
scroll to position [3168, 0]
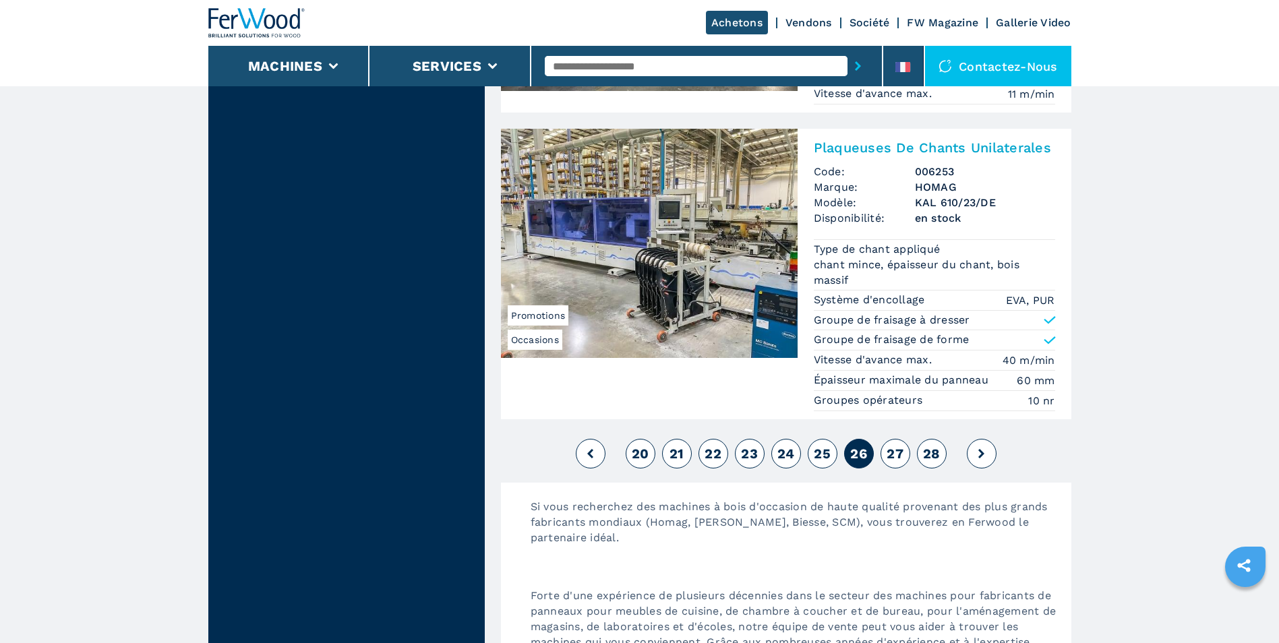
click at [896, 445] on span "27" at bounding box center [894, 453] width 17 height 16
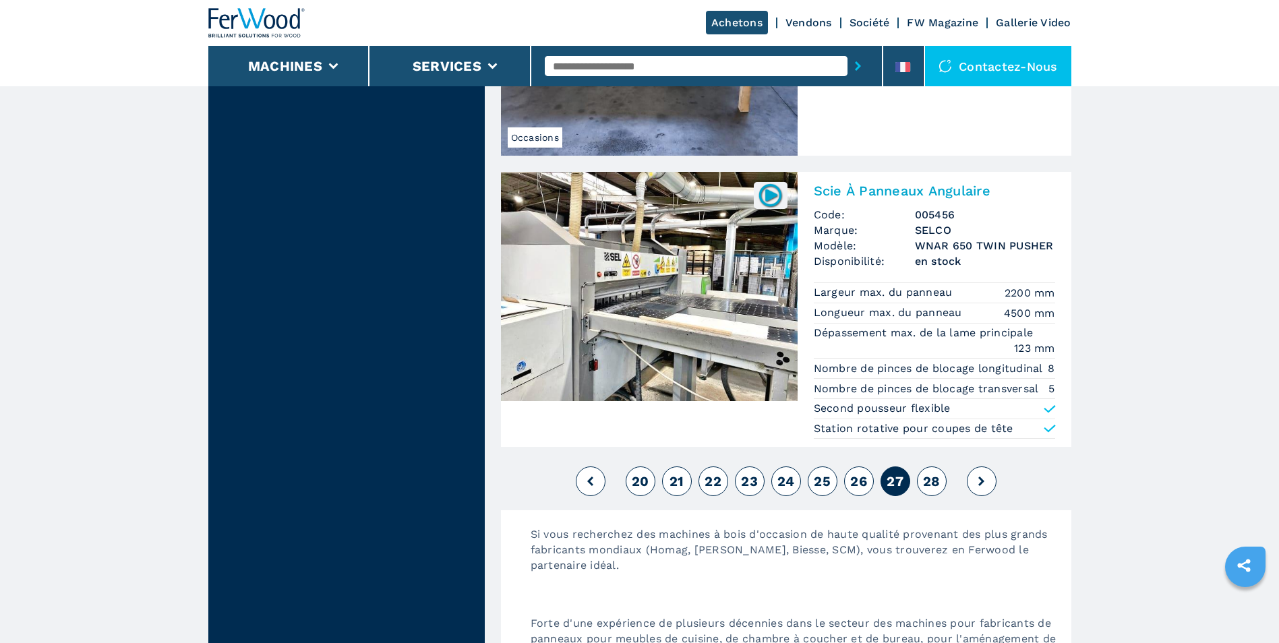
scroll to position [3177, 0]
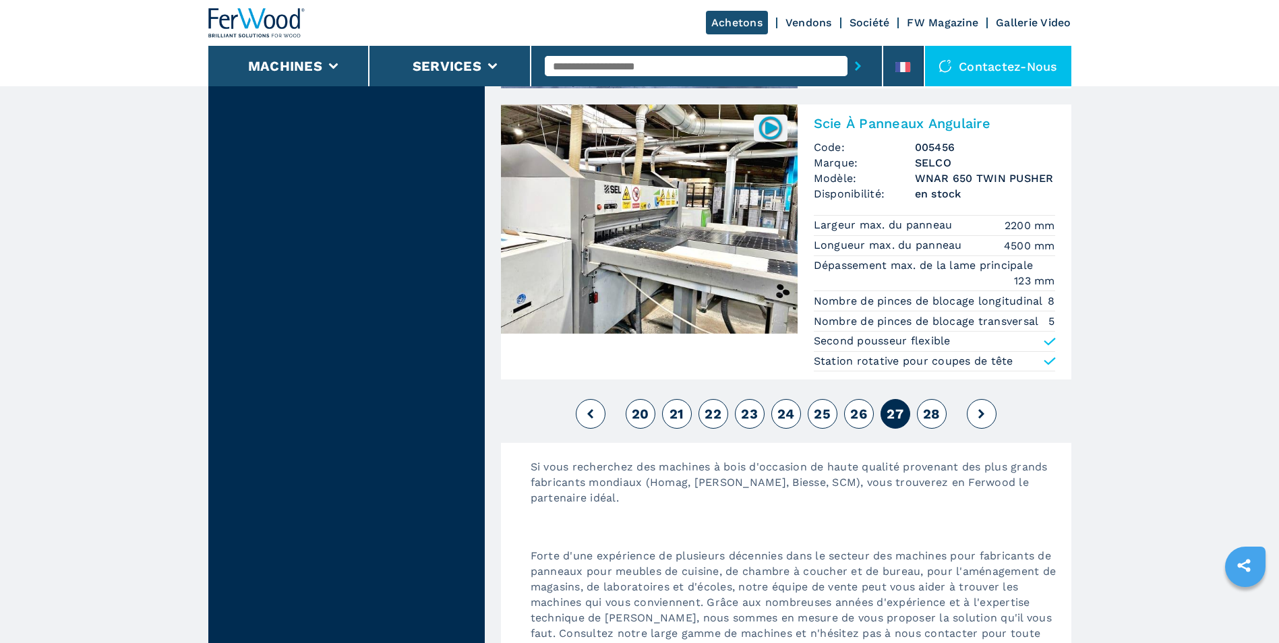
click at [933, 410] on span "28" at bounding box center [932, 414] width 18 height 16
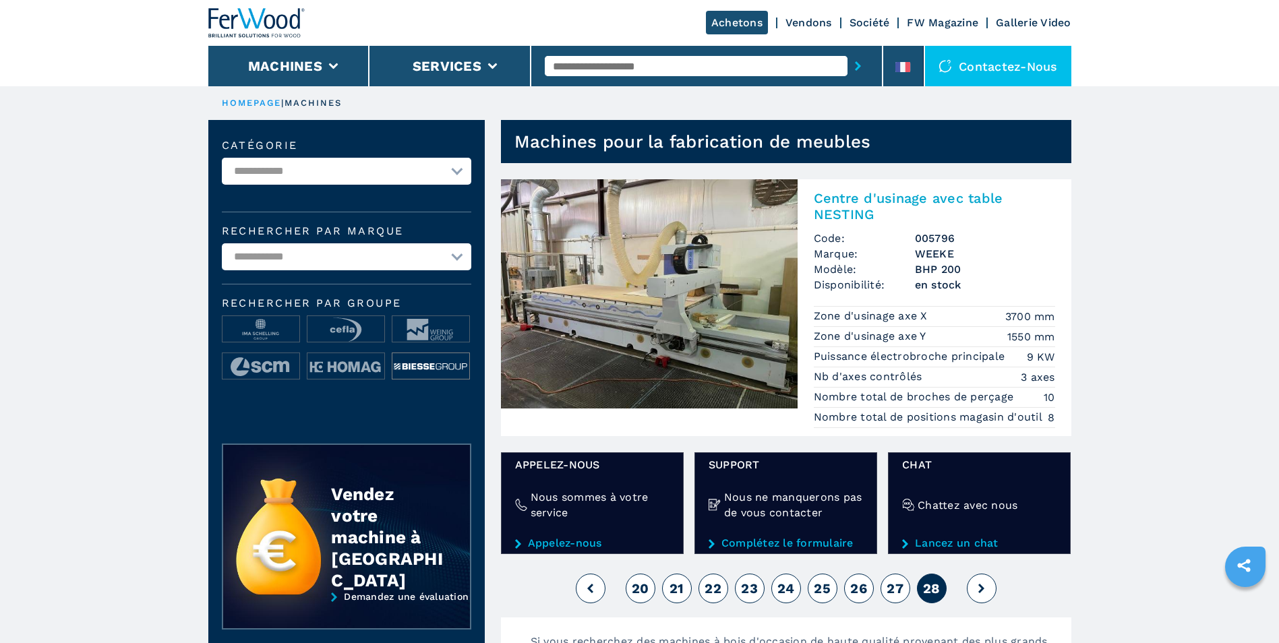
click at [421, 361] on img at bounding box center [430, 366] width 77 height 27
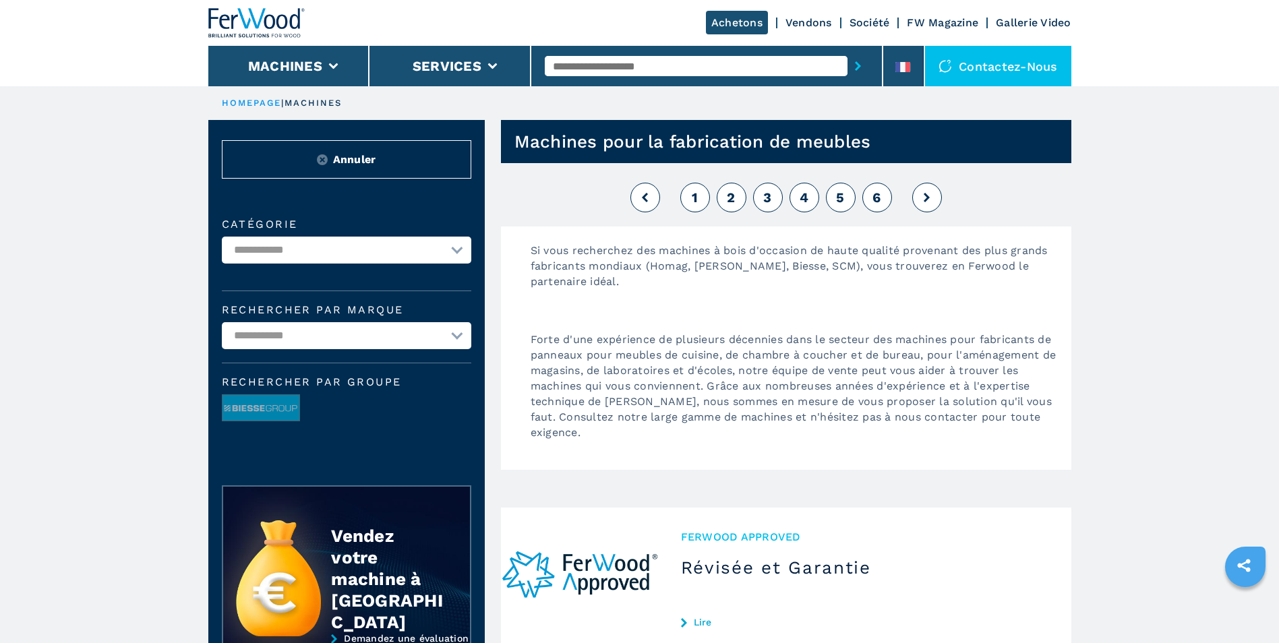
click at [696, 198] on span "1" at bounding box center [694, 197] width 6 height 16
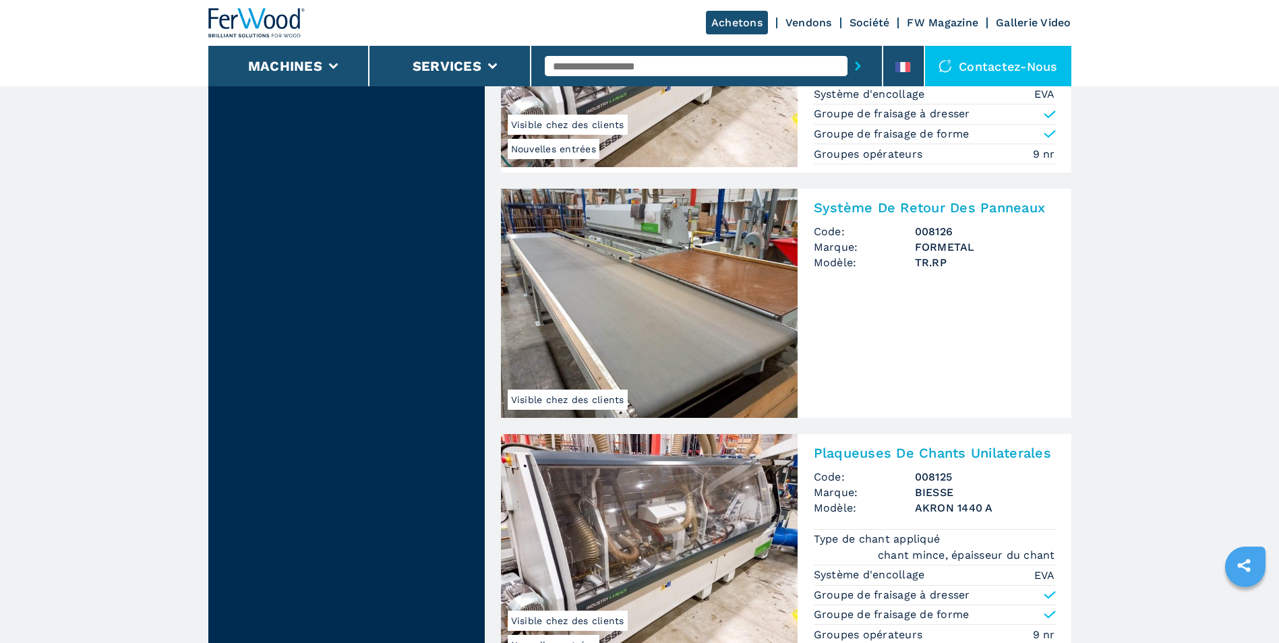
scroll to position [1415, 0]
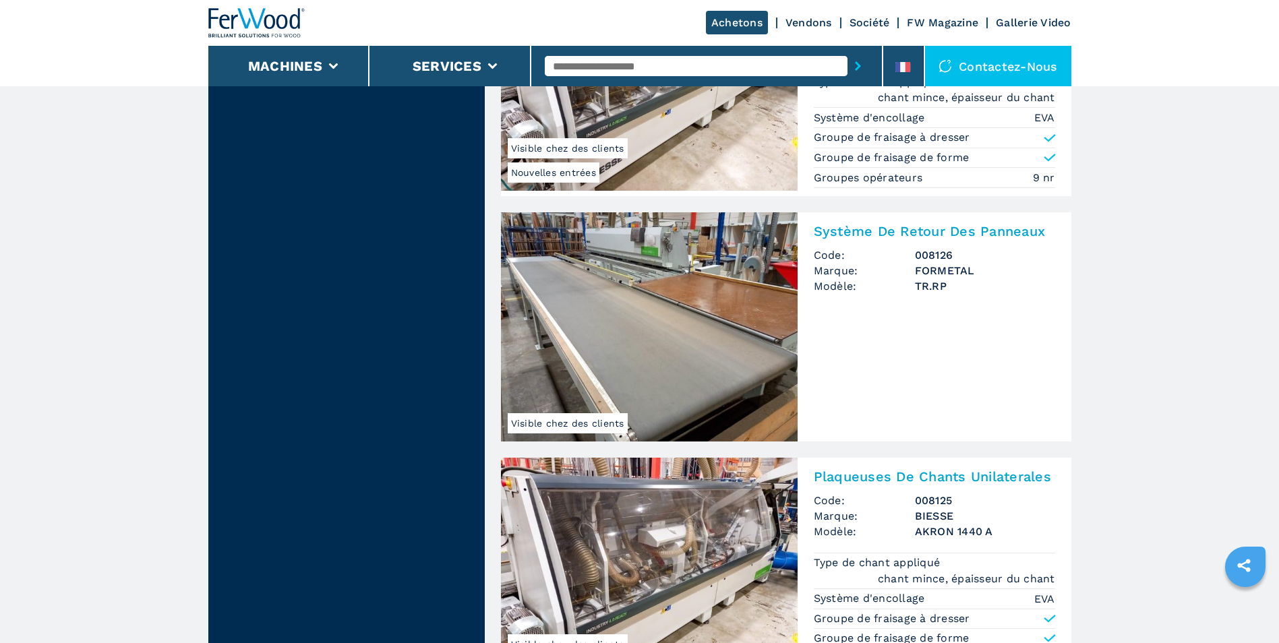
click at [646, 303] on img at bounding box center [649, 326] width 297 height 229
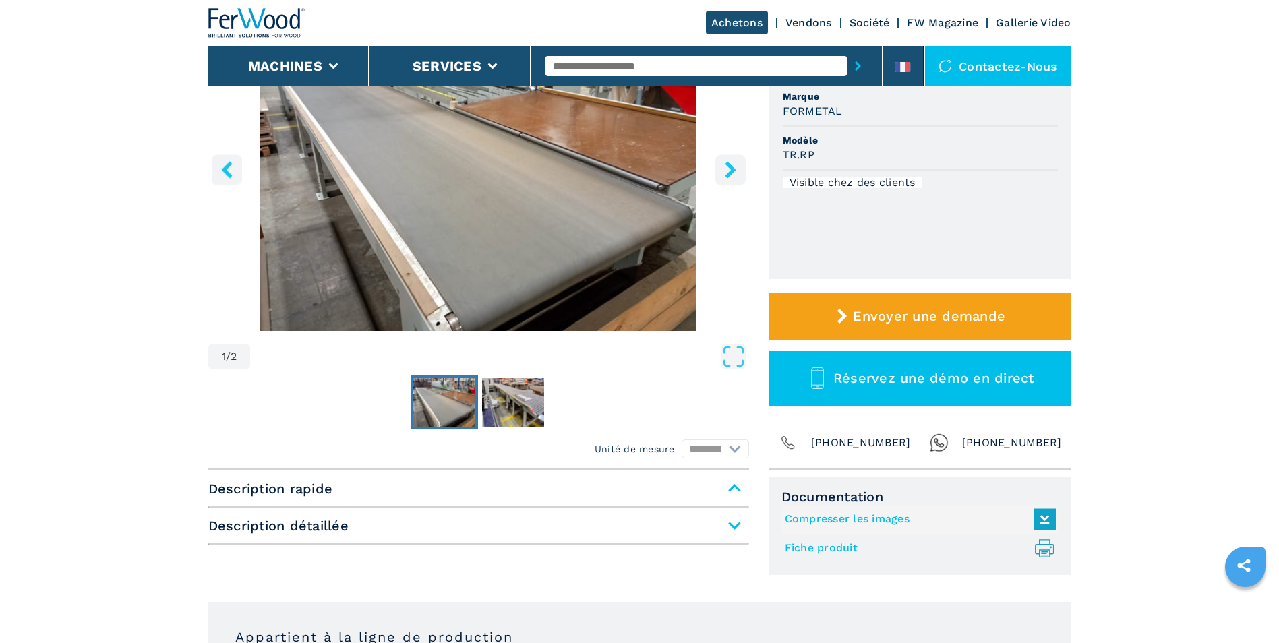
scroll to position [67, 0]
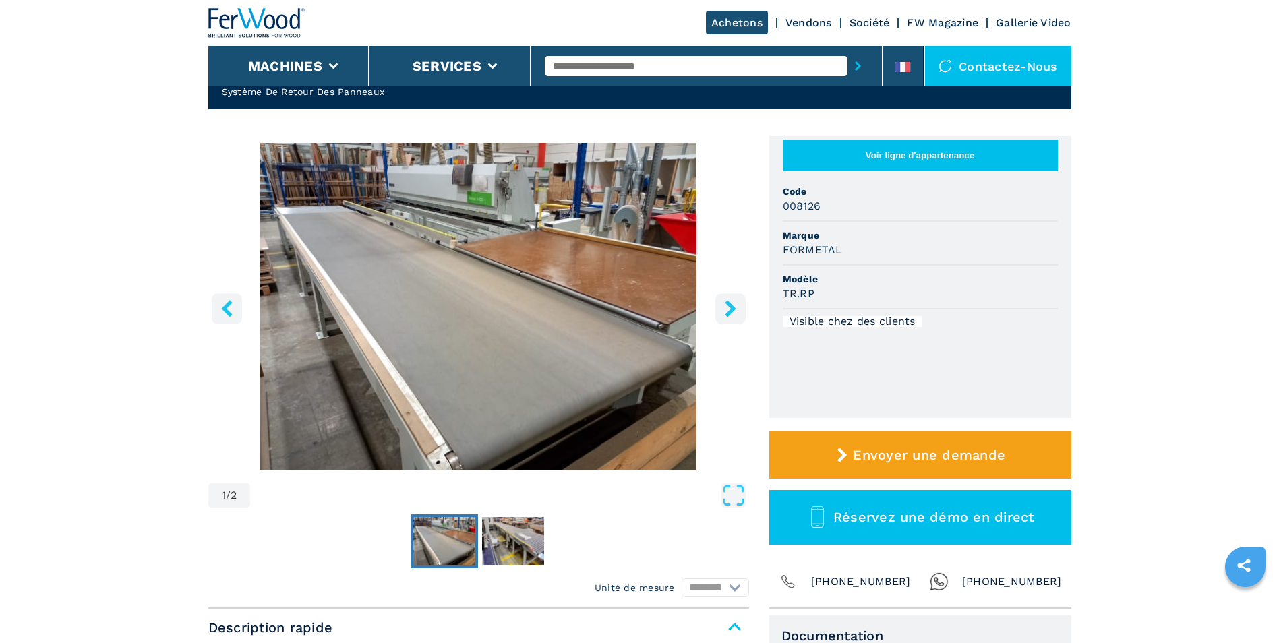
click at [730, 304] on icon "right-button" at bounding box center [730, 308] width 11 height 17
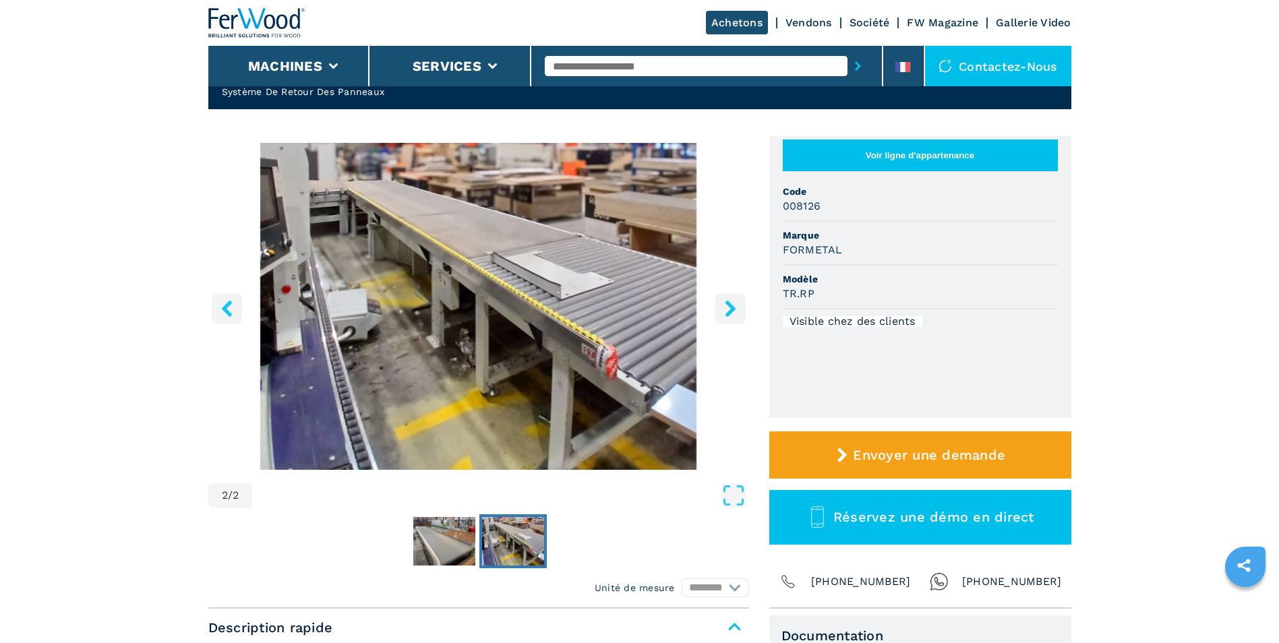
click at [731, 303] on icon "right-button" at bounding box center [730, 308] width 17 height 17
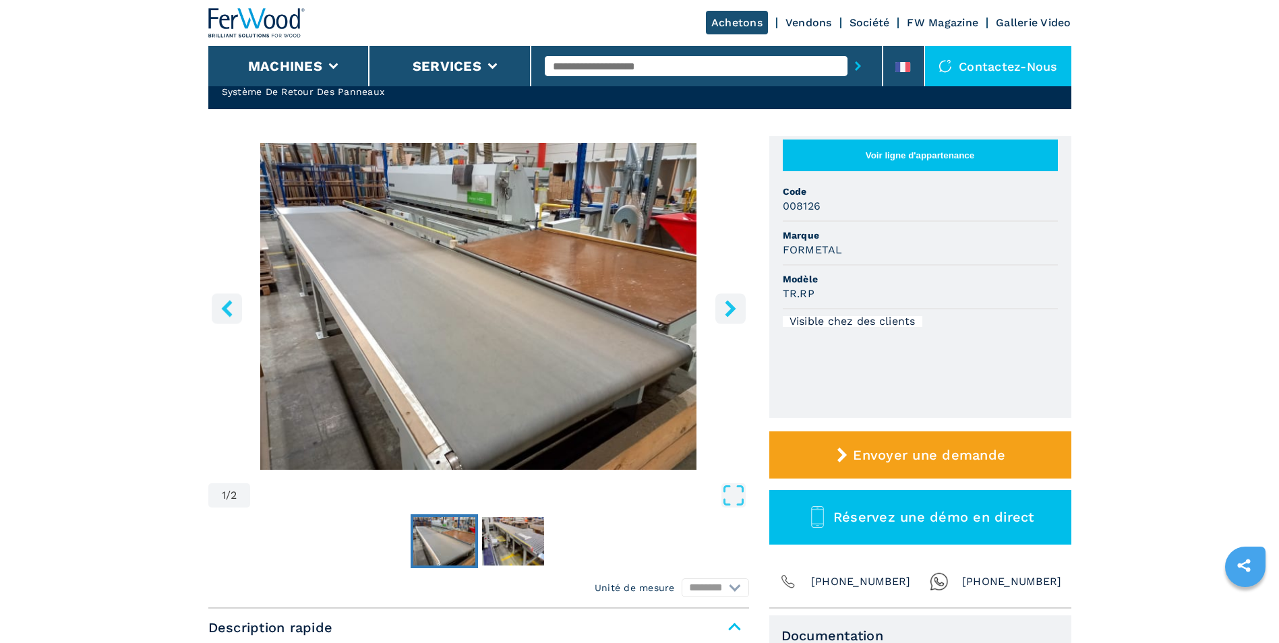
click at [731, 303] on icon "right-button" at bounding box center [730, 308] width 17 height 17
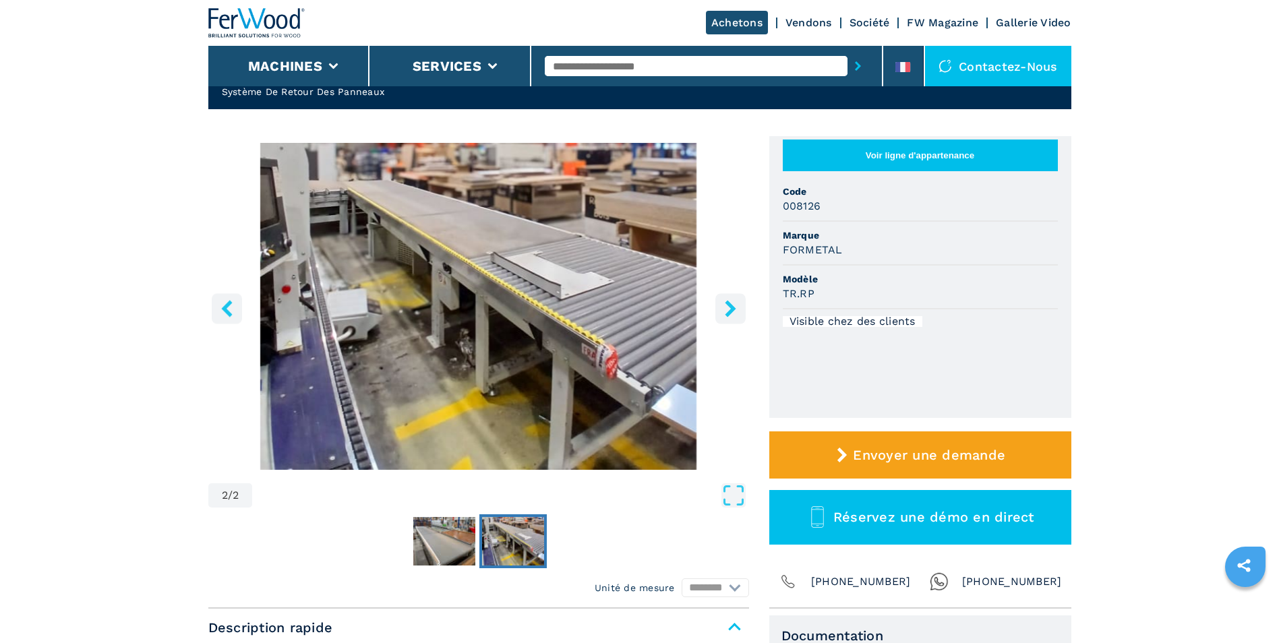
click at [731, 303] on icon "right-button" at bounding box center [730, 308] width 17 height 17
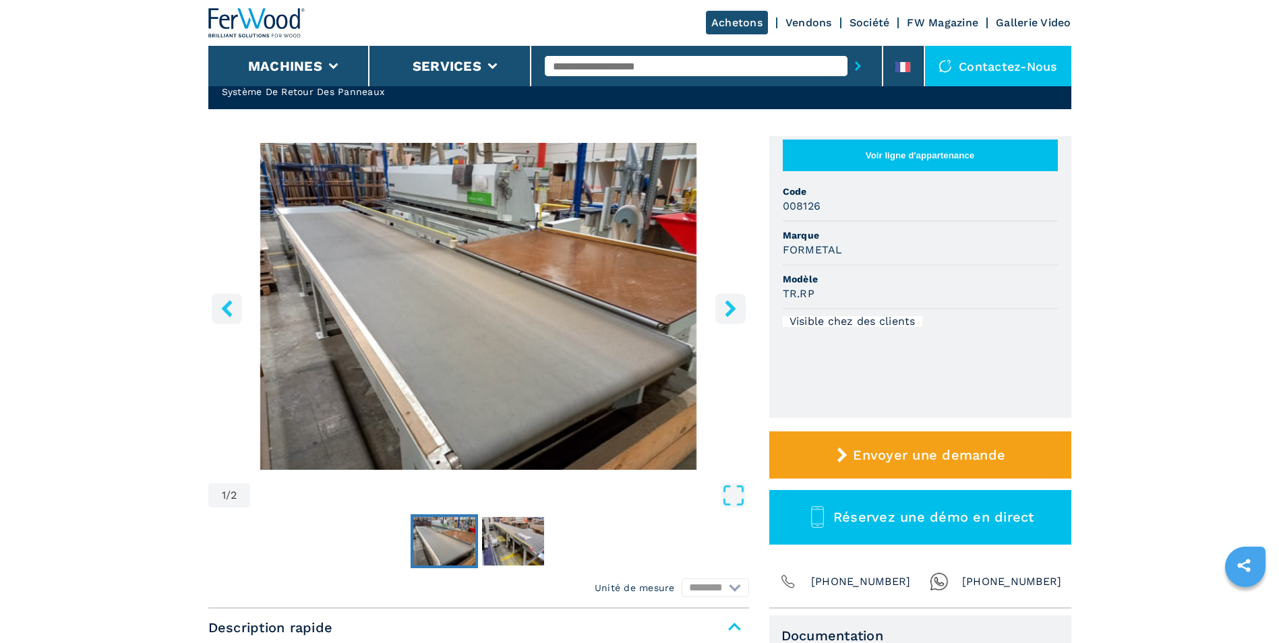
click at [731, 303] on icon "right-button" at bounding box center [730, 308] width 17 height 17
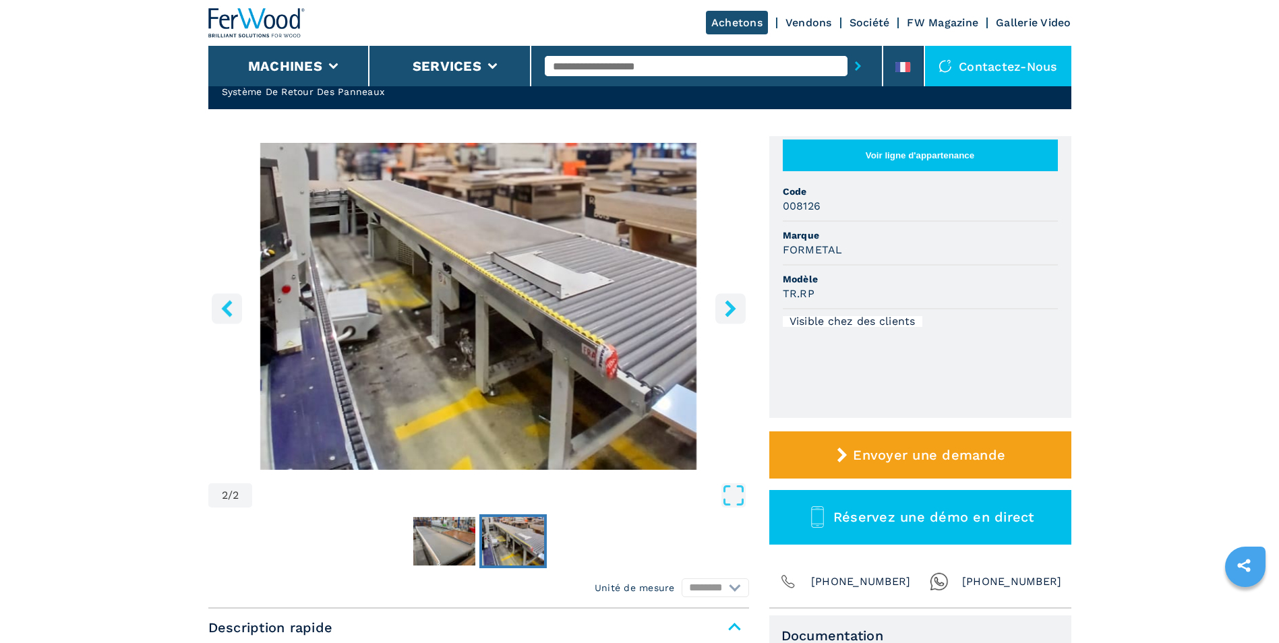
click at [731, 303] on icon "right-button" at bounding box center [730, 308] width 17 height 17
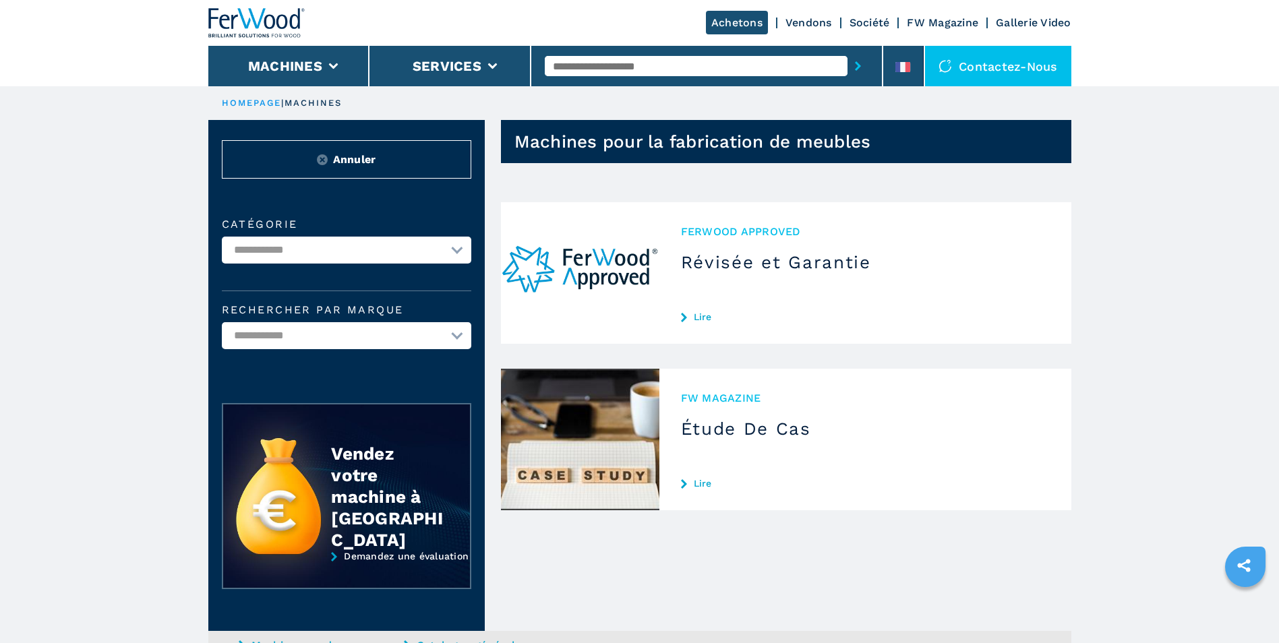
click at [655, 148] on h1 "Machines pour la fabrication de meubles" at bounding box center [692, 142] width 357 height 22
click at [671, 142] on h1 "Machines pour la fabrication de meubles" at bounding box center [692, 142] width 357 height 22
drag, startPoint x: 671, startPoint y: 142, endPoint x: 557, endPoint y: 159, distance: 115.2
click at [557, 159] on header "Machines pour la fabrication de meubles" at bounding box center [786, 141] width 570 height 43
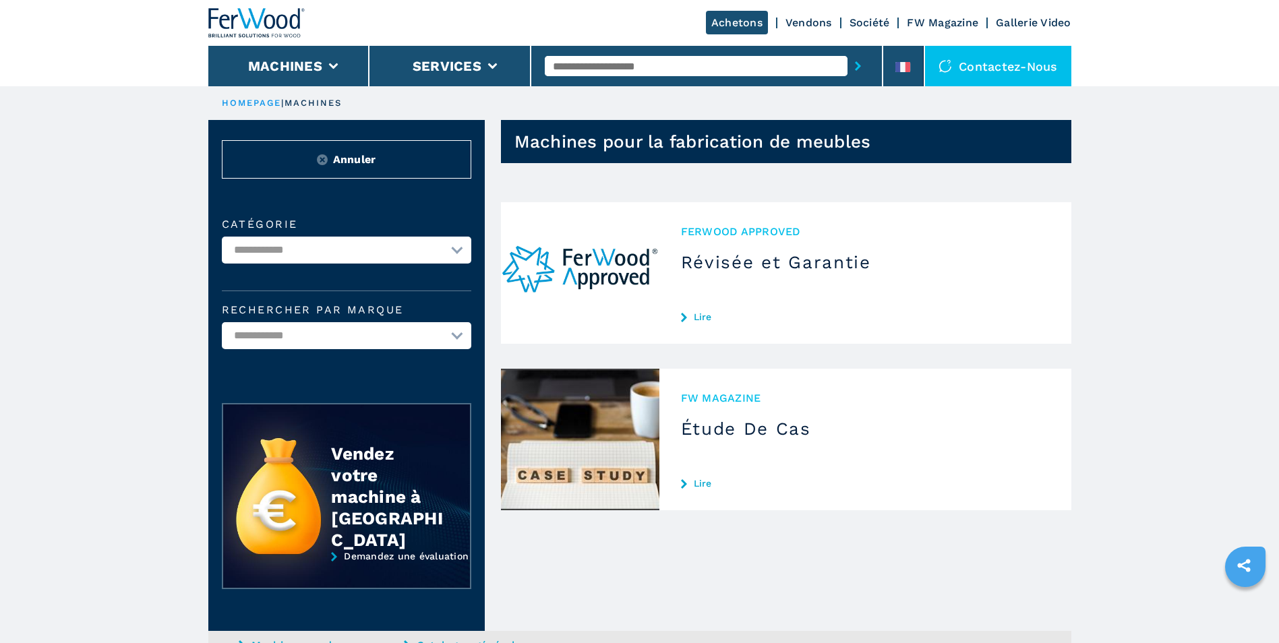
click at [669, 143] on h1 "Machines pour la fabrication de meubles" at bounding box center [692, 142] width 357 height 22
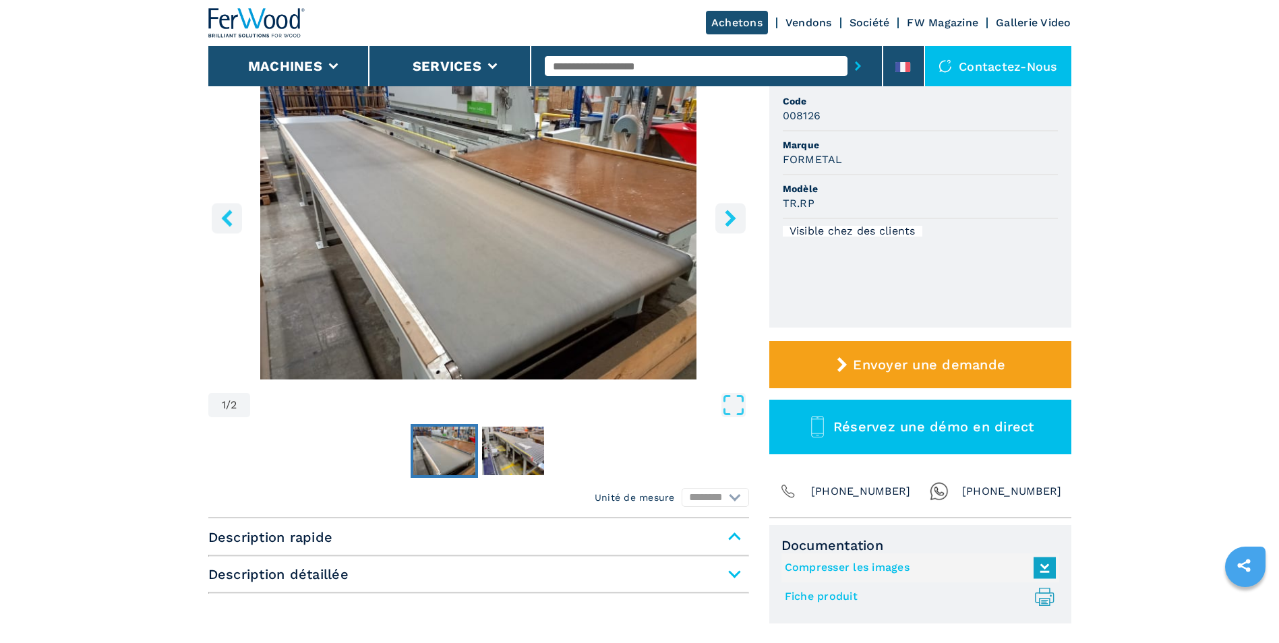
scroll to position [202, 0]
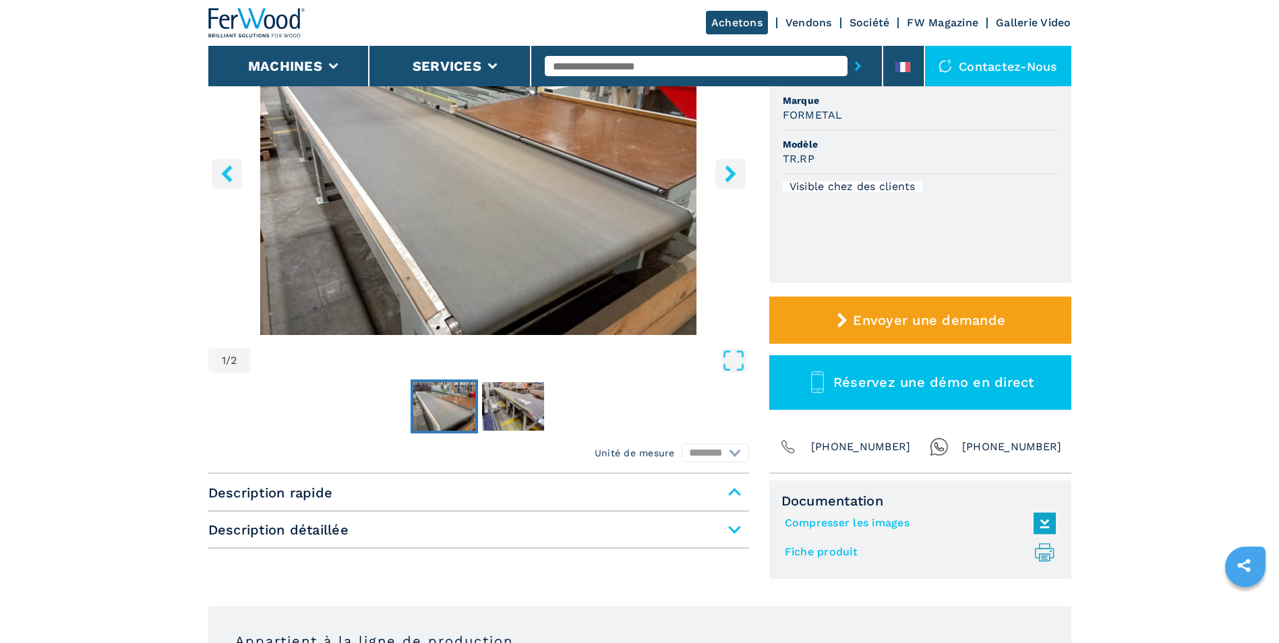
click at [233, 185] on button "left-button" at bounding box center [227, 173] width 30 height 30
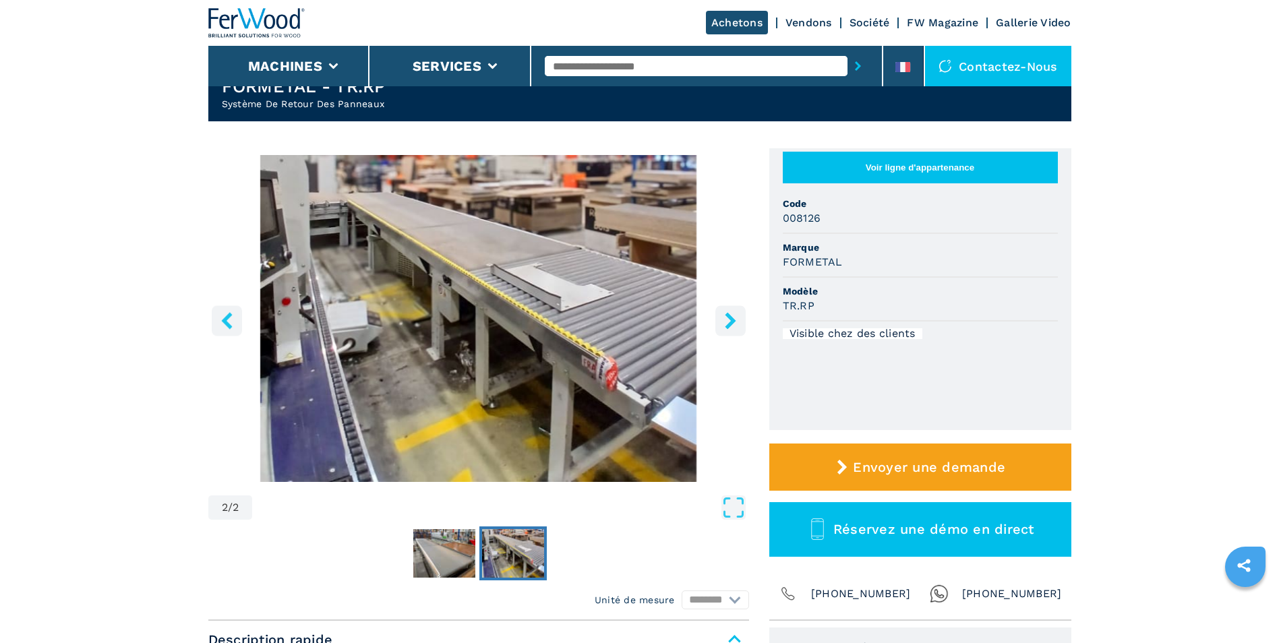
scroll to position [0, 0]
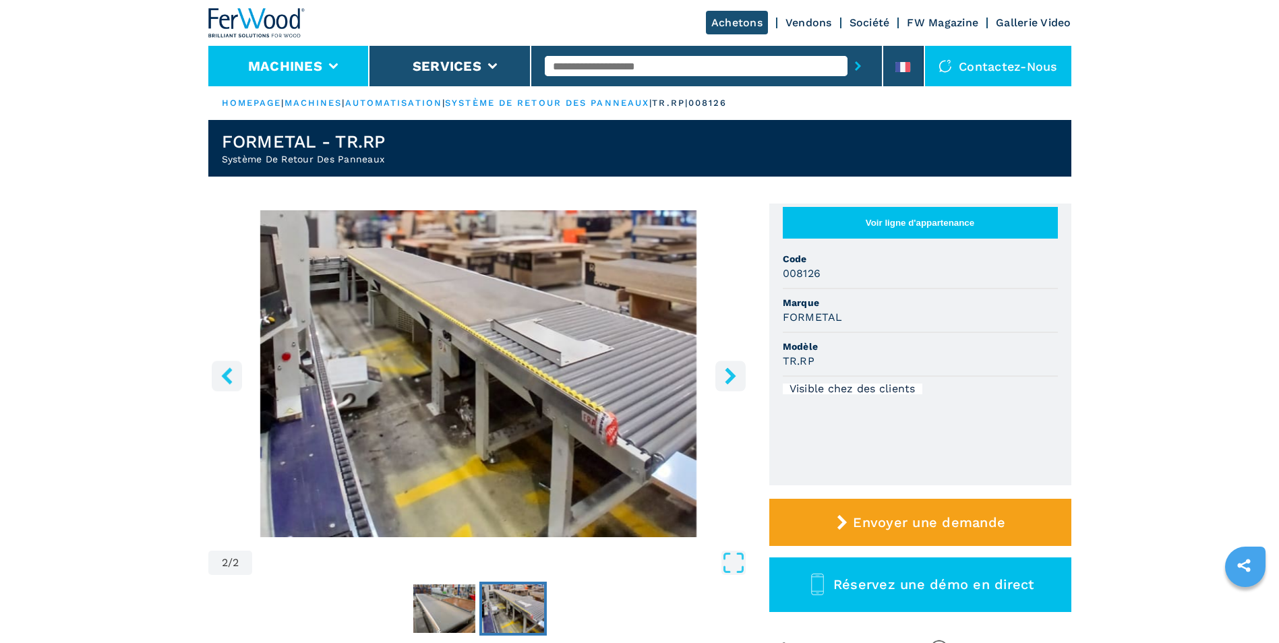
click at [330, 82] on li "Machines" at bounding box center [289, 66] width 162 height 40
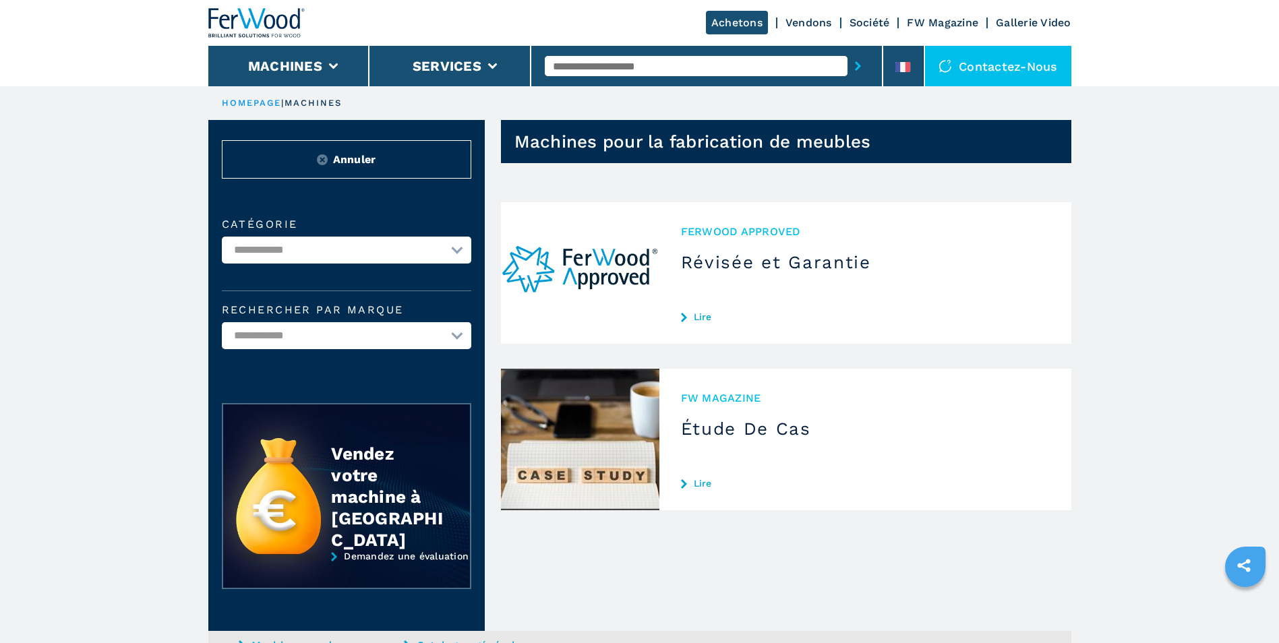
click at [324, 158] on img at bounding box center [322, 159] width 11 height 11
click at [456, 334] on select "**********" at bounding box center [346, 335] width 249 height 27
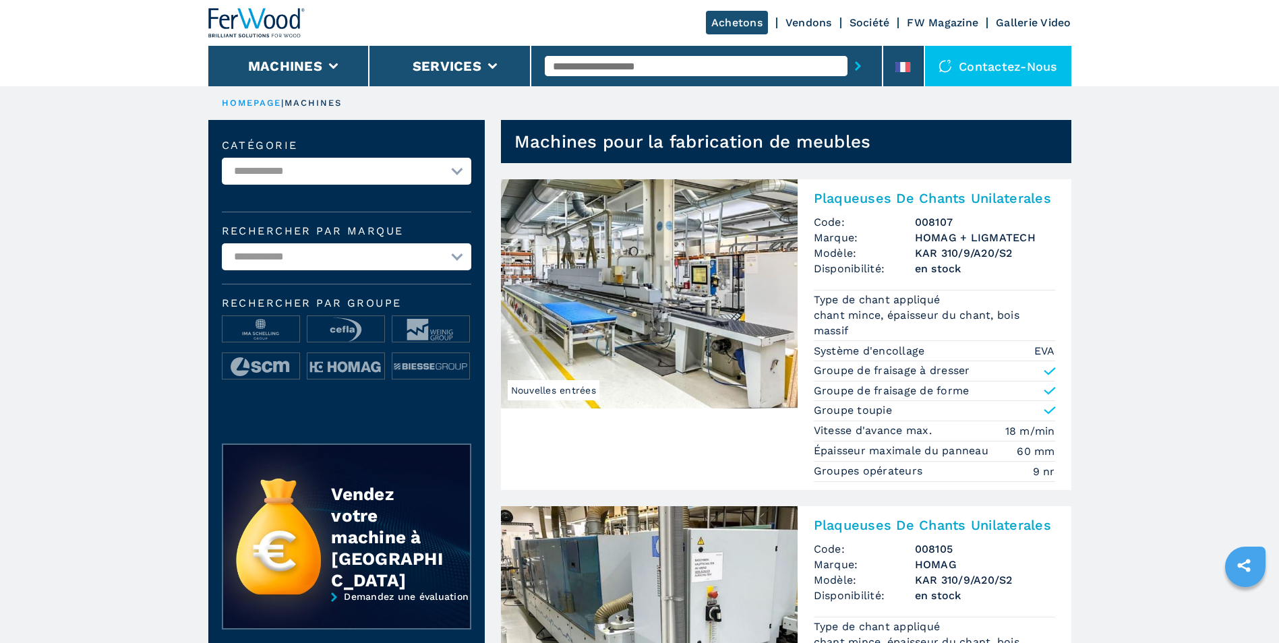
select select "******"
click at [222, 243] on select "**********" at bounding box center [346, 256] width 249 height 27
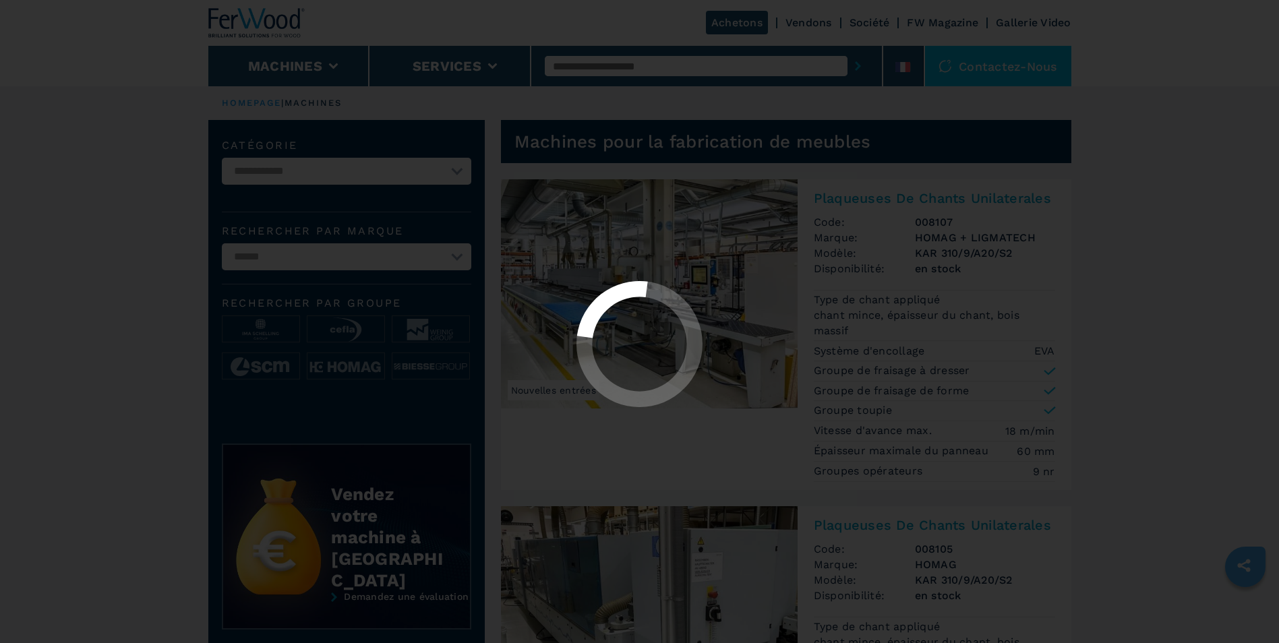
select select "******"
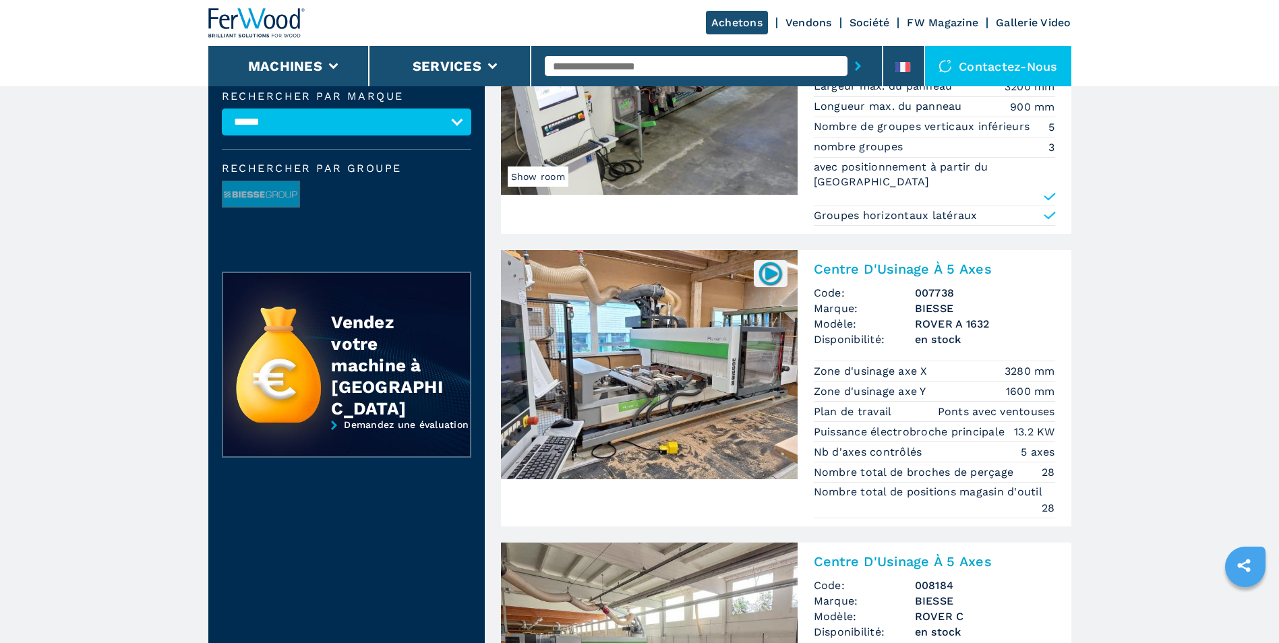
scroll to position [270, 0]
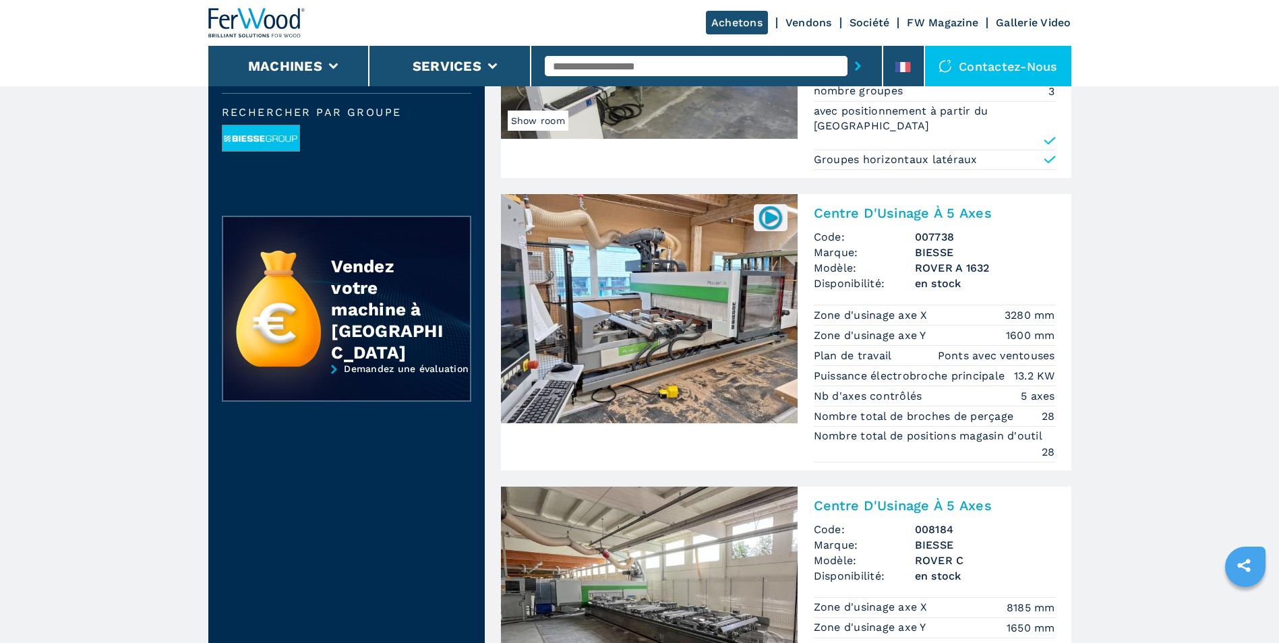
click at [252, 136] on img at bounding box center [260, 138] width 77 height 27
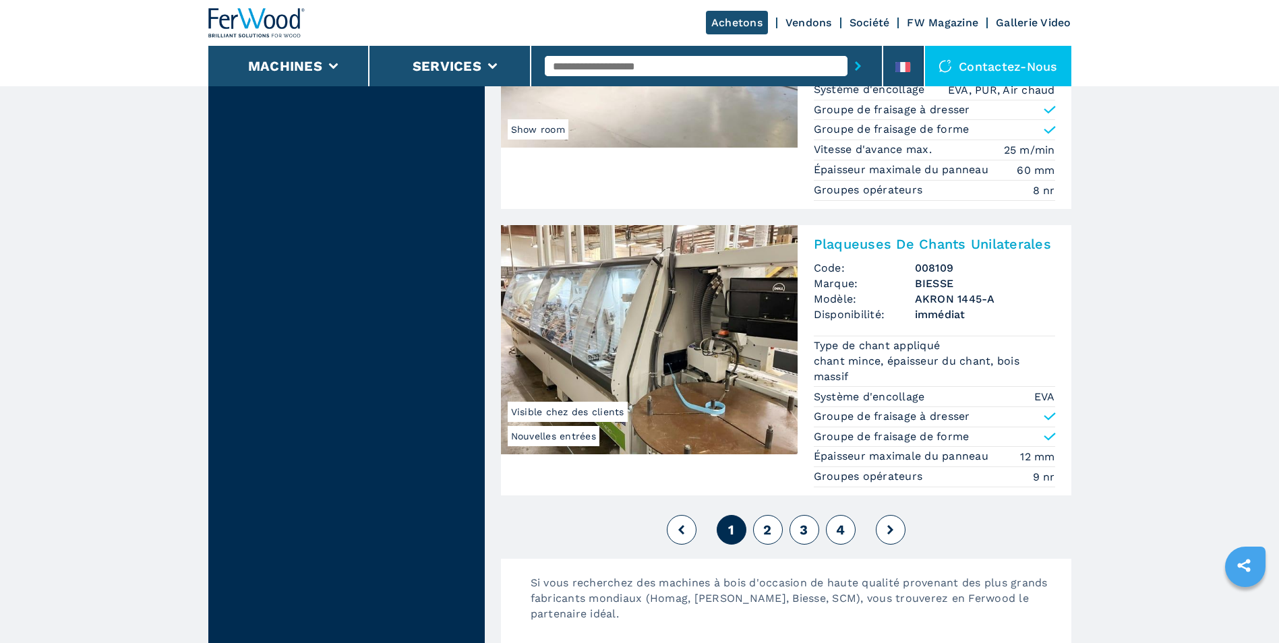
scroll to position [3302, 0]
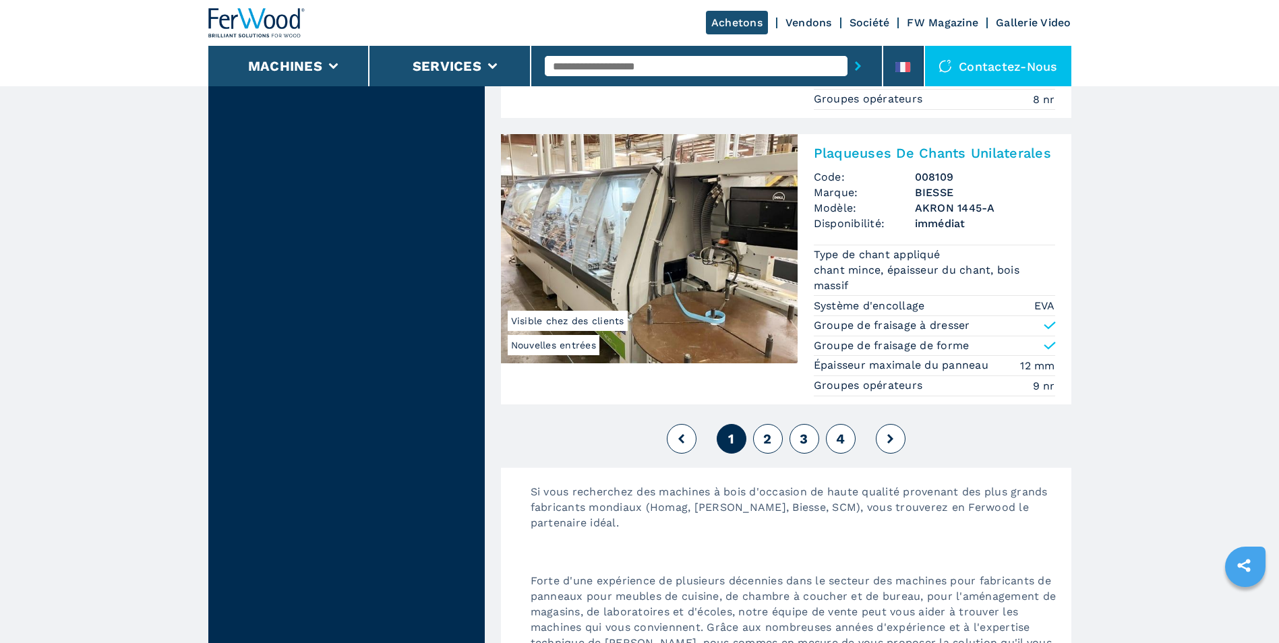
click at [760, 424] on button "2" at bounding box center [768, 439] width 30 height 30
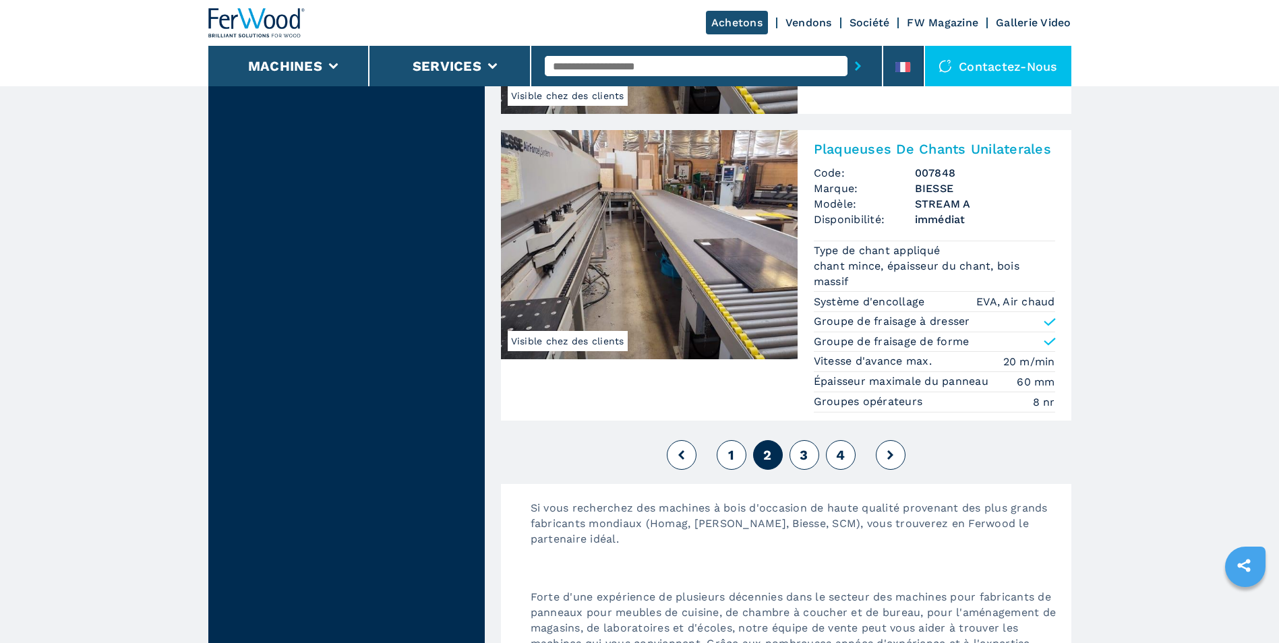
scroll to position [3437, 0]
click at [805, 452] on span "3" at bounding box center [803, 453] width 8 height 16
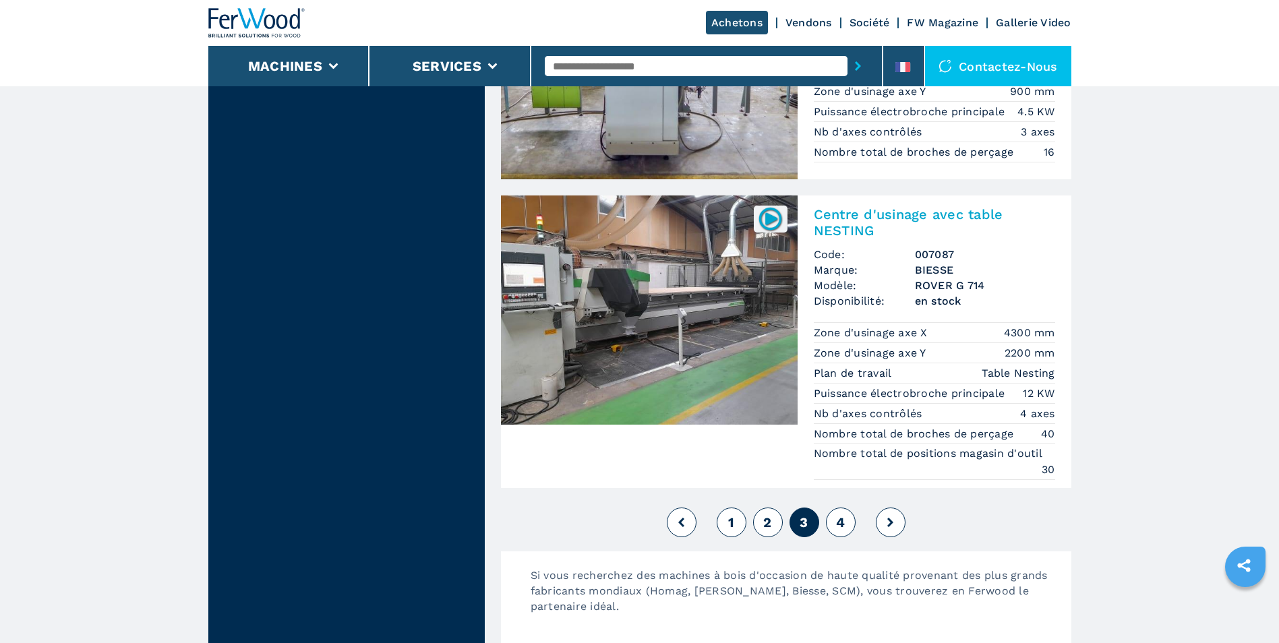
scroll to position [3370, 0]
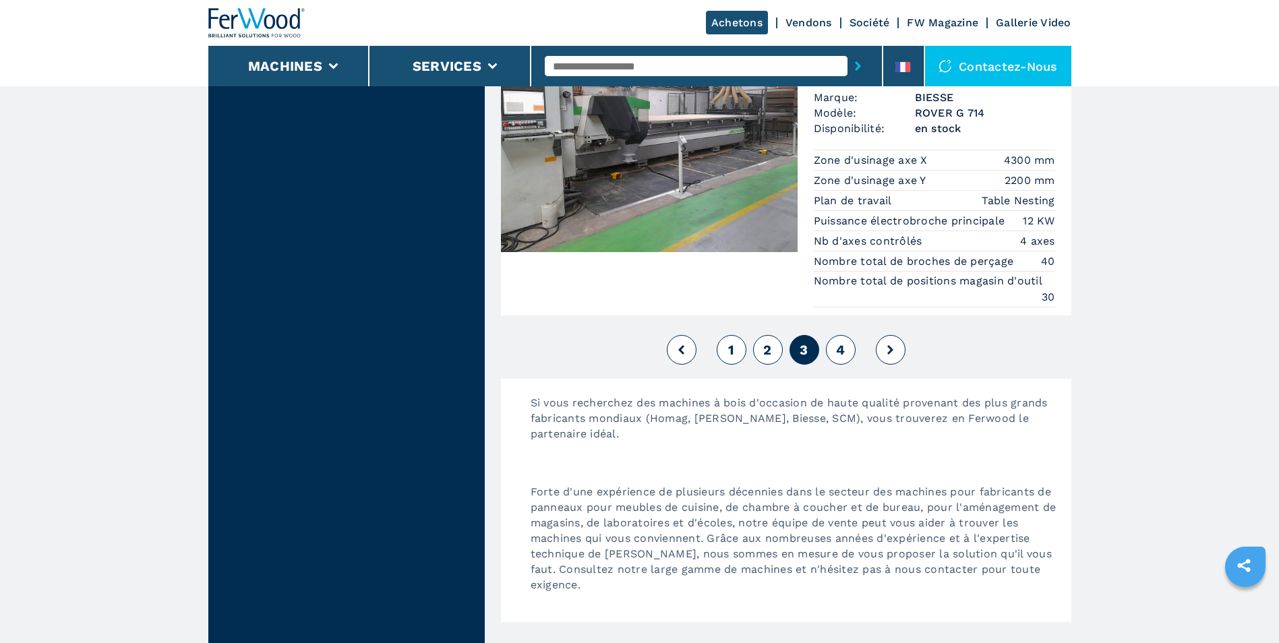
click at [843, 353] on span "4" at bounding box center [840, 350] width 9 height 16
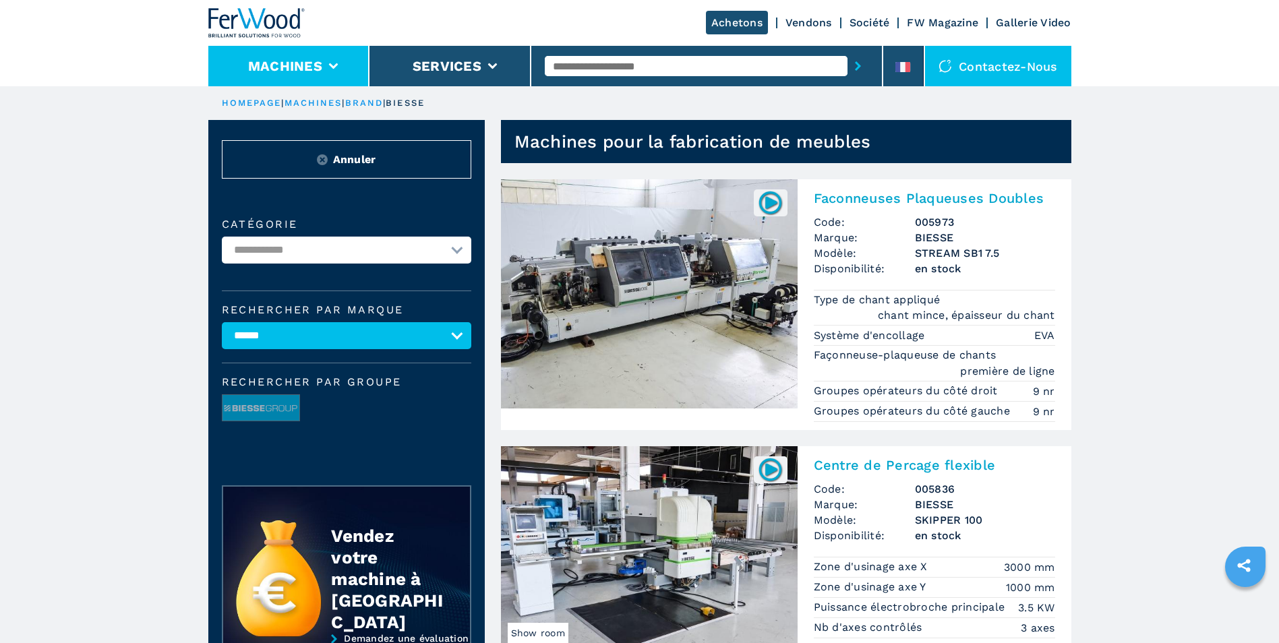
click at [298, 77] on li "Machines" at bounding box center [289, 66] width 162 height 40
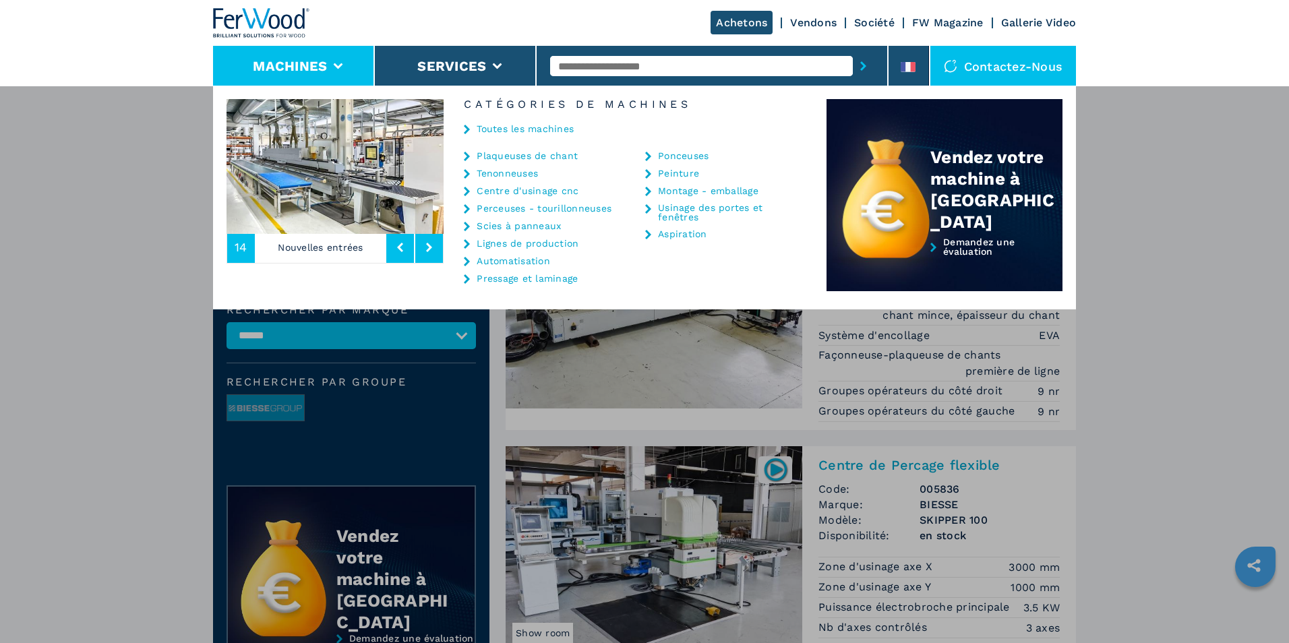
click at [532, 279] on link "Pressage et laminage" at bounding box center [527, 278] width 101 height 9
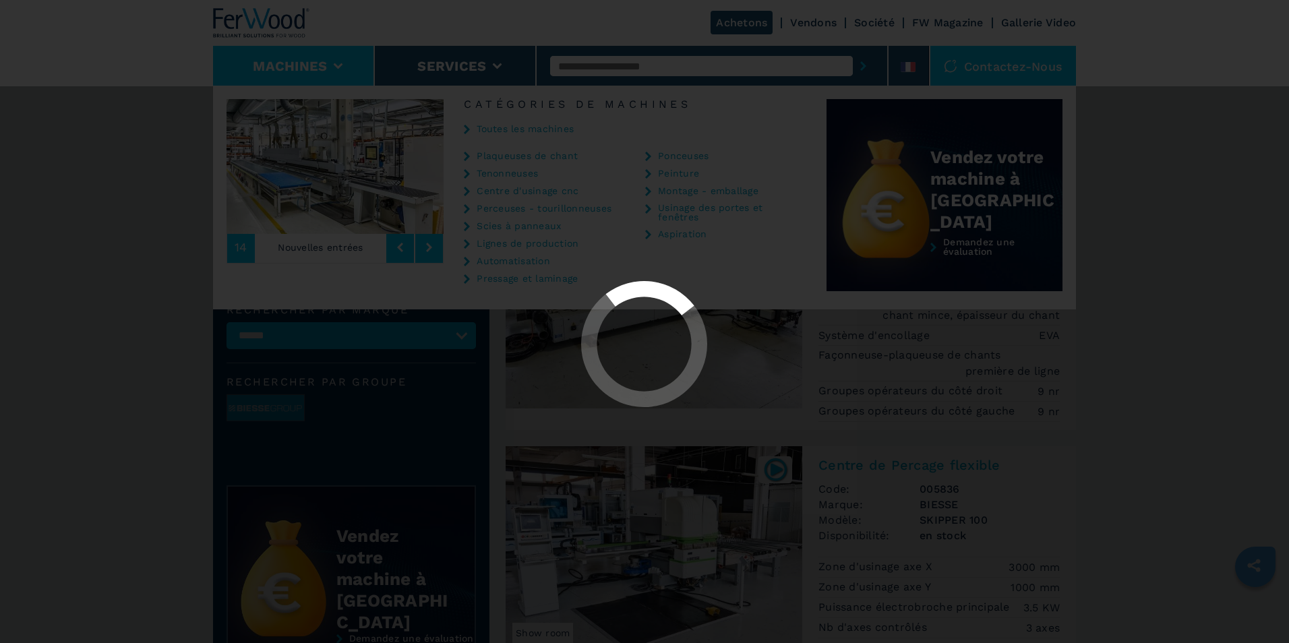
select select "**********"
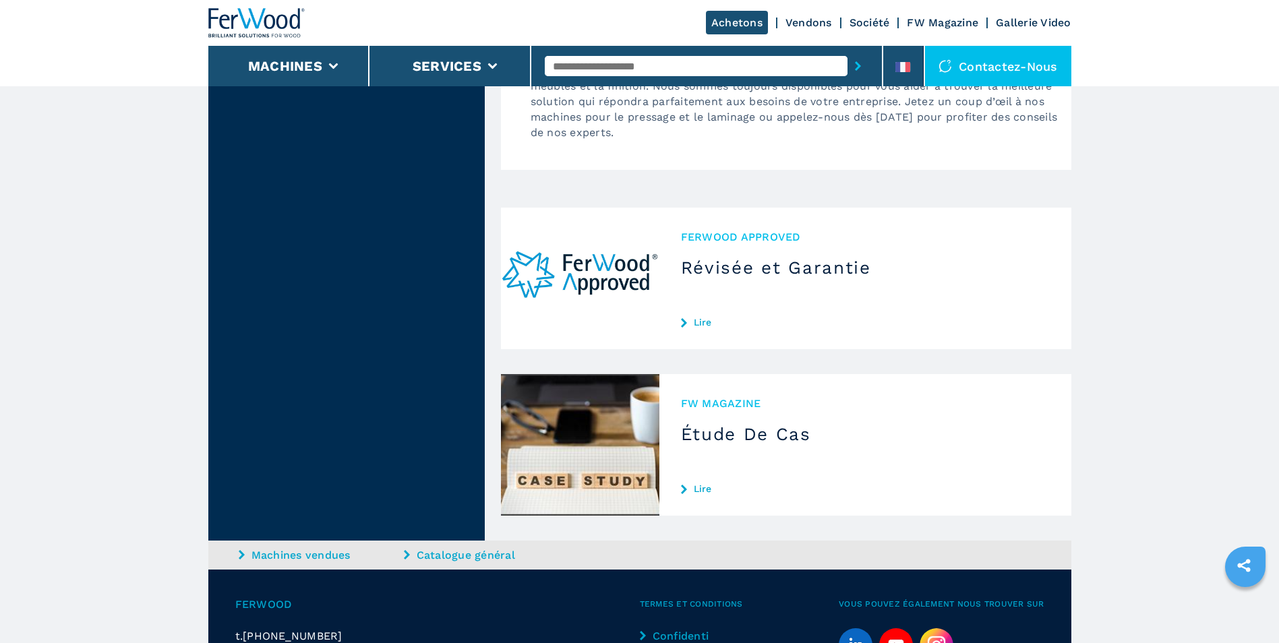
scroll to position [3774, 0]
